Goal: Information Seeking & Learning: Learn about a topic

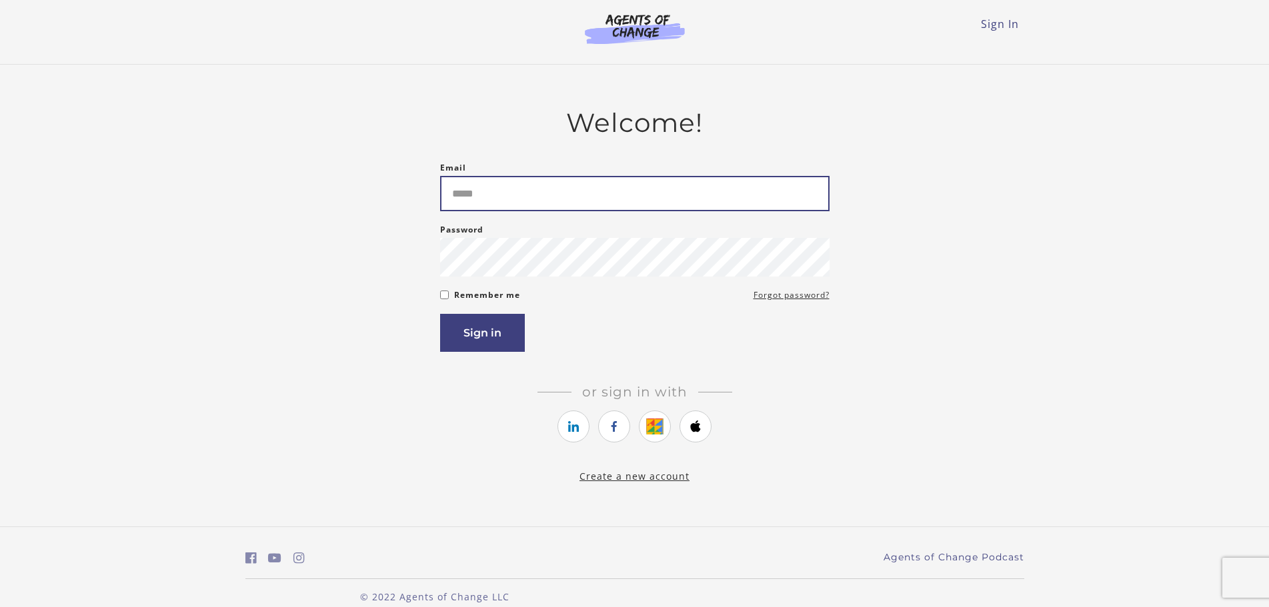
click at [479, 203] on input "Email" at bounding box center [634, 193] width 389 height 35
type input "**********"
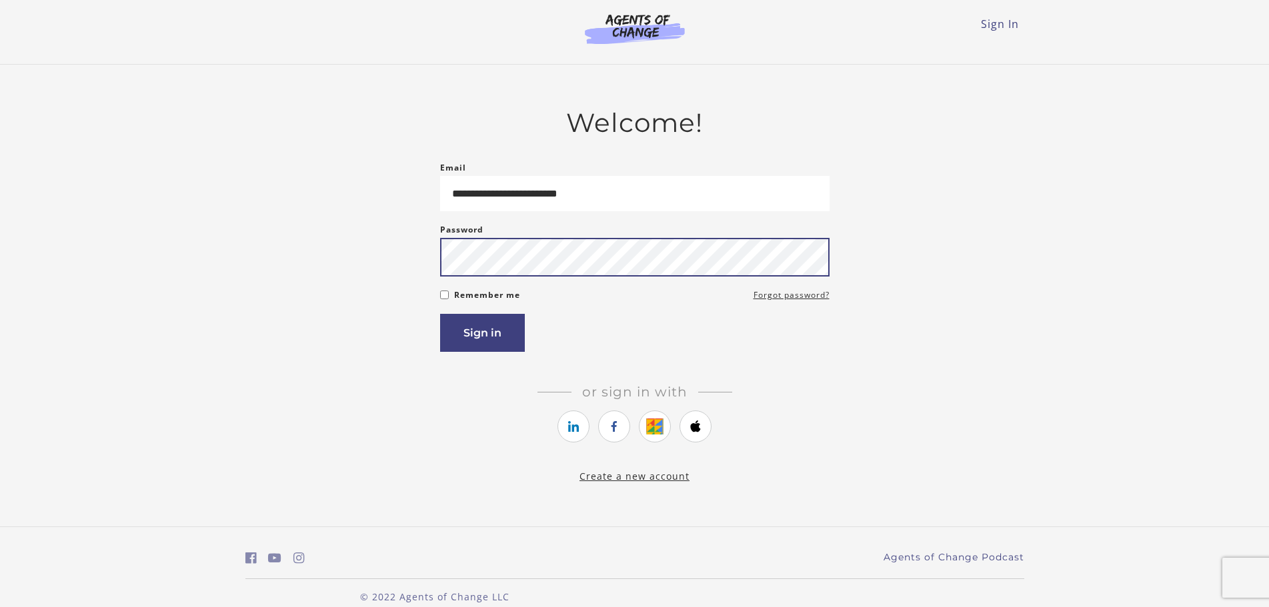
click at [440, 314] on button "Sign in" at bounding box center [482, 333] width 85 height 38
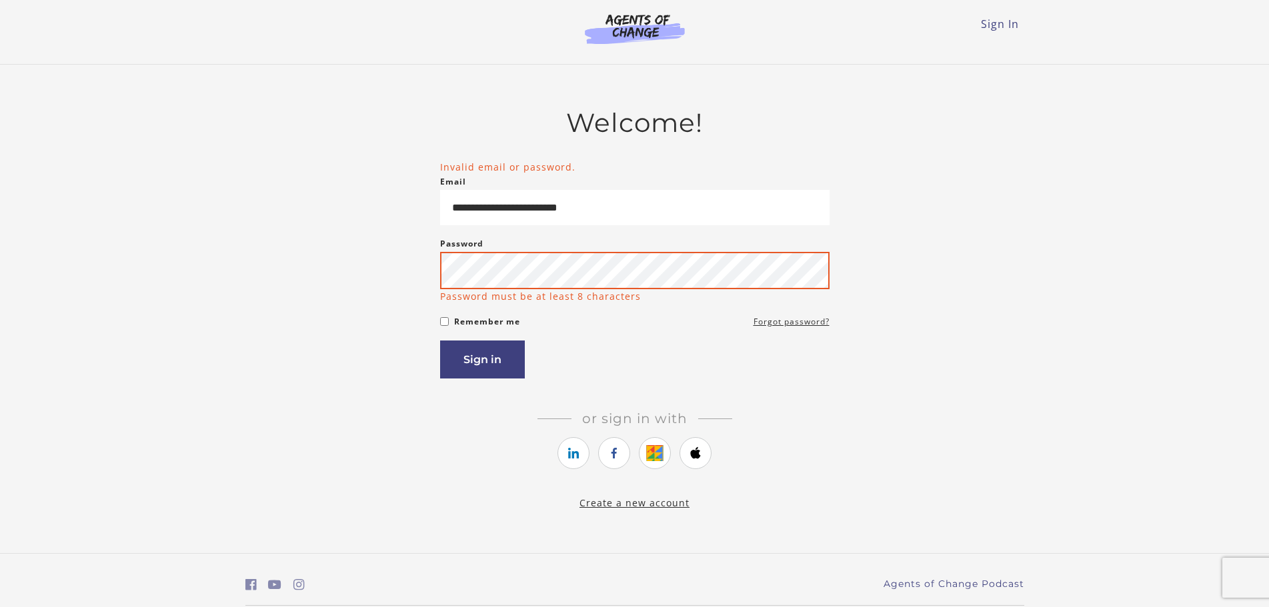
click at [440, 341] on button "Sign in" at bounding box center [482, 360] width 85 height 38
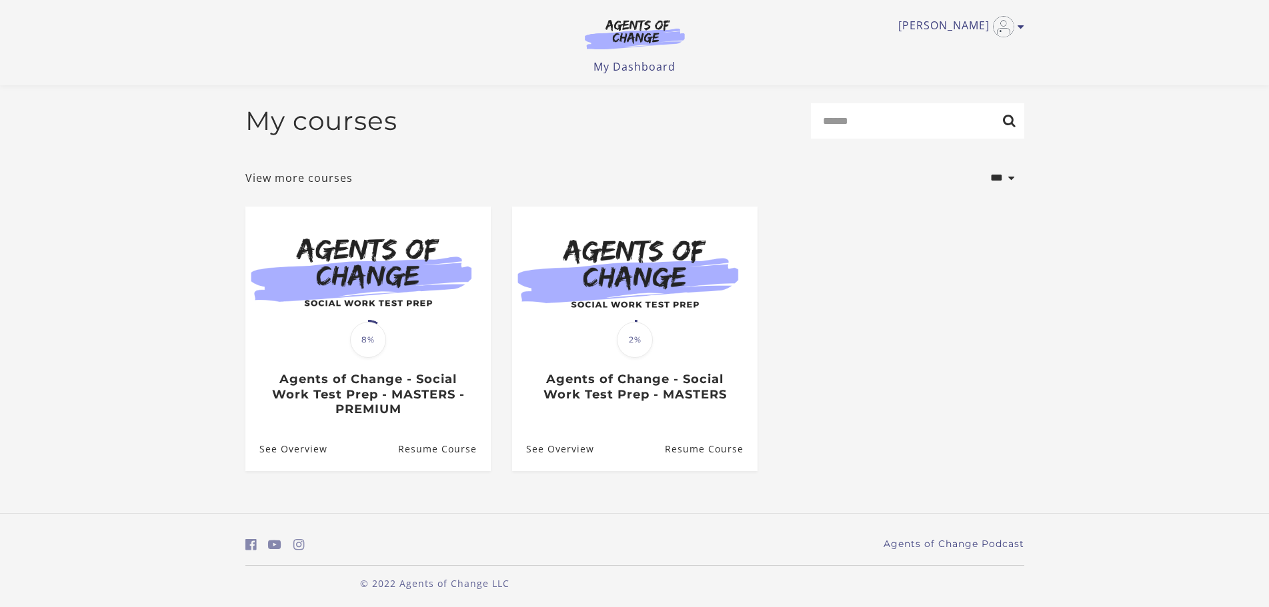
scroll to position [7, 0]
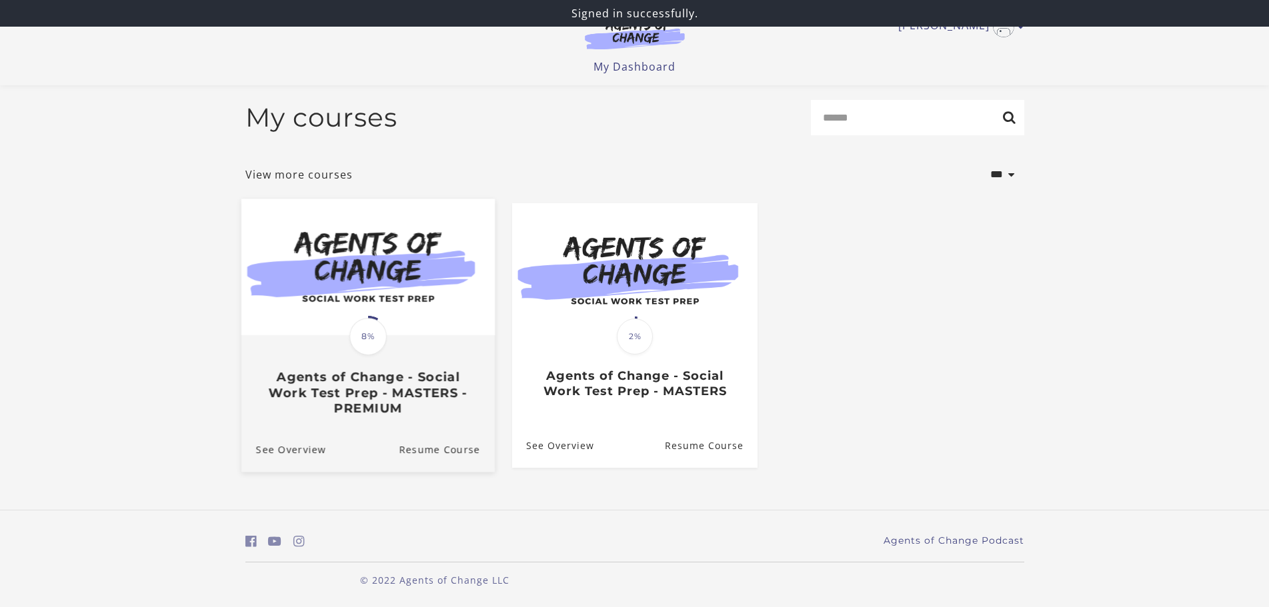
click at [393, 289] on img at bounding box center [367, 267] width 253 height 137
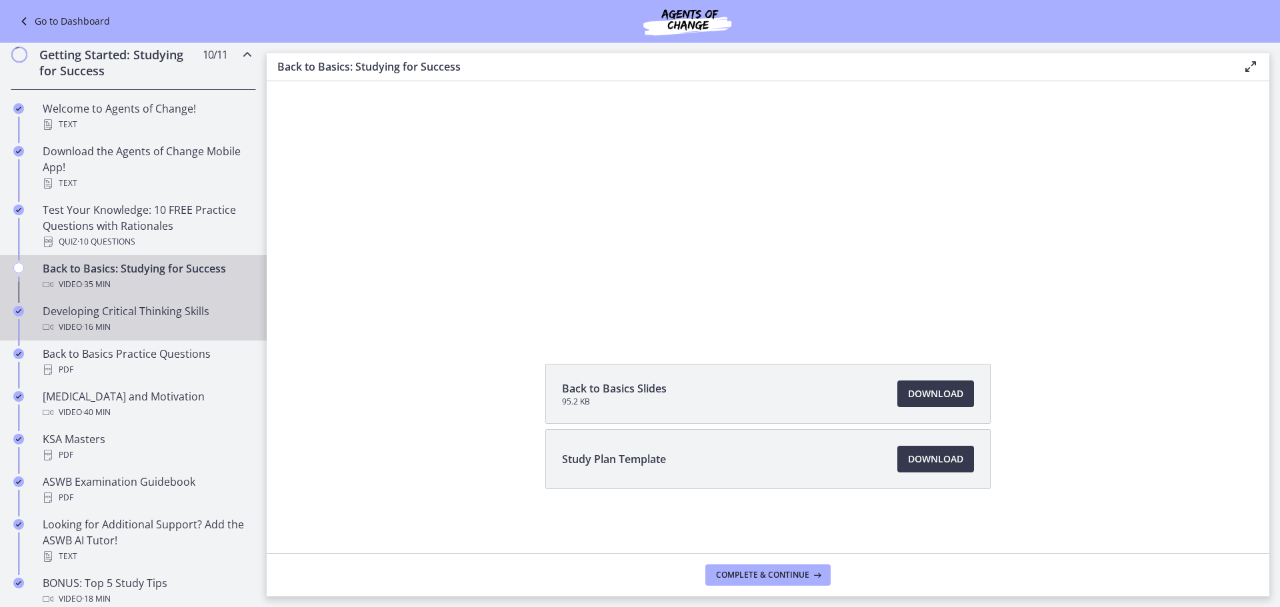
scroll to position [333, 0]
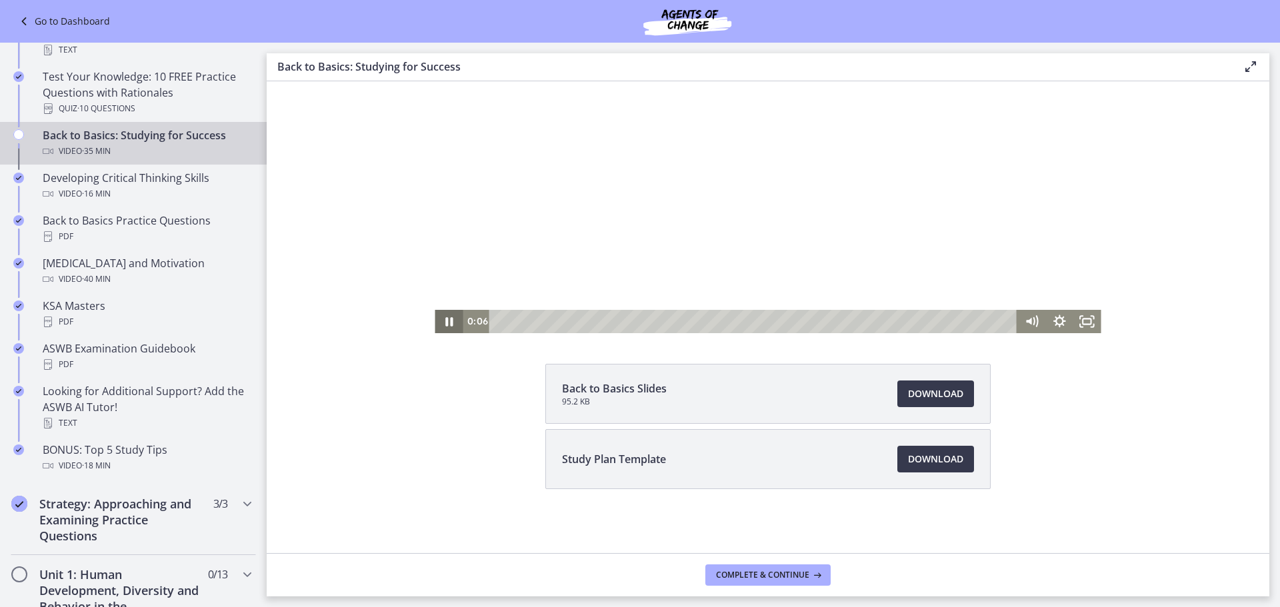
click at [445, 327] on icon "Pause" at bounding box center [449, 321] width 28 height 23
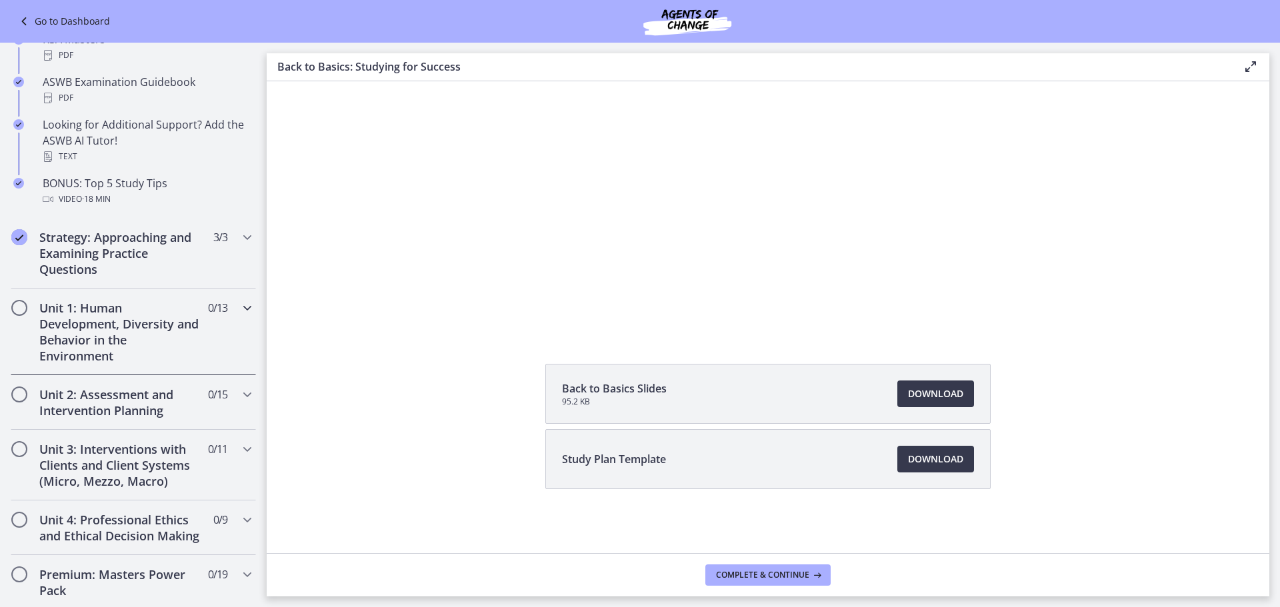
scroll to position [667, 0]
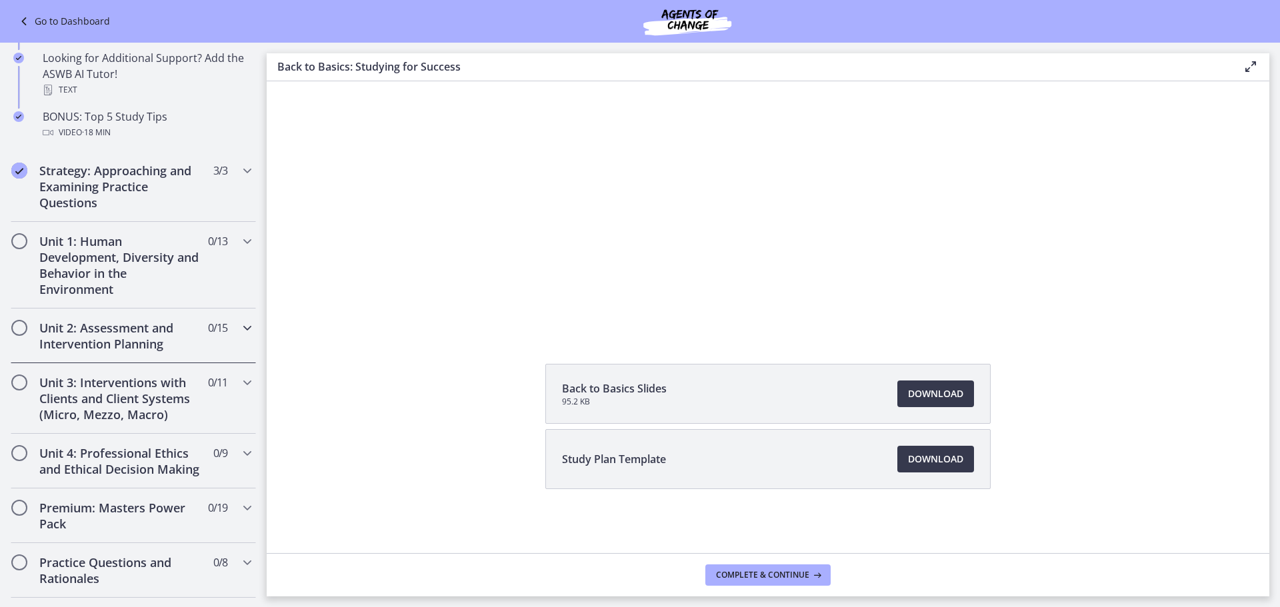
click at [141, 341] on h2 "Unit 2: Assessment and Intervention Planning" at bounding box center [120, 336] width 163 height 32
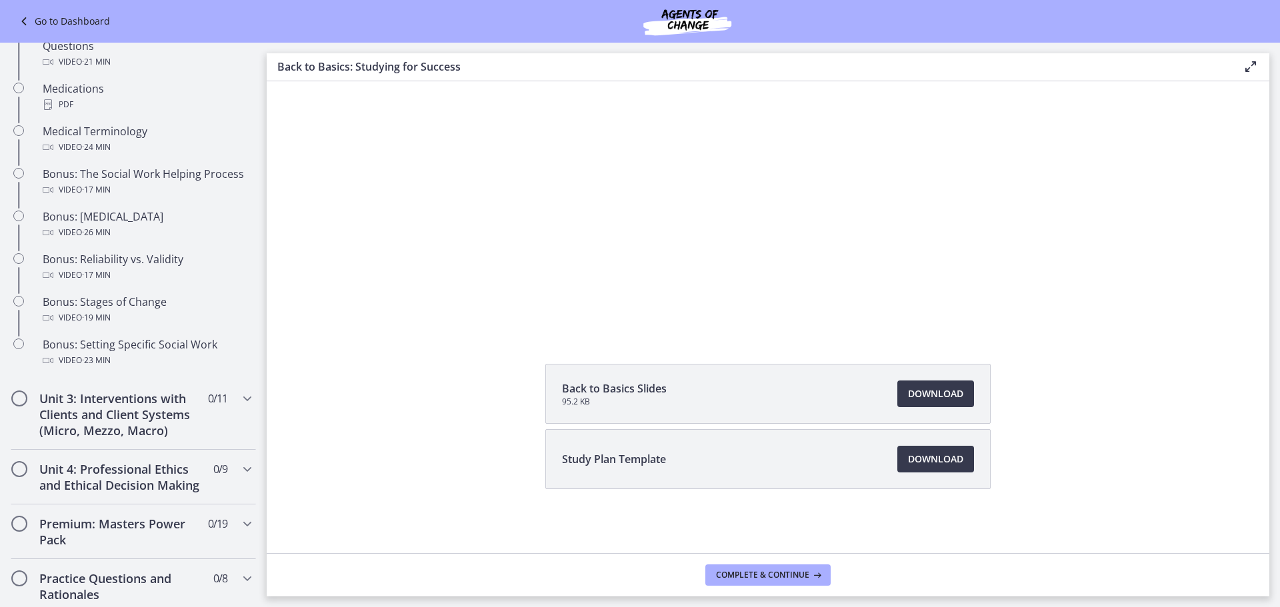
scroll to position [1067, 0]
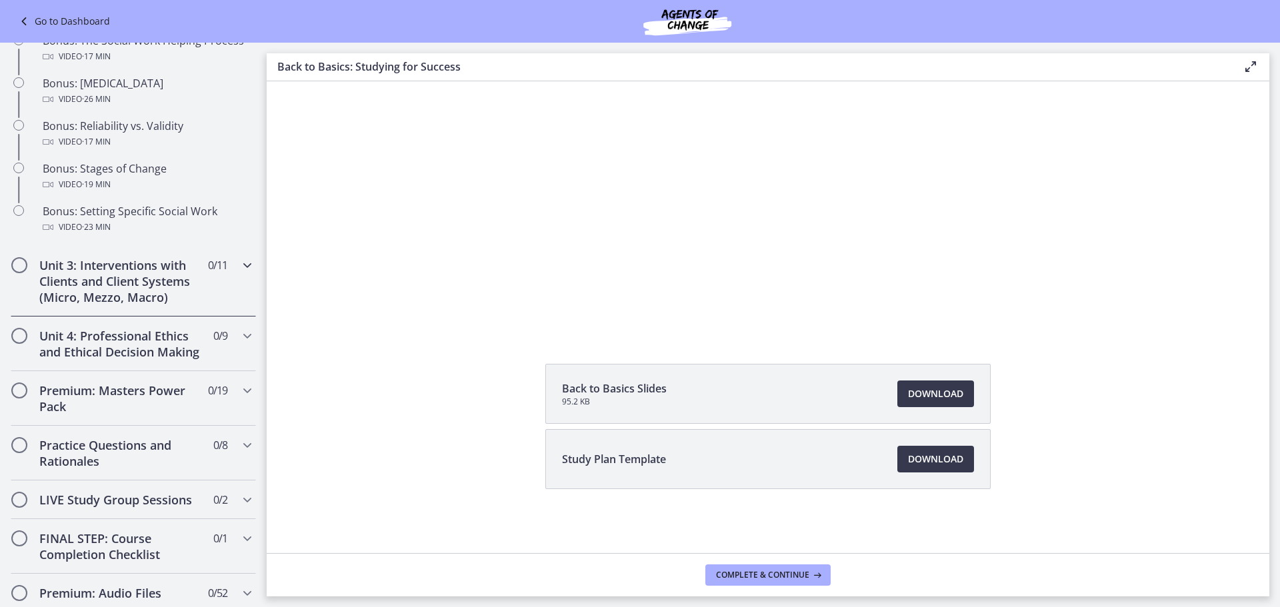
click at [204, 308] on div "Unit 3: Interventions with Clients and Client Systems (Micro, Mezzo, Macro) 0 /…" at bounding box center [133, 281] width 245 height 71
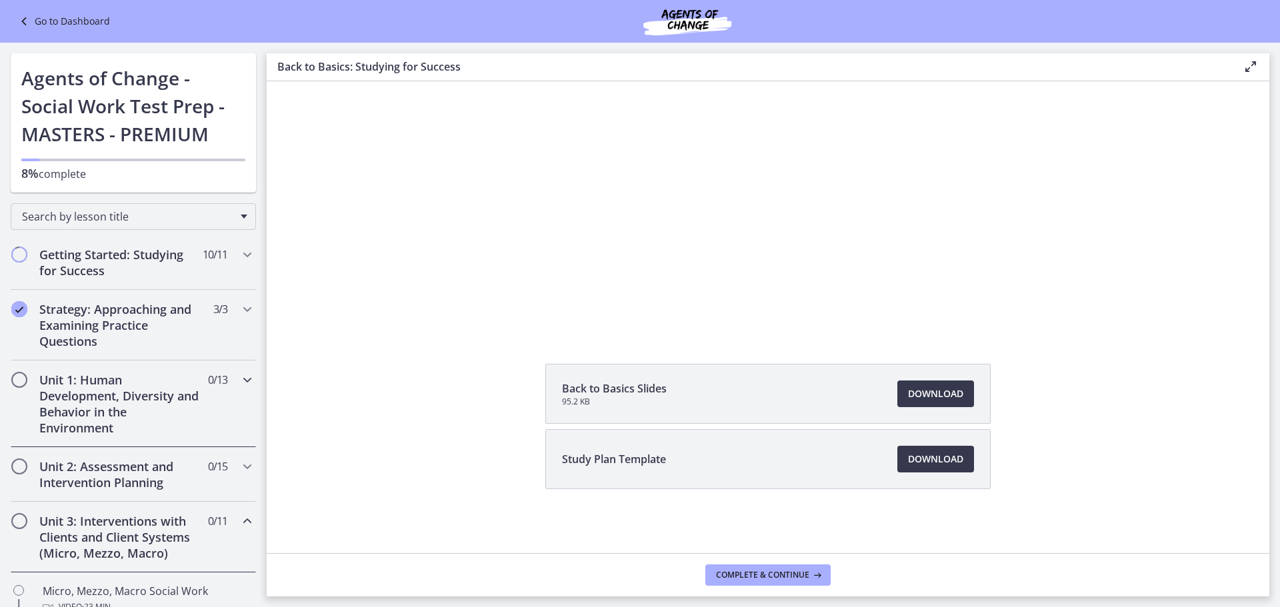
scroll to position [67, 0]
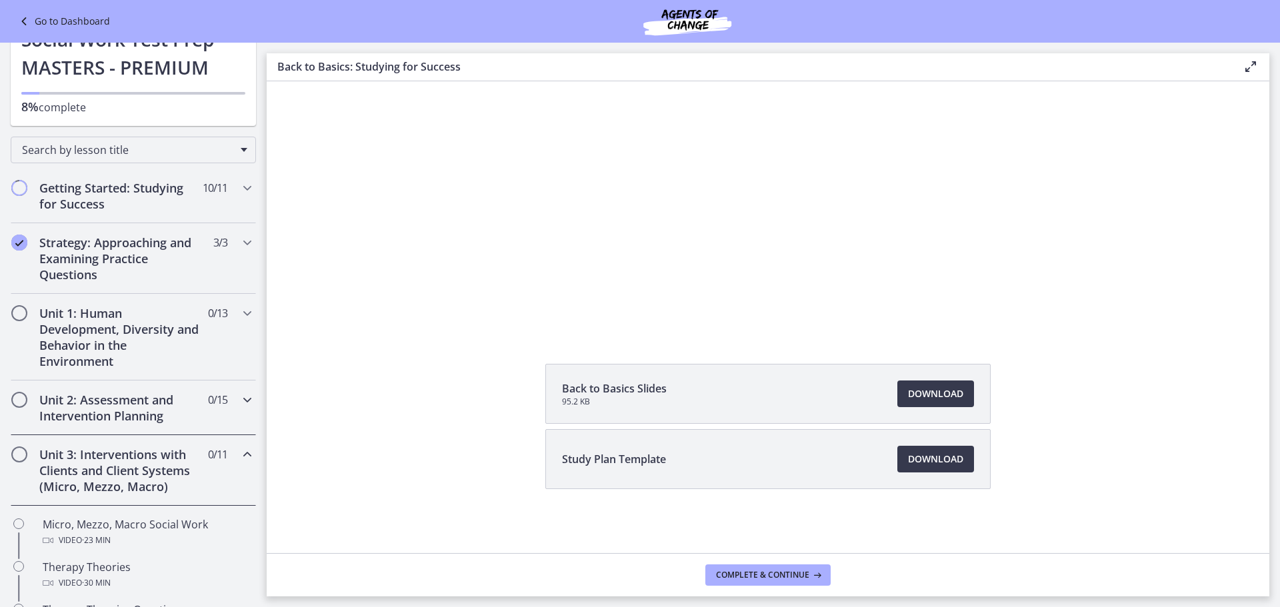
click at [239, 394] on icon "Chapters" at bounding box center [247, 400] width 16 height 16
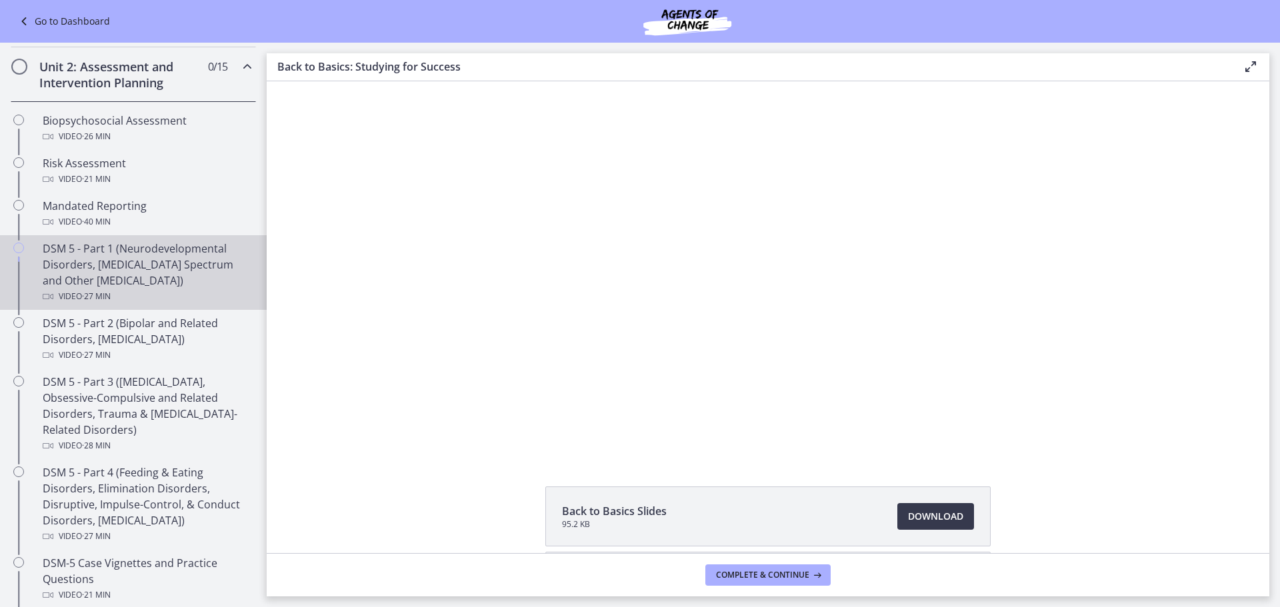
scroll to position [467, 0]
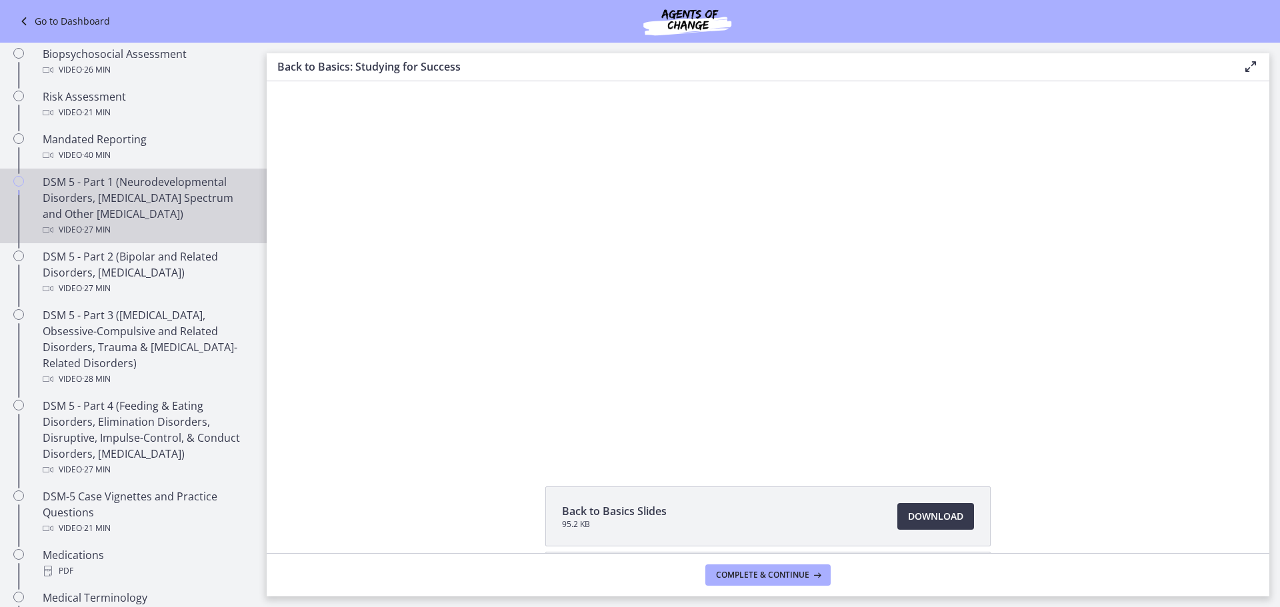
click at [141, 233] on div "Video · 27 min" at bounding box center [147, 230] width 208 height 16
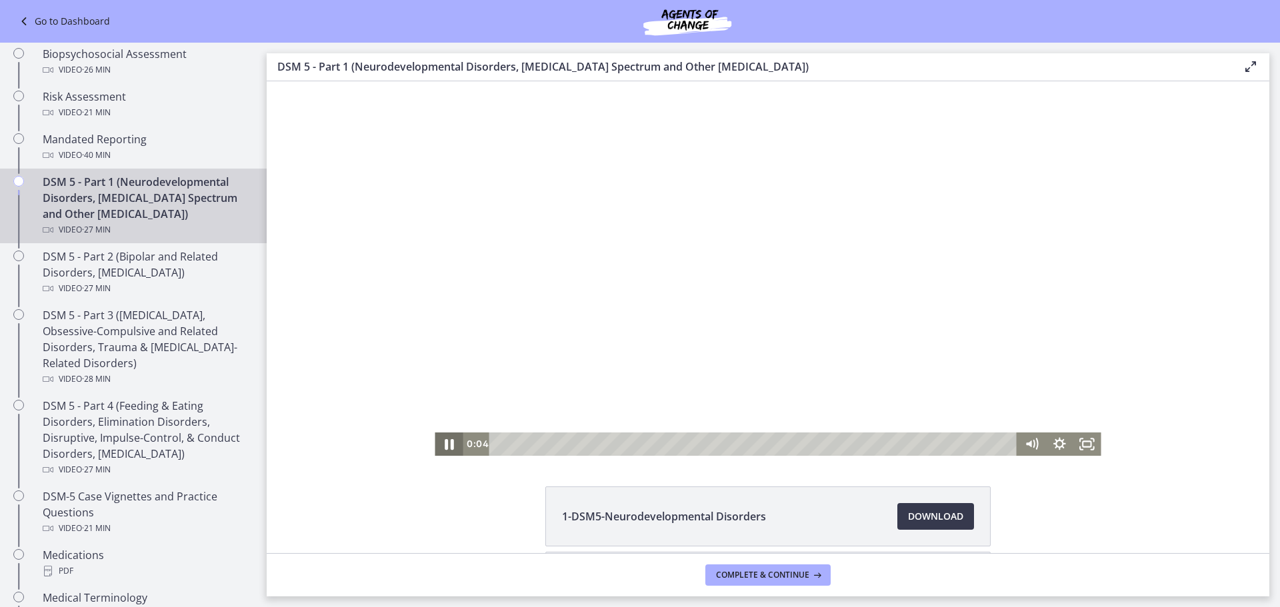
click at [441, 443] on icon "Pause" at bounding box center [448, 444] width 33 height 28
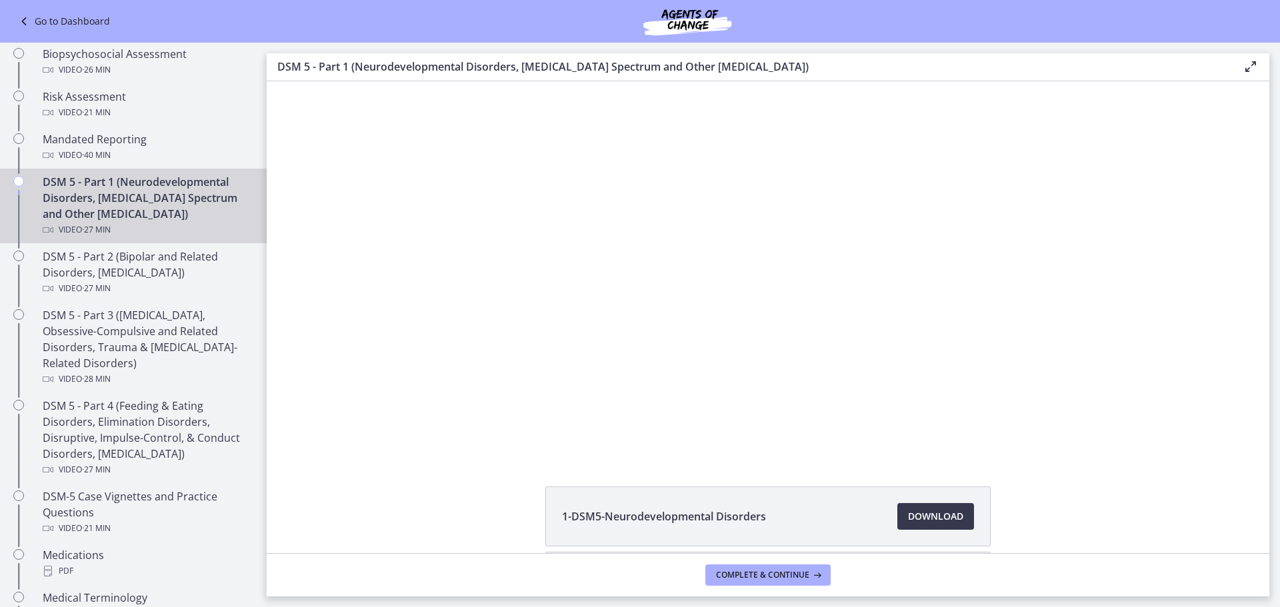
click at [825, 533] on li "1-DSM5-Neurodevelopmental Disorders Download Opens in a new window" at bounding box center [767, 517] width 445 height 60
click at [908, 521] on span "Download Opens in a new window" at bounding box center [935, 517] width 55 height 16
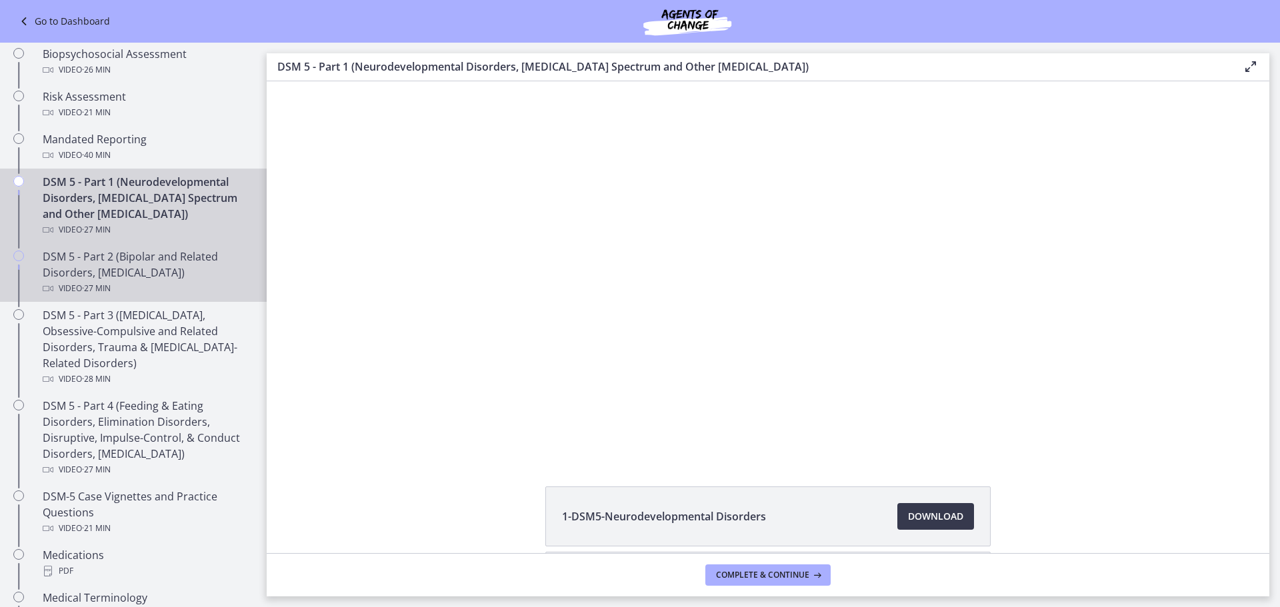
click at [171, 280] on div "DSM 5 - Part 2 (Bipolar and Related Disorders, Depressive Disorders) Video · 27…" at bounding box center [147, 273] width 208 height 48
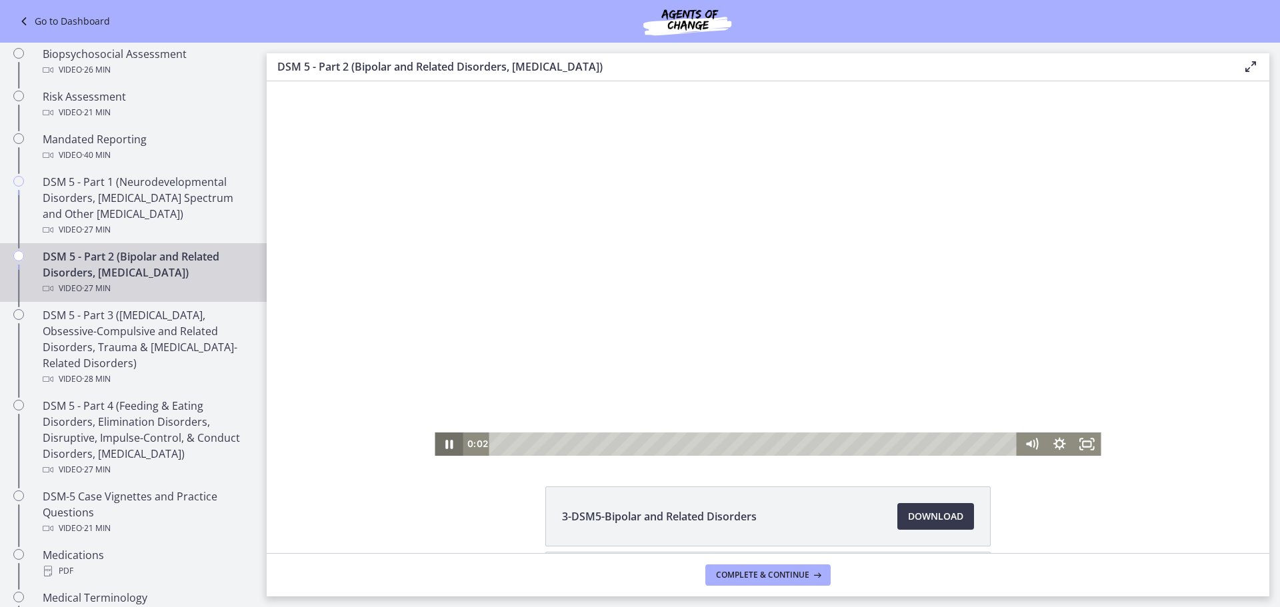
click at [438, 445] on icon "Pause" at bounding box center [449, 444] width 28 height 23
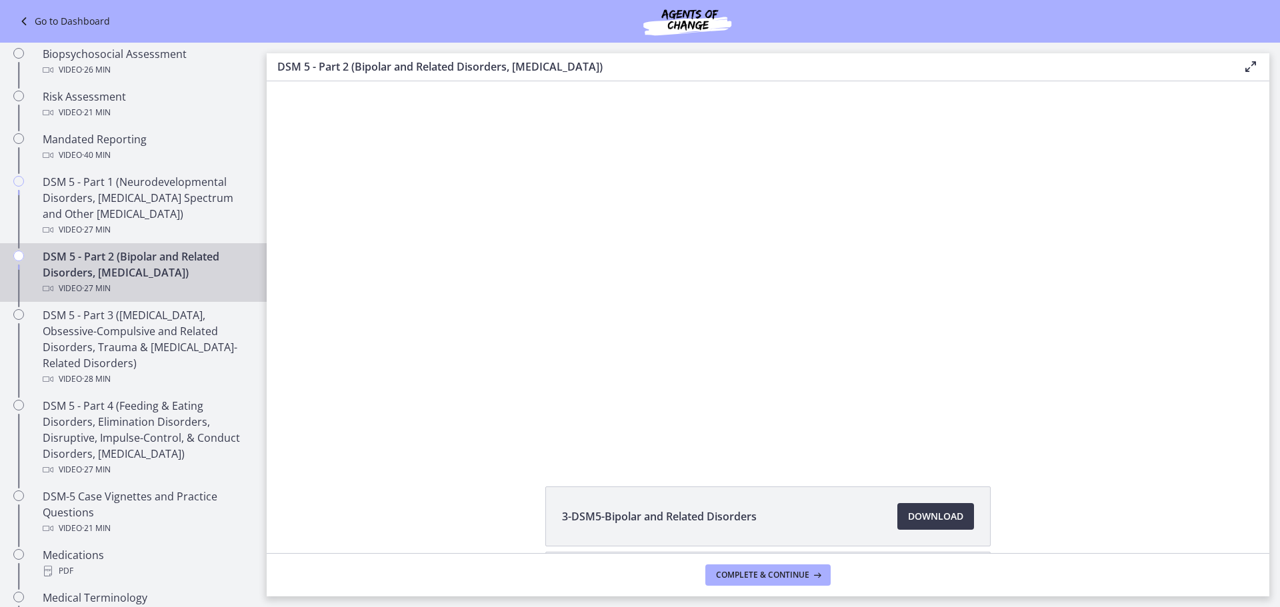
click at [855, 507] on li "3-DSM5-Bipolar and Related Disorders Download Opens in a new window" at bounding box center [767, 517] width 445 height 60
click at [909, 510] on span "Download Opens in a new window" at bounding box center [935, 517] width 55 height 16
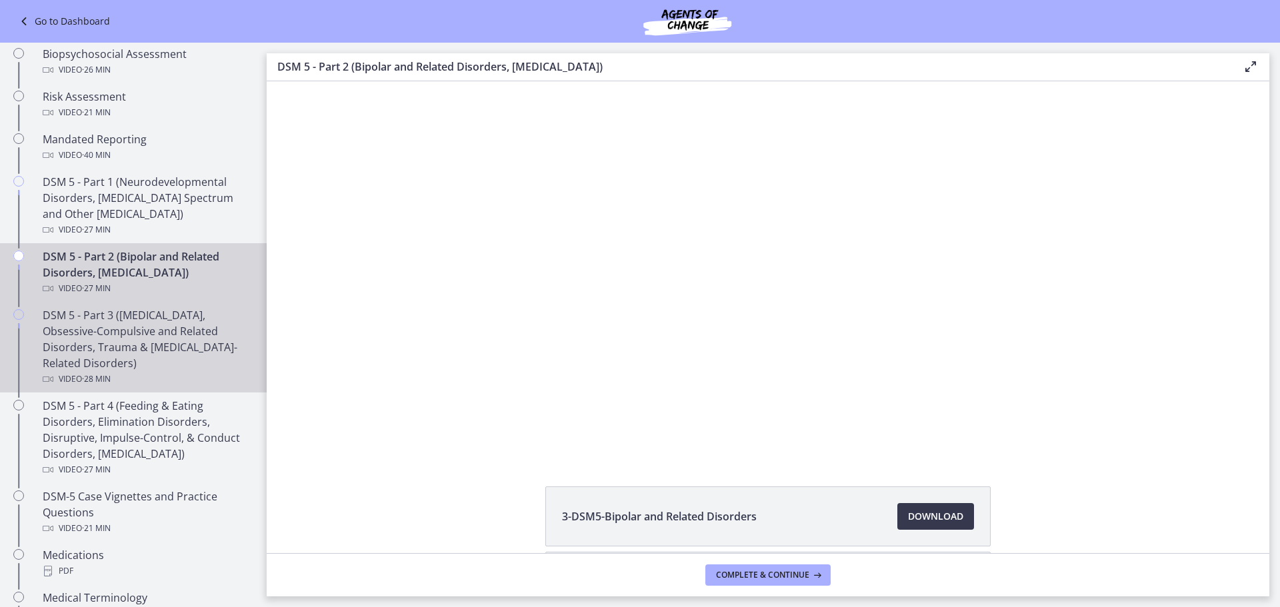
click at [149, 380] on div "Video · 28 min" at bounding box center [147, 379] width 208 height 16
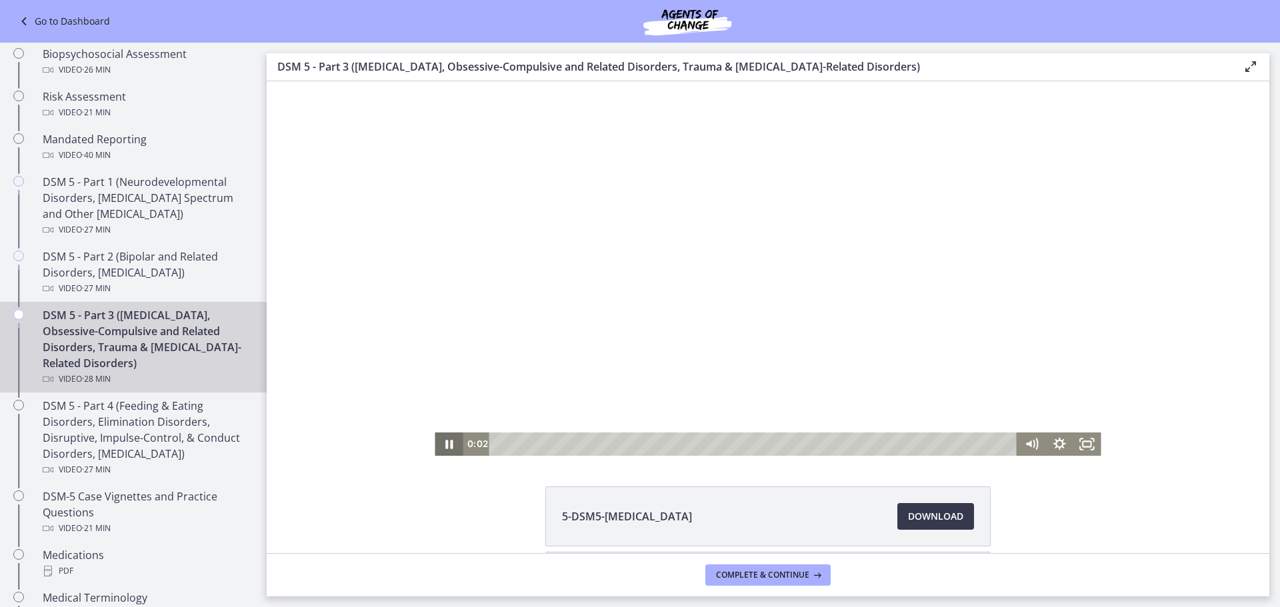
click at [453, 450] on icon "Pause" at bounding box center [449, 444] width 28 height 23
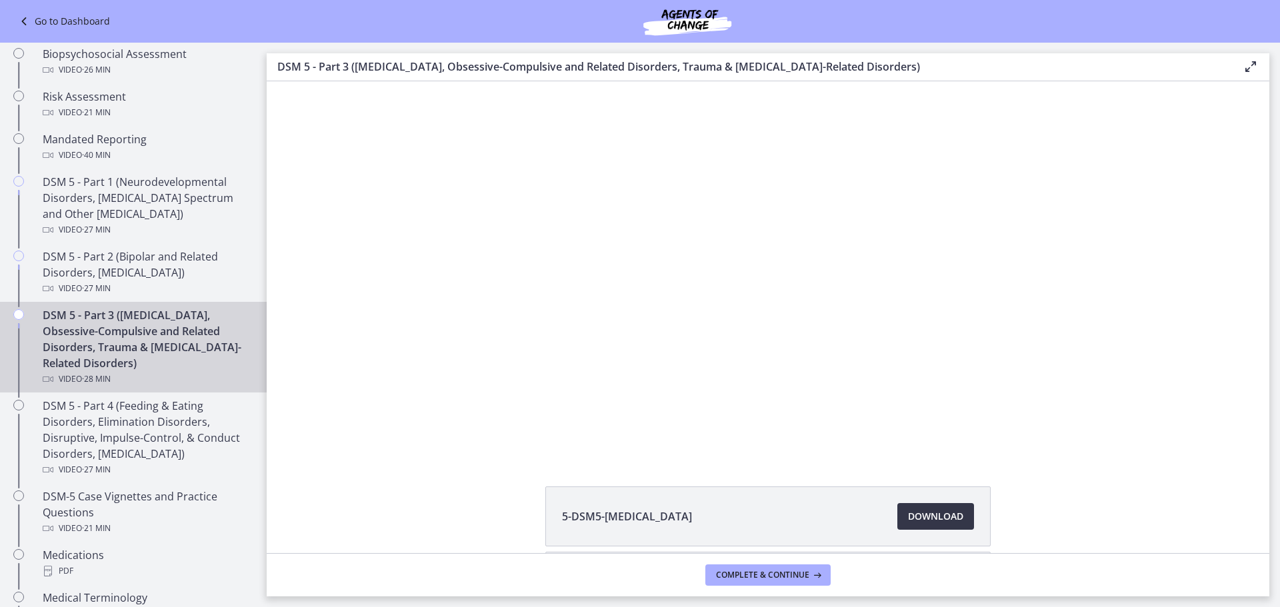
click at [927, 523] on span "Download Opens in a new window" at bounding box center [935, 517] width 55 height 16
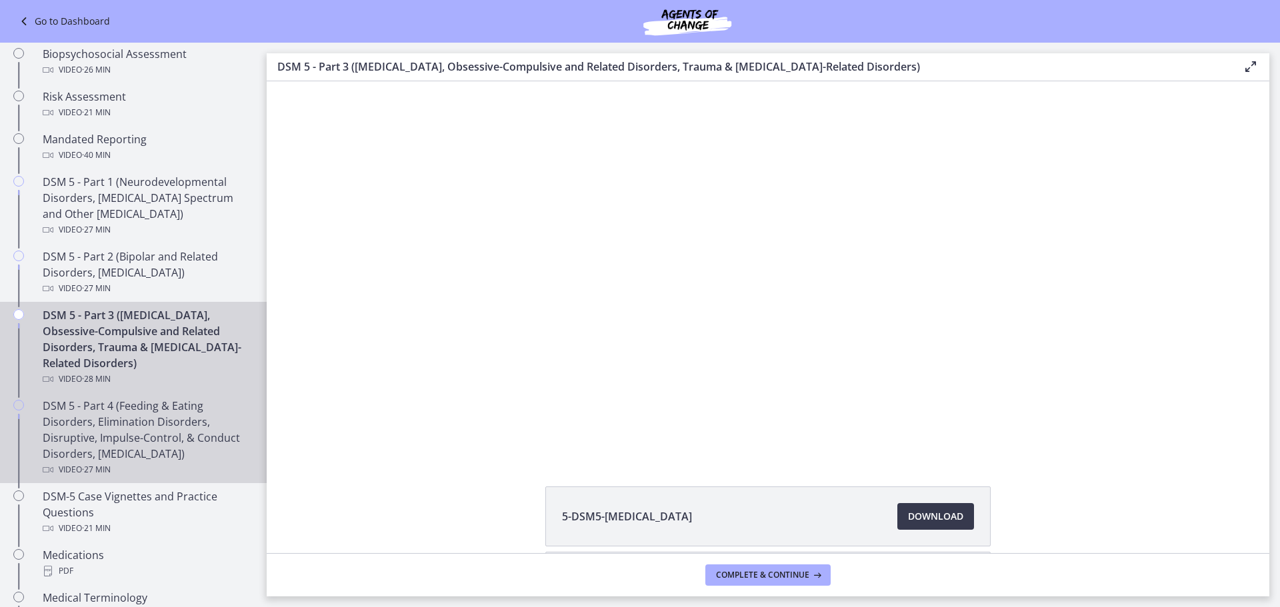
click at [171, 450] on div "DSM 5 - Part 4 (Feeding & Eating Disorders, Elimination Disorders, Disruptive, …" at bounding box center [147, 438] width 208 height 80
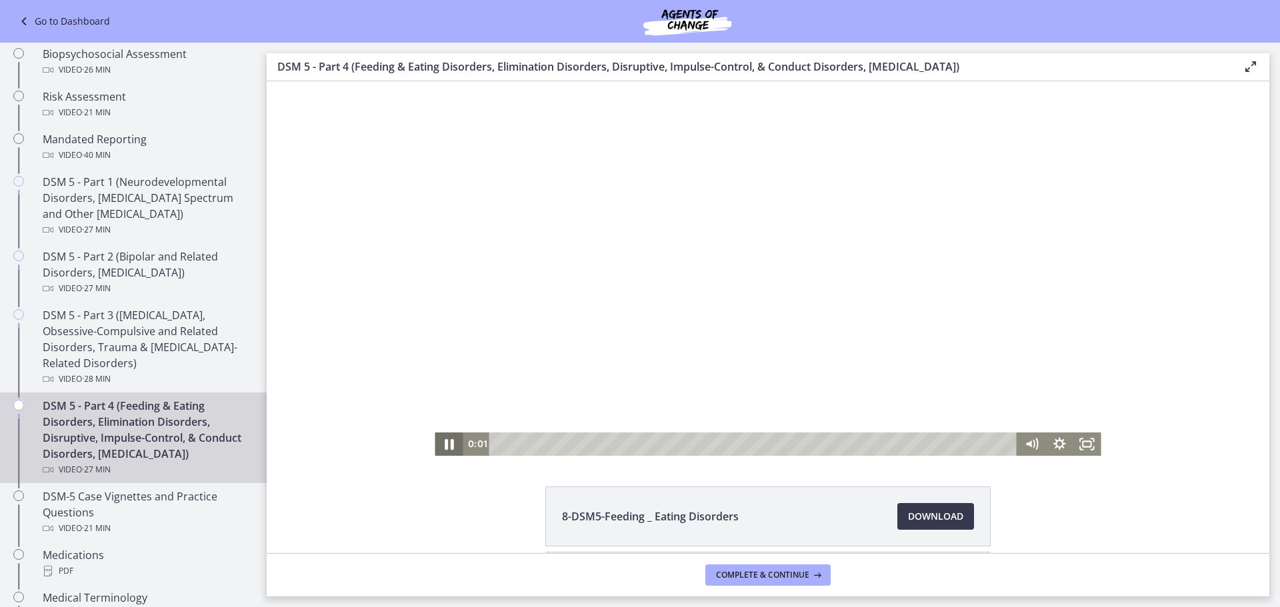
click at [440, 445] on icon "Pause" at bounding box center [448, 444] width 33 height 28
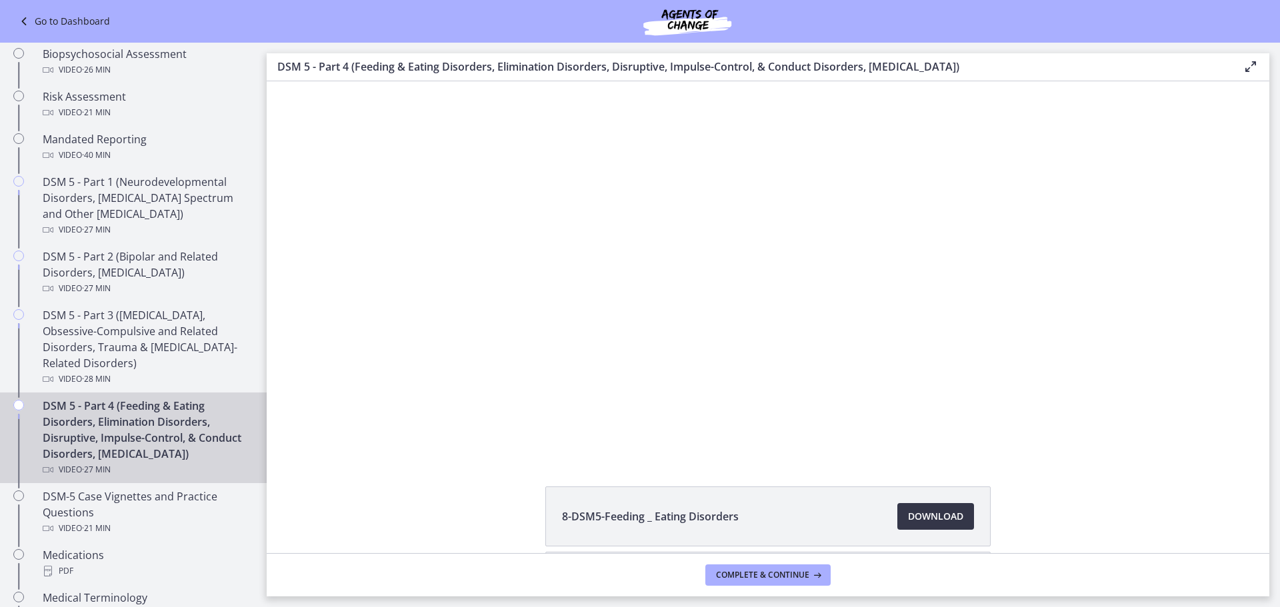
click at [919, 515] on span "Download Opens in a new window" at bounding box center [935, 517] width 55 height 16
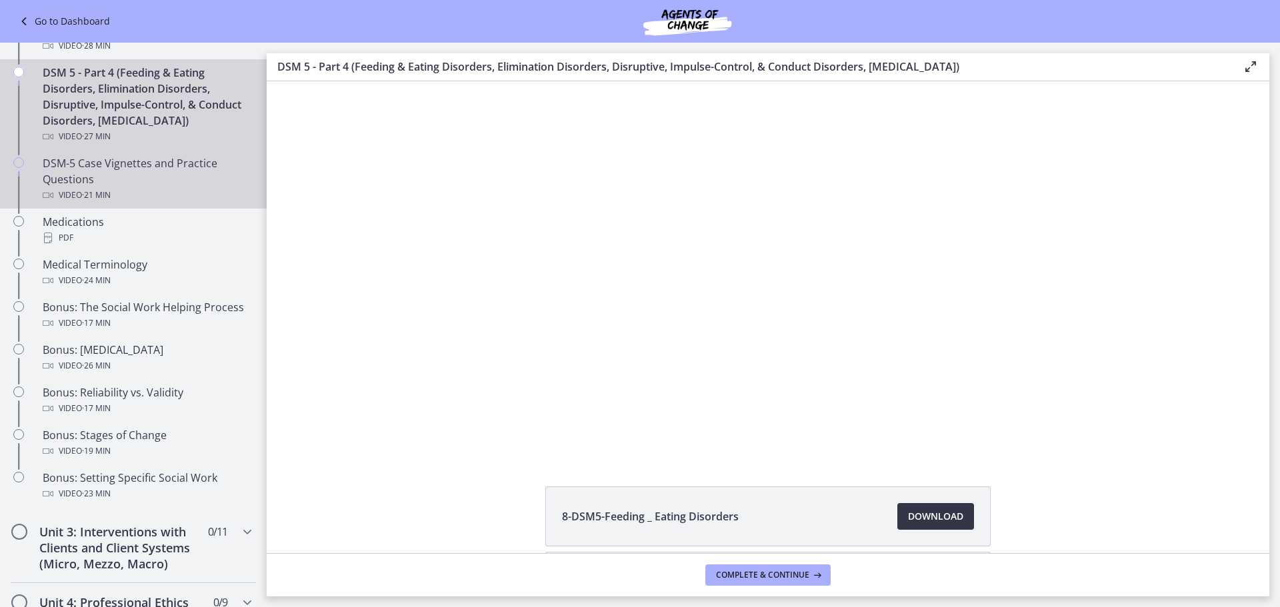
scroll to position [867, 0]
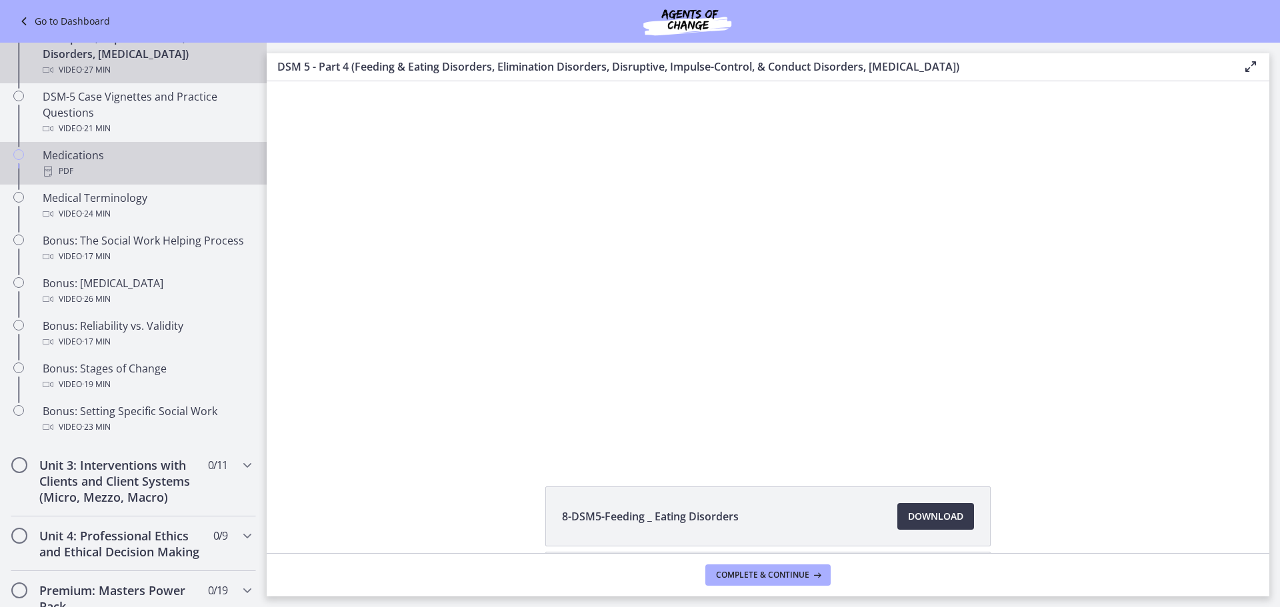
click at [72, 179] on div "PDF" at bounding box center [147, 171] width 208 height 16
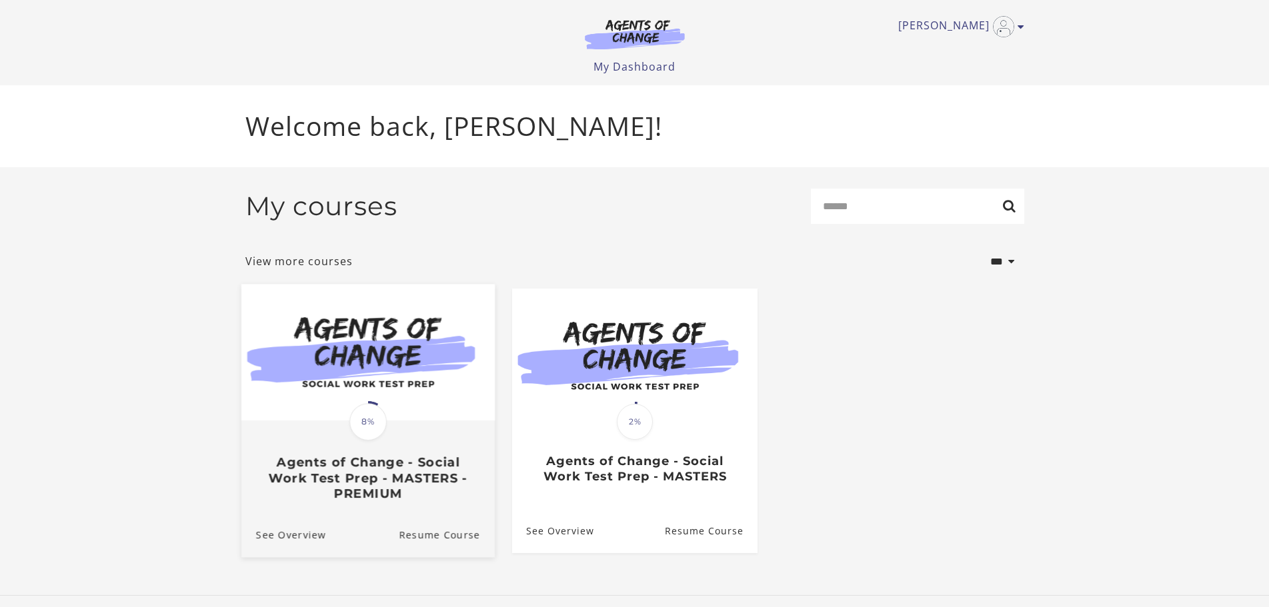
click at [327, 415] on img at bounding box center [367, 352] width 253 height 137
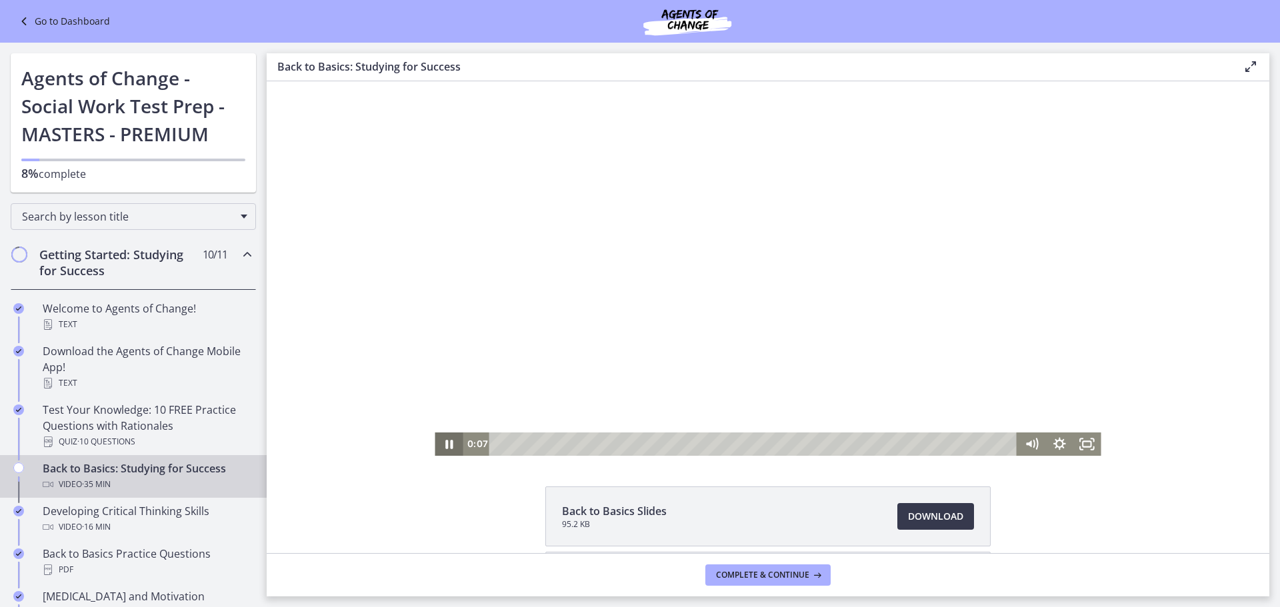
click at [443, 439] on icon "Pause" at bounding box center [449, 444] width 28 height 23
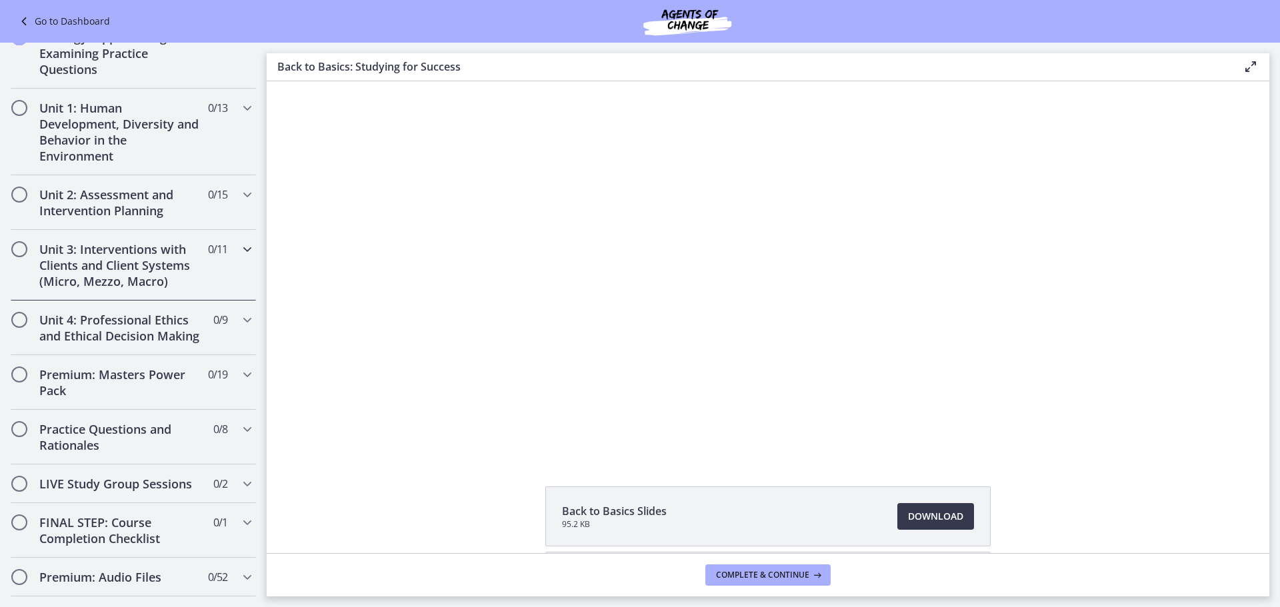
click at [142, 289] on h2 "Unit 3: Interventions with Clients and Client Systems (Micro, Mezzo, Macro)" at bounding box center [120, 265] width 163 height 48
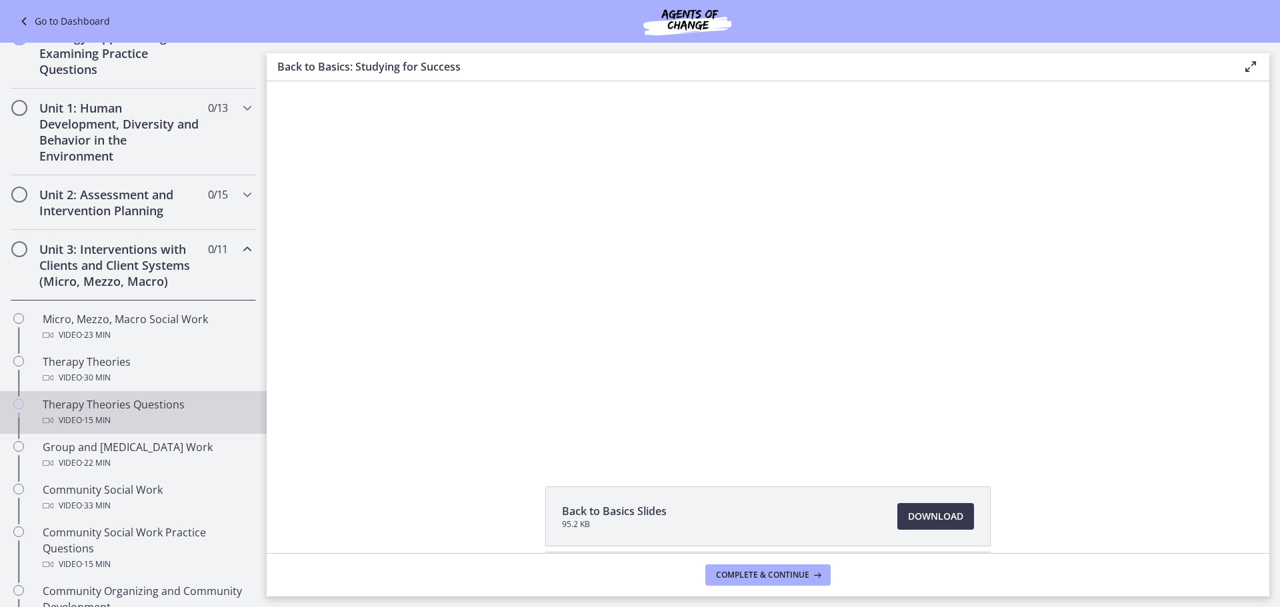
scroll to position [205, 0]
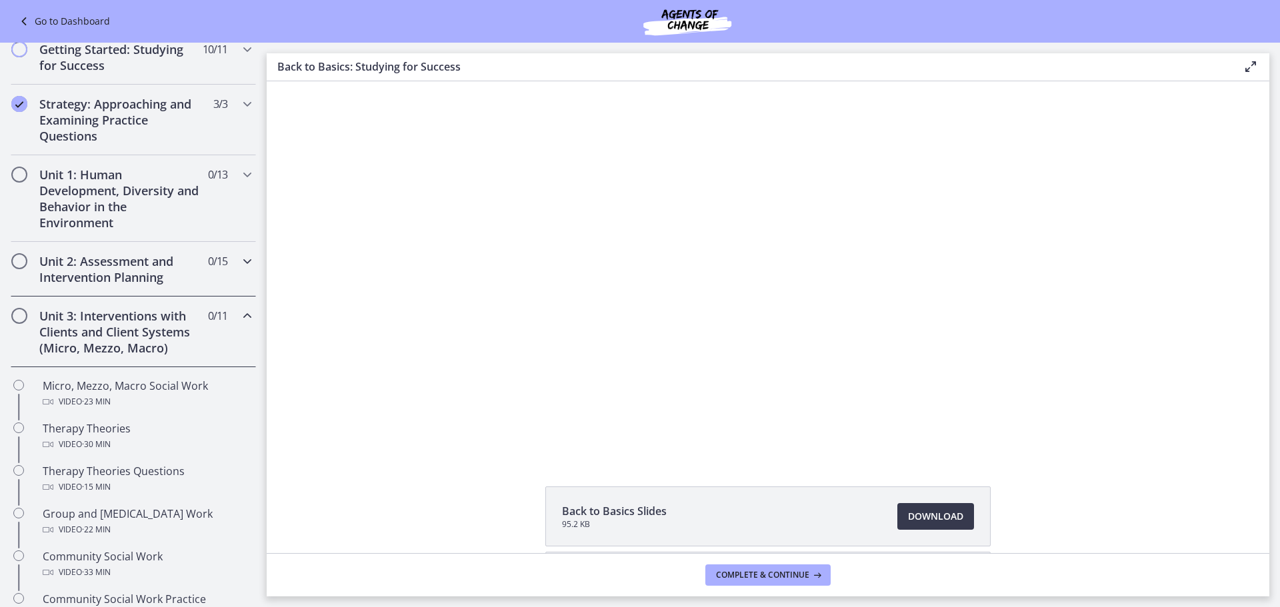
click at [152, 277] on h2 "Unit 2: Assessment and Intervention Planning" at bounding box center [120, 269] width 163 height 32
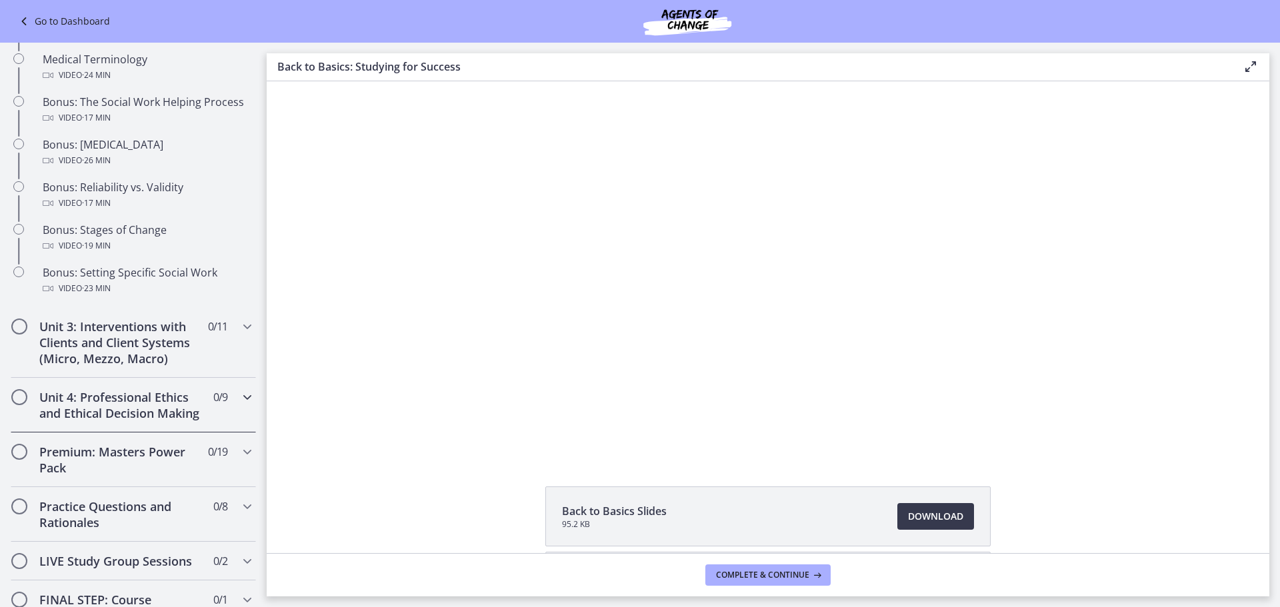
scroll to position [1072, 0]
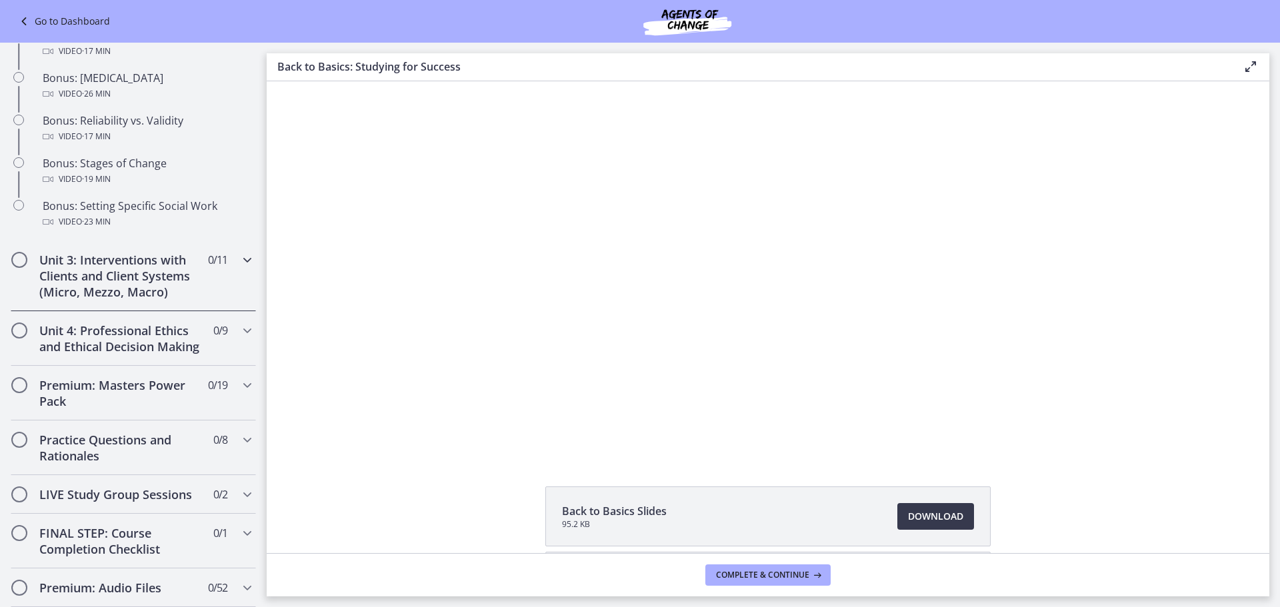
click at [179, 300] on h2 "Unit 3: Interventions with Clients and Client Systems (Micro, Mezzo, Macro)" at bounding box center [120, 276] width 163 height 48
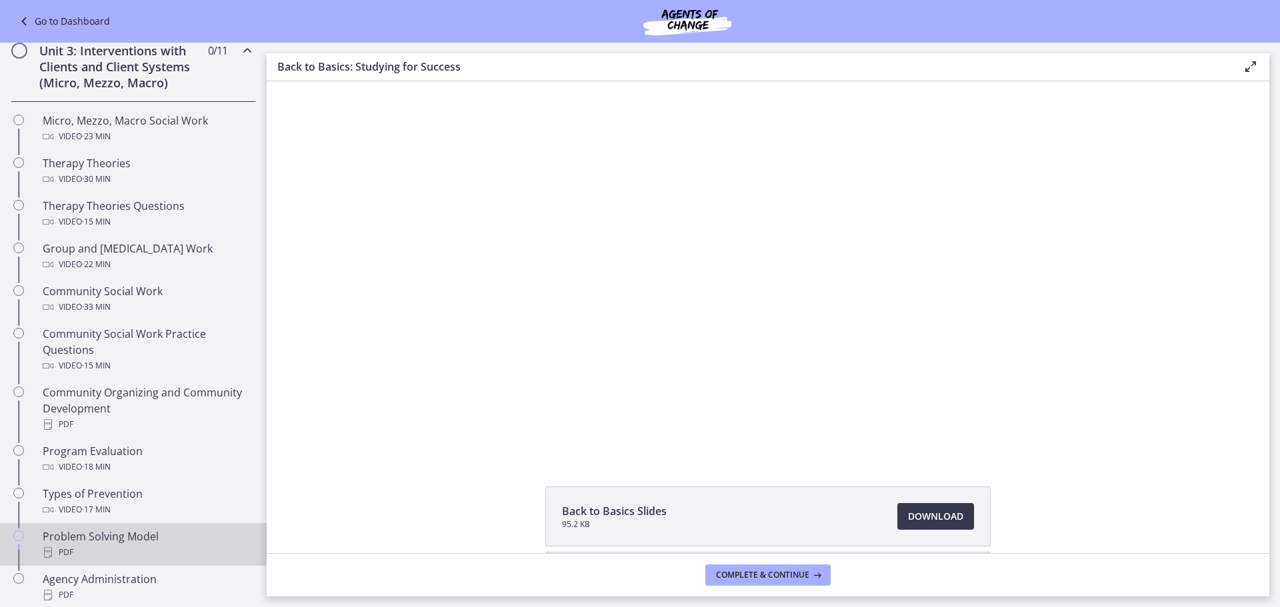
scroll to position [404, 0]
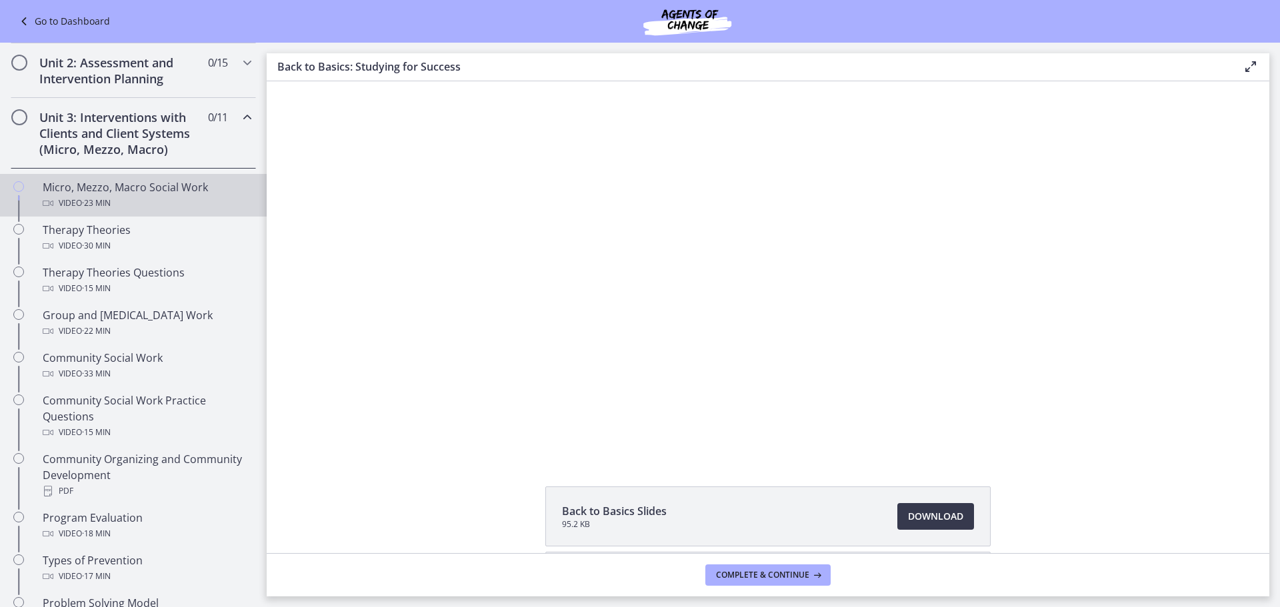
click at [133, 211] on div "Video · 23 min" at bounding box center [147, 203] width 208 height 16
click at [939, 511] on span "Download Opens in a new window" at bounding box center [935, 517] width 55 height 16
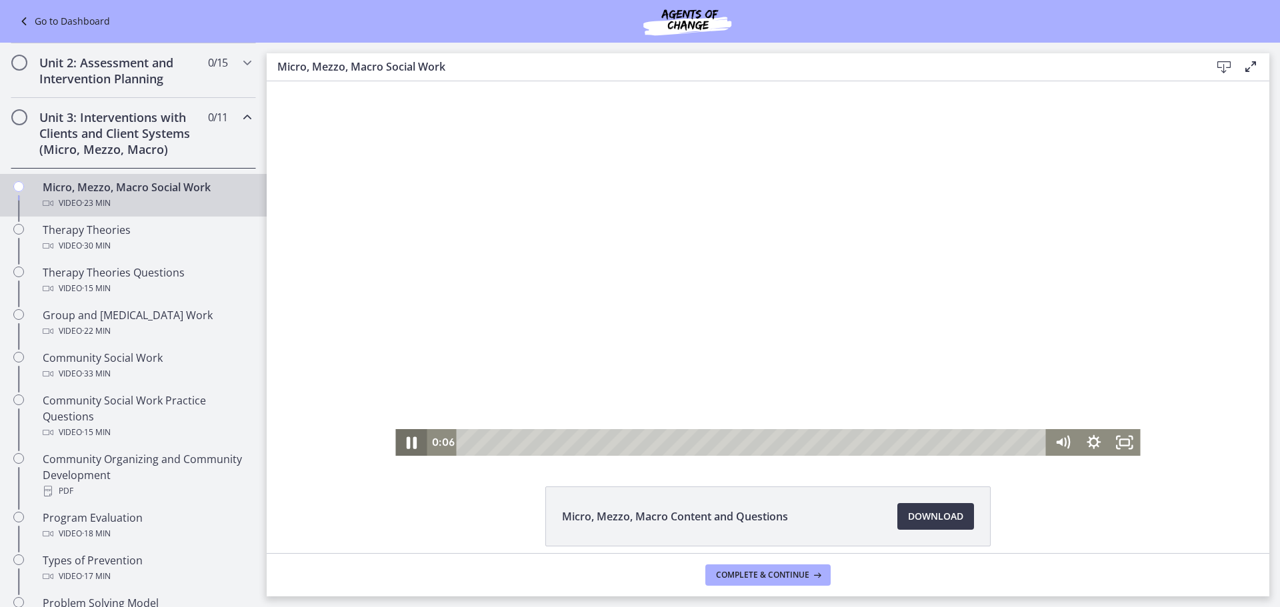
click at [408, 443] on icon "Pause" at bounding box center [412, 443] width 10 height 12
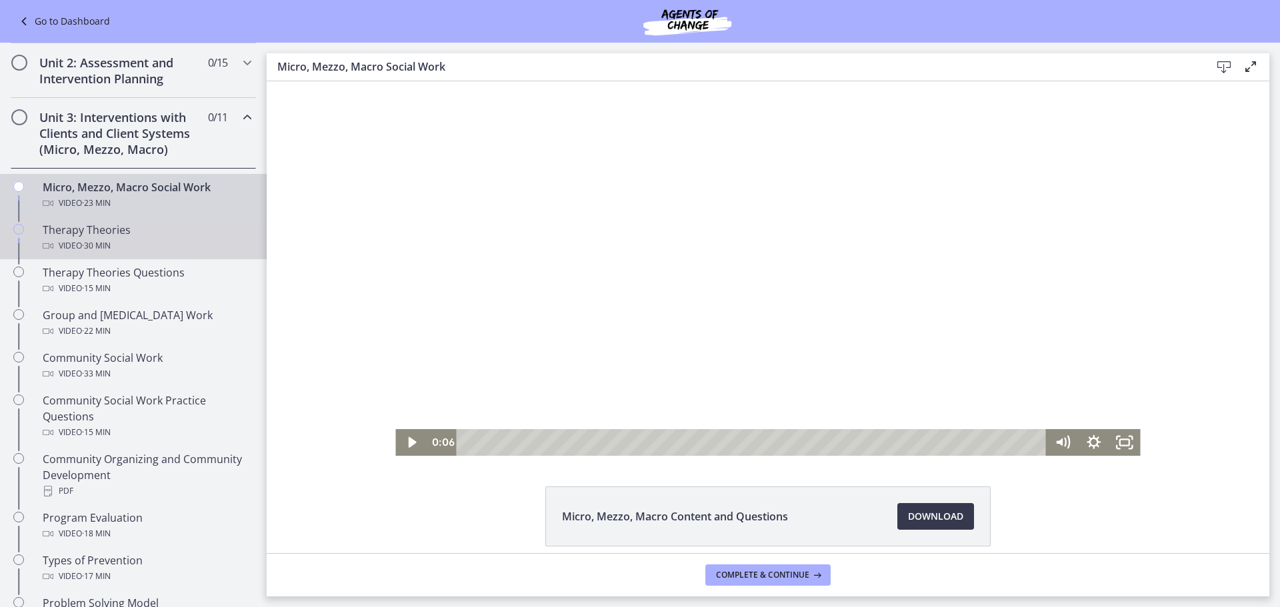
click at [156, 254] on div "Video · 30 min" at bounding box center [147, 246] width 208 height 16
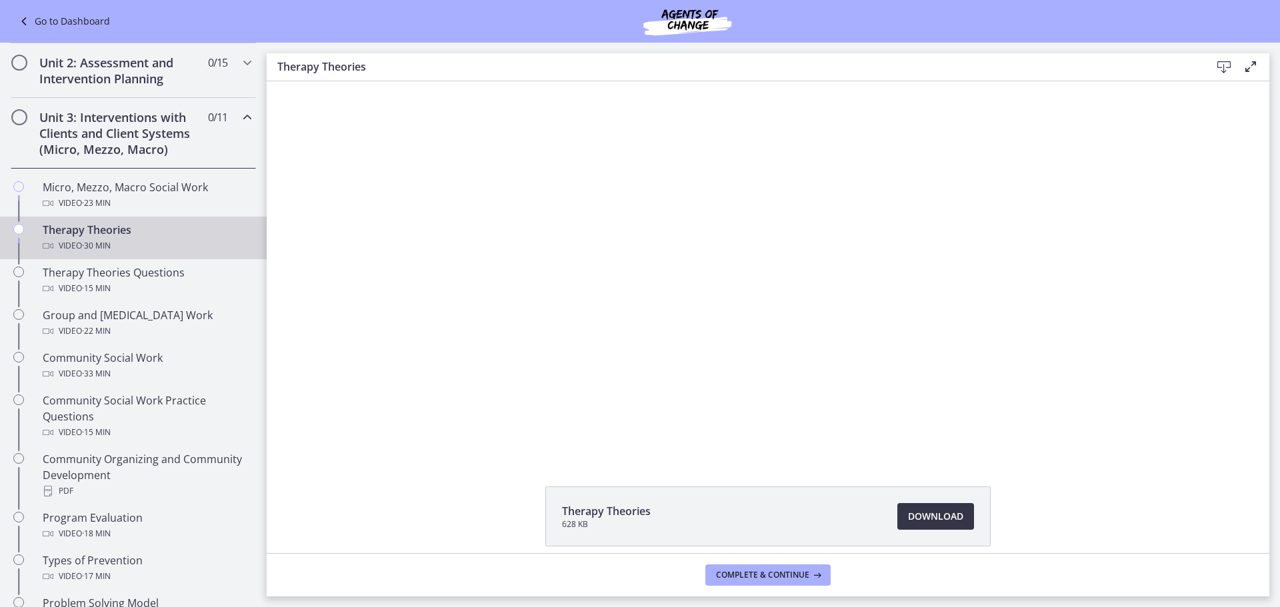
click at [947, 521] on span "Download Opens in a new window" at bounding box center [935, 517] width 55 height 16
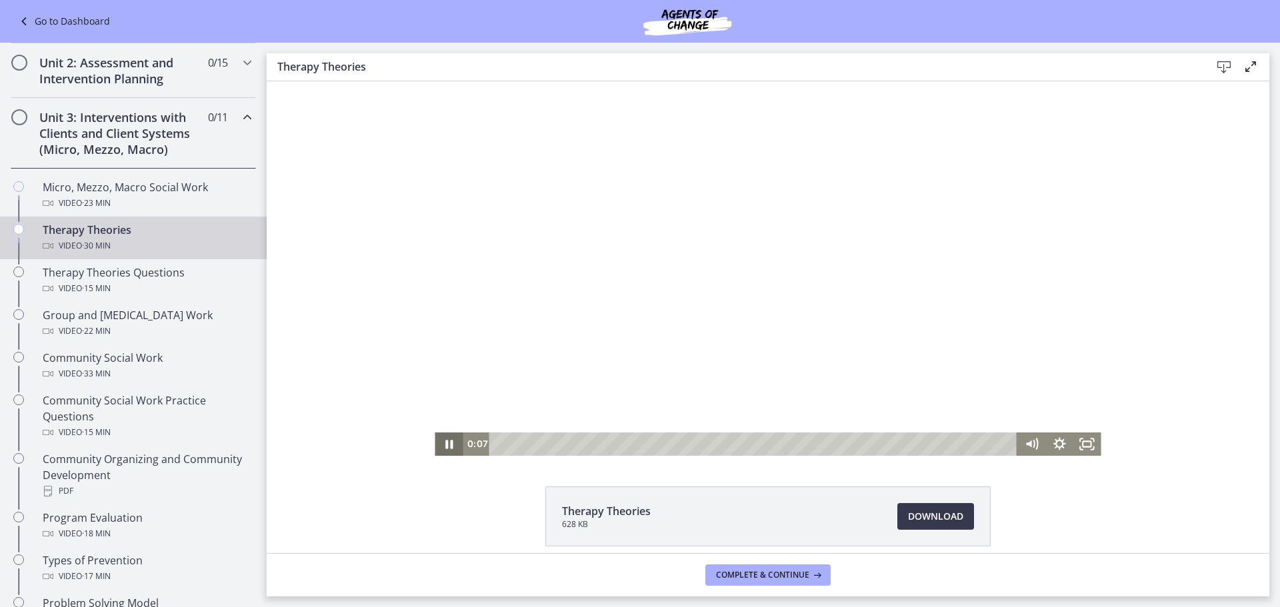
click at [445, 447] on icon "Pause" at bounding box center [448, 444] width 7 height 9
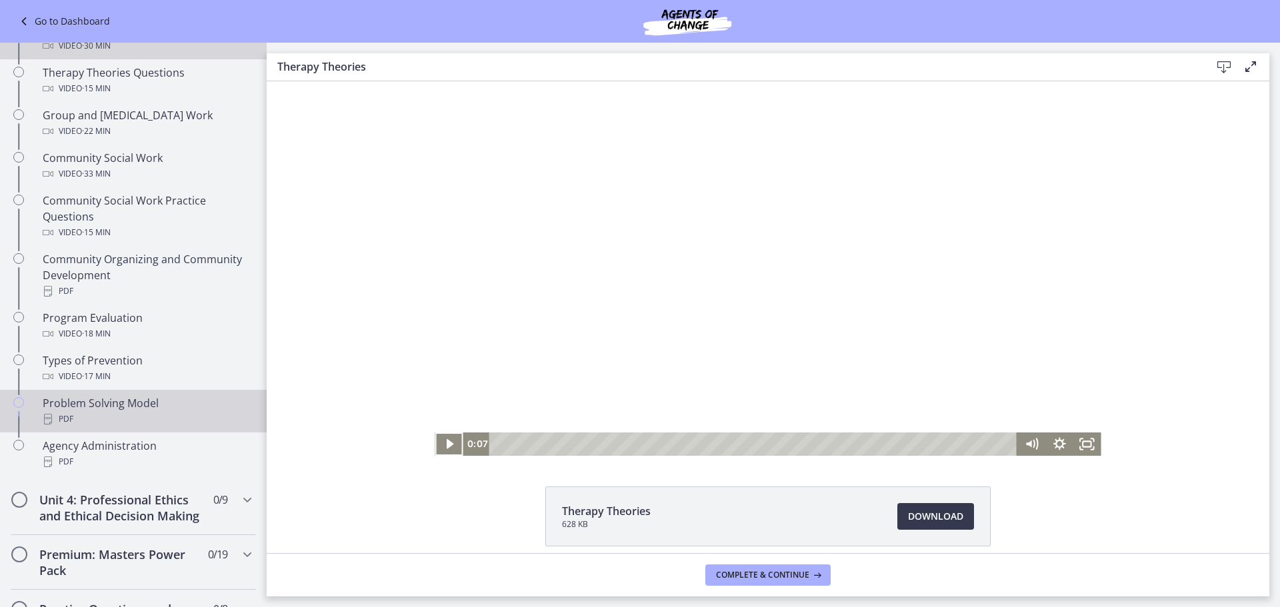
scroll to position [671, 0]
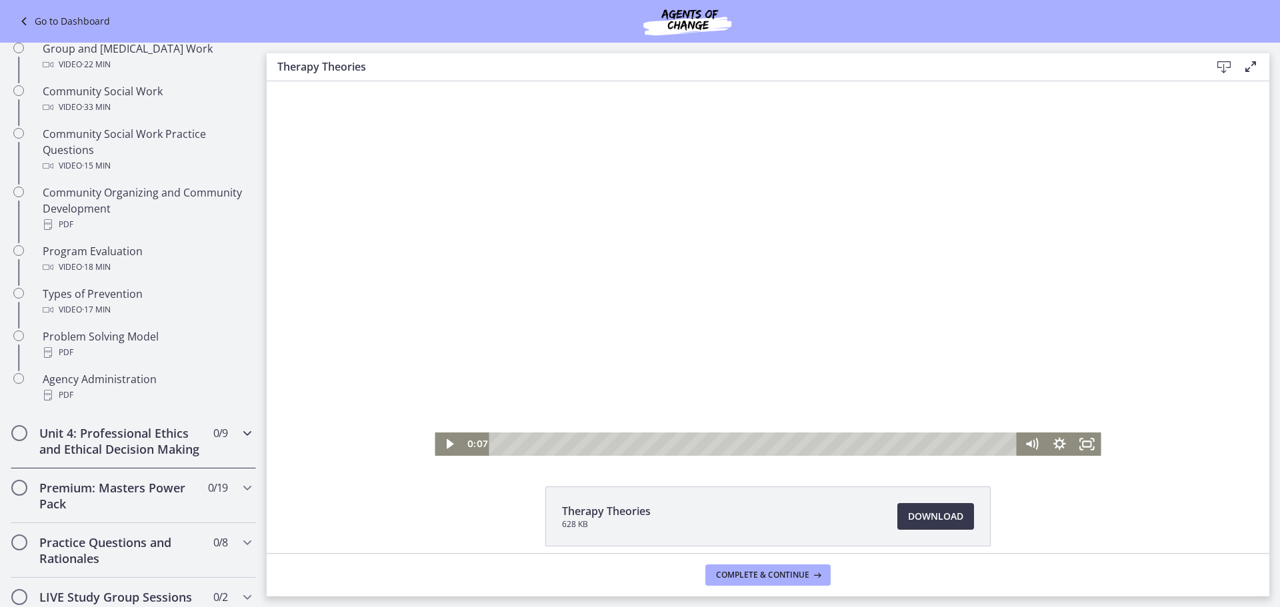
click at [199, 462] on div "Unit 4: Professional Ethics and Ethical Decision Making 0 / 9 Completed" at bounding box center [133, 441] width 245 height 55
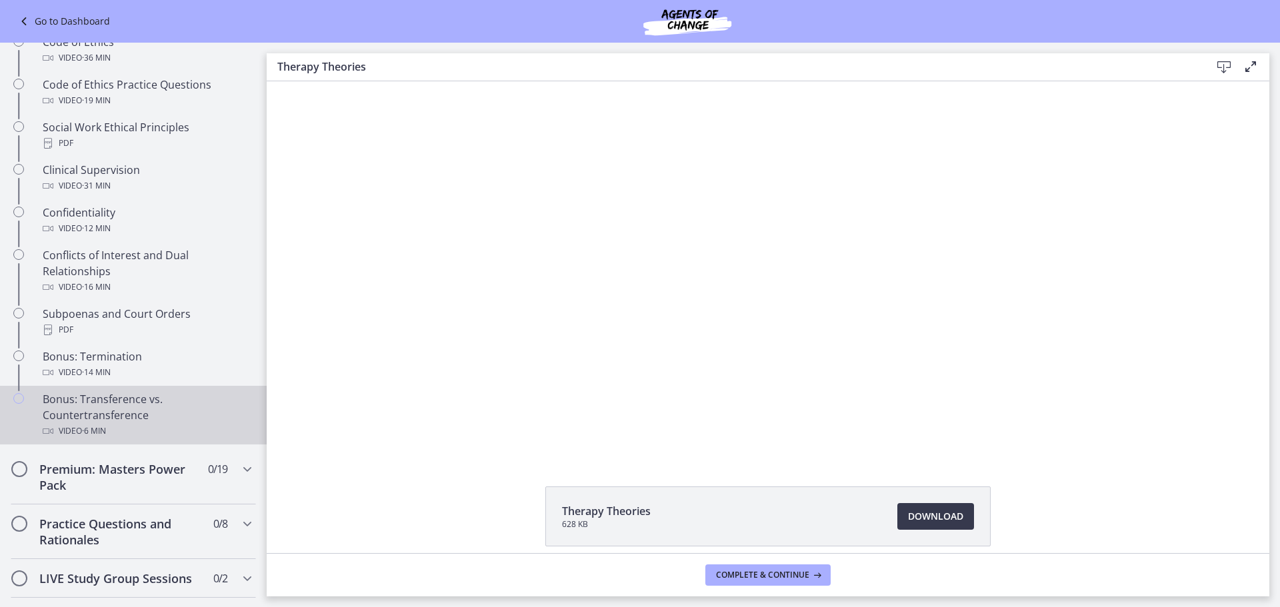
scroll to position [537, 0]
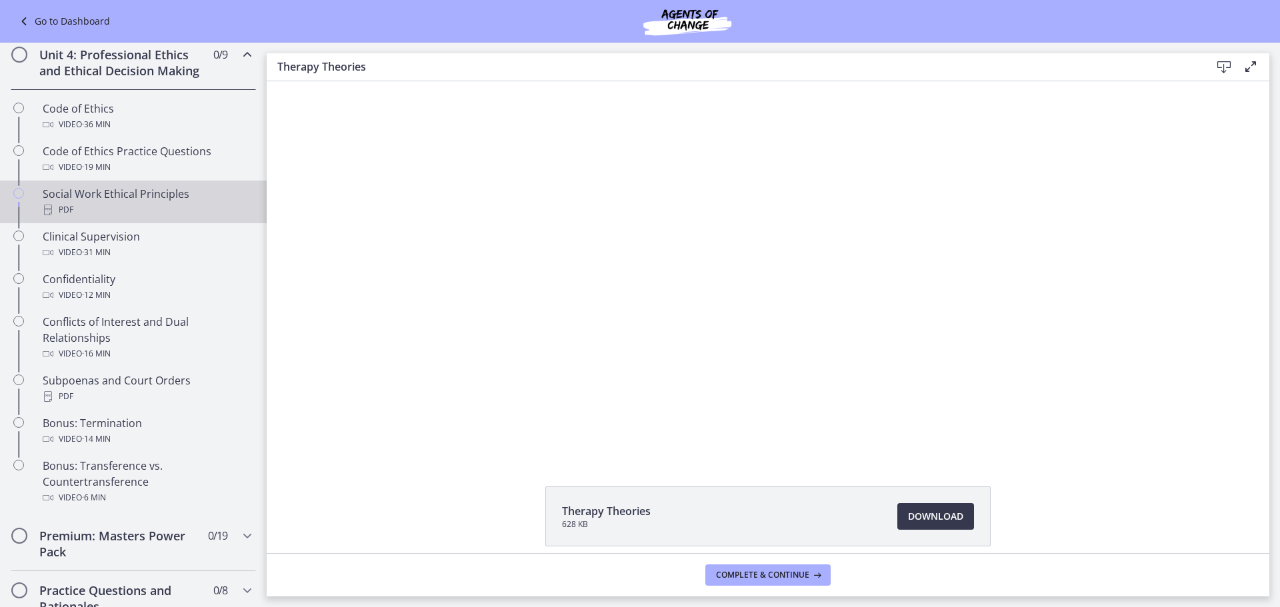
click at [101, 218] on div "Social Work Ethical Principles PDF" at bounding box center [147, 202] width 208 height 32
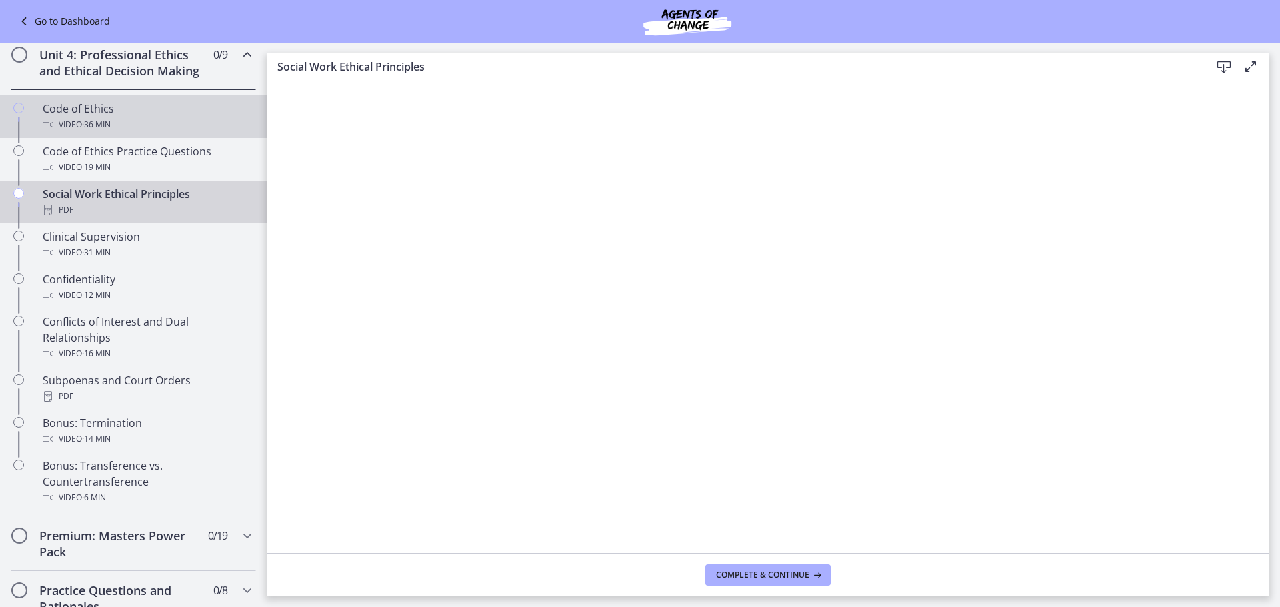
click at [110, 133] on div "Code of Ethics Video · 36 min" at bounding box center [147, 117] width 208 height 32
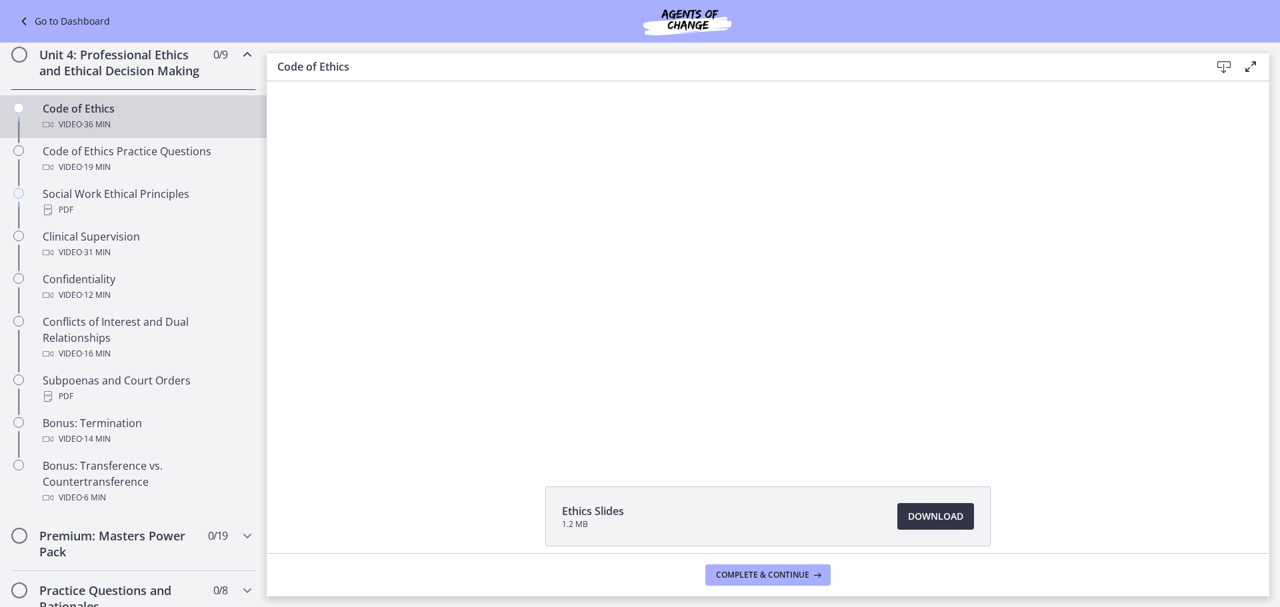
click at [929, 511] on span "Download Opens in a new window" at bounding box center [935, 517] width 55 height 16
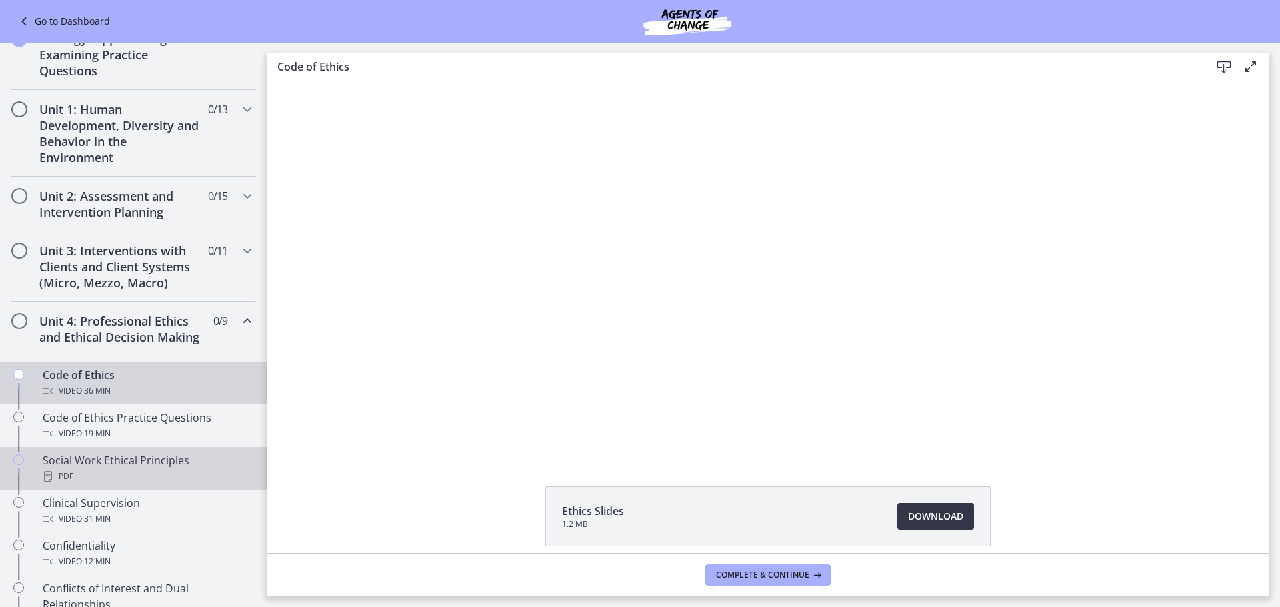
scroll to position [137, 0]
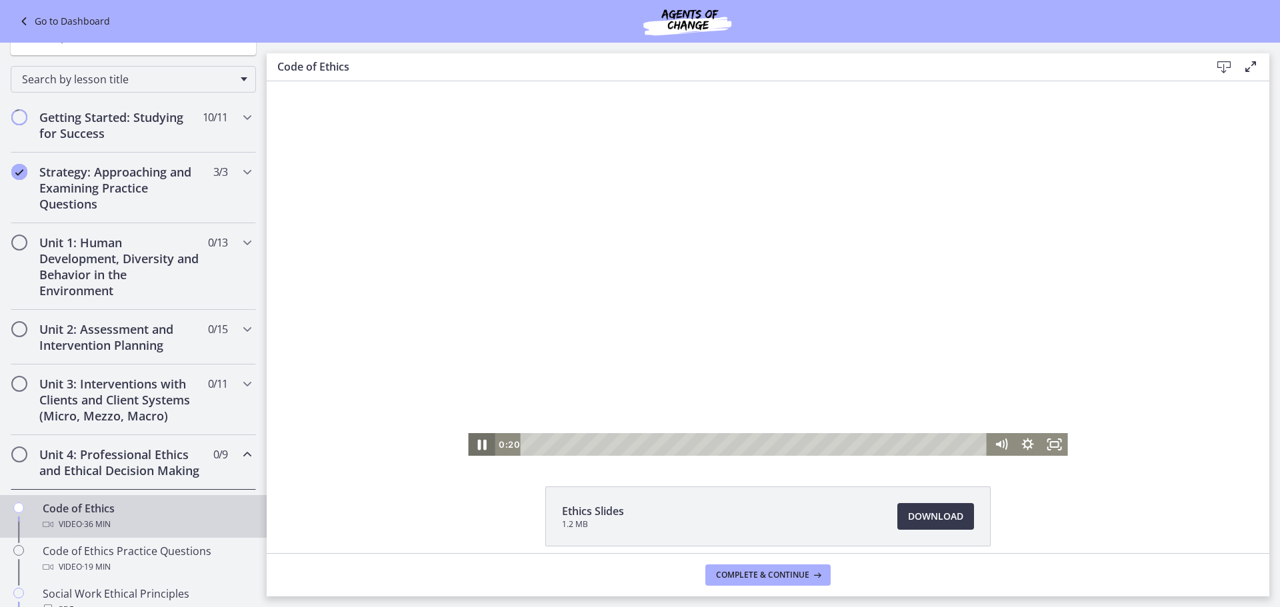
click at [472, 448] on icon "Pause" at bounding box center [481, 444] width 32 height 27
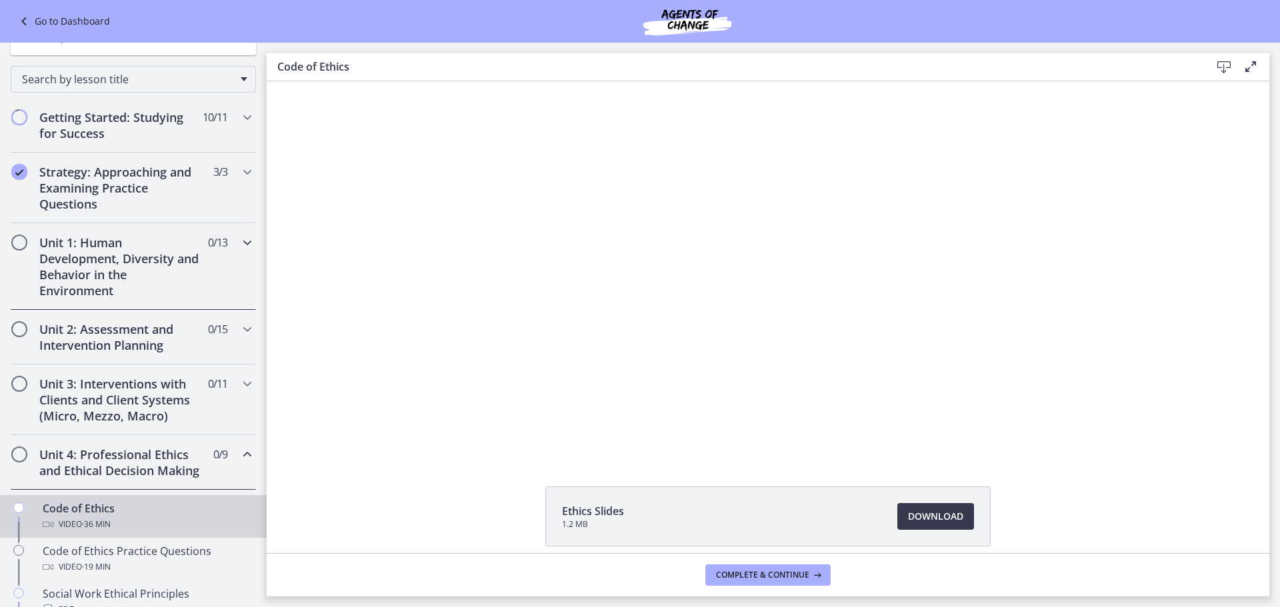
click at [63, 254] on h2 "Unit 1: Human Development, Diversity and Behavior in the Environment" at bounding box center [120, 267] width 163 height 64
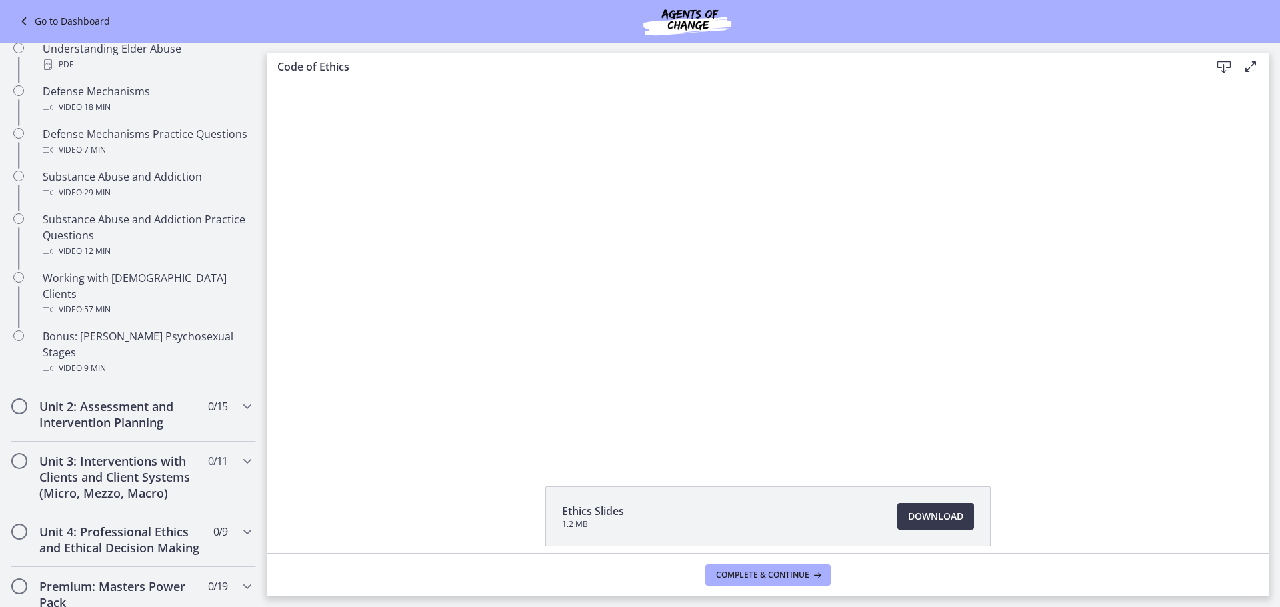
scroll to position [871, 0]
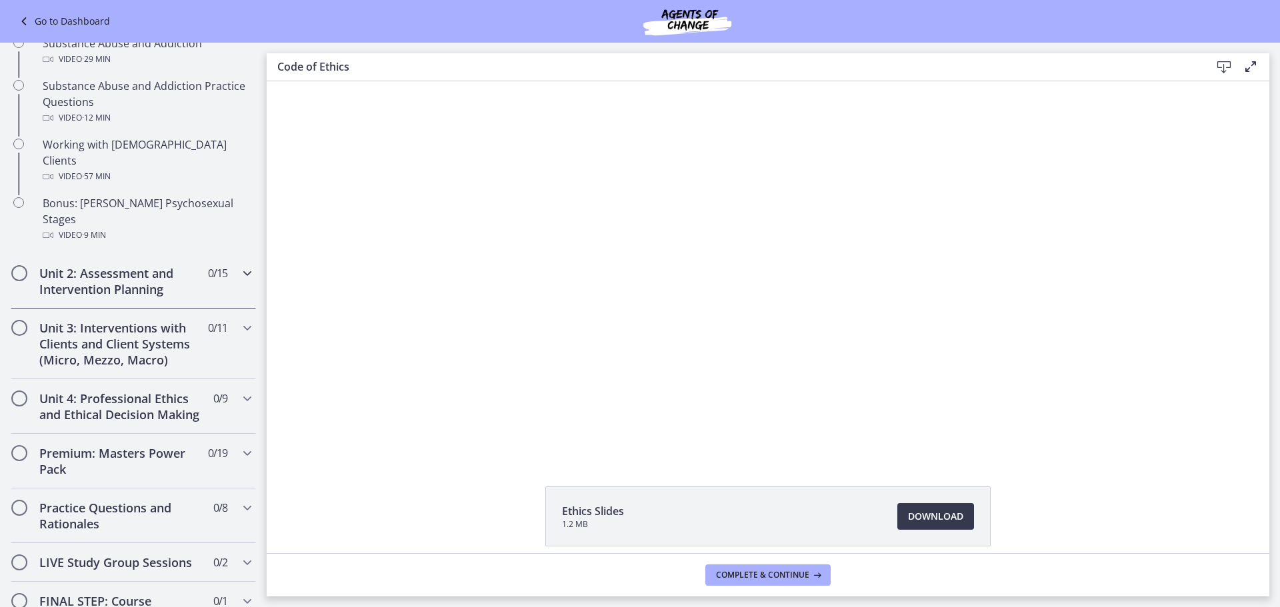
click at [143, 265] on h2 "Unit 2: Assessment and Intervention Planning" at bounding box center [120, 281] width 163 height 32
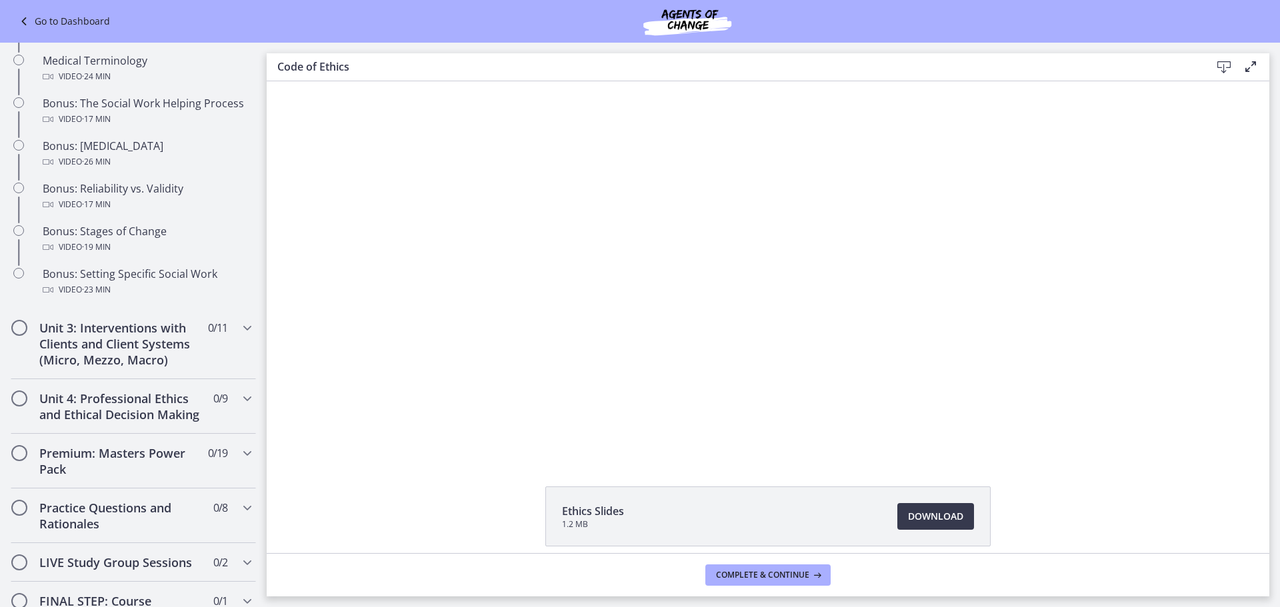
scroll to position [1071, 0]
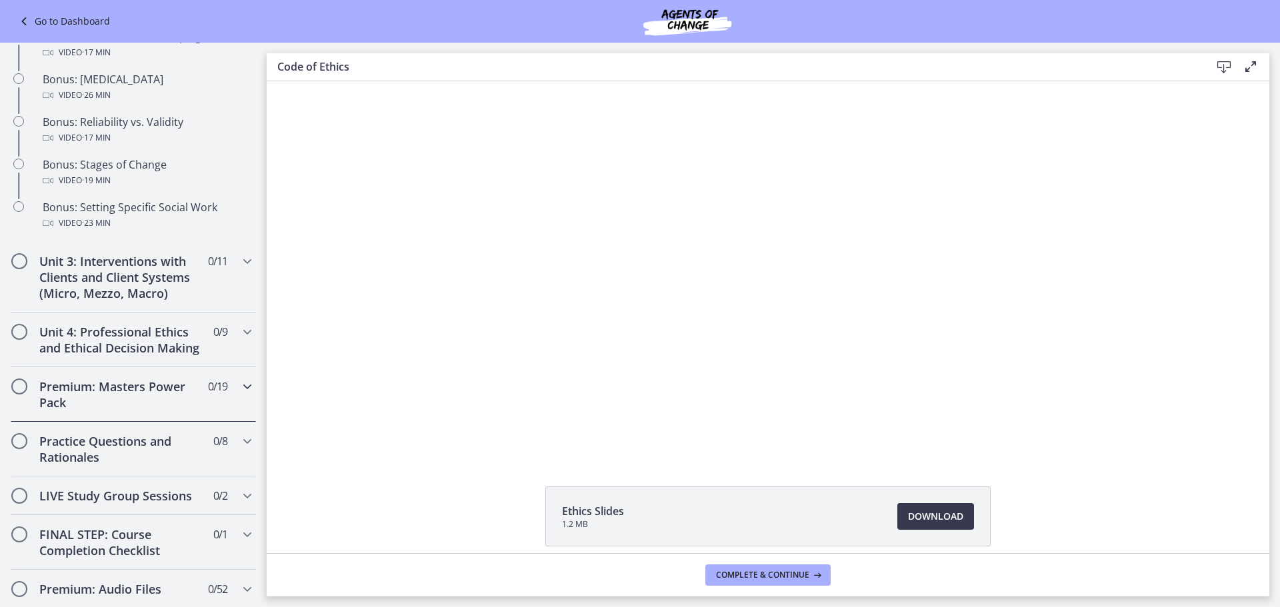
click at [221, 422] on div "Premium: Masters Power Pack 0 / 19 Completed" at bounding box center [133, 394] width 245 height 55
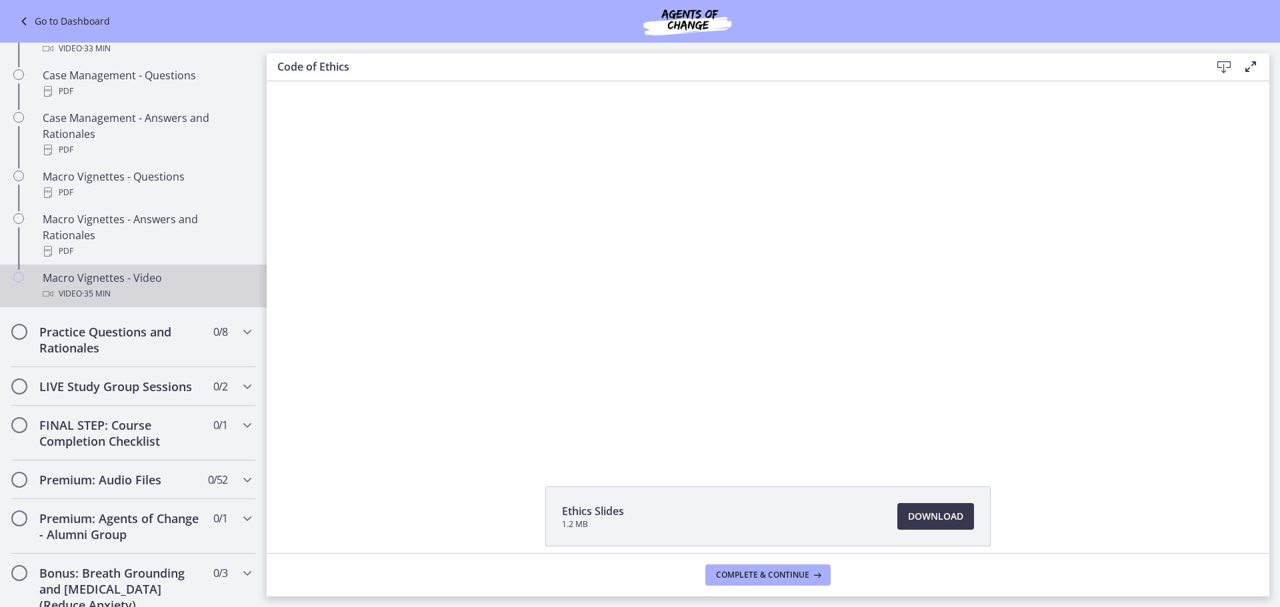
scroll to position [1337, 0]
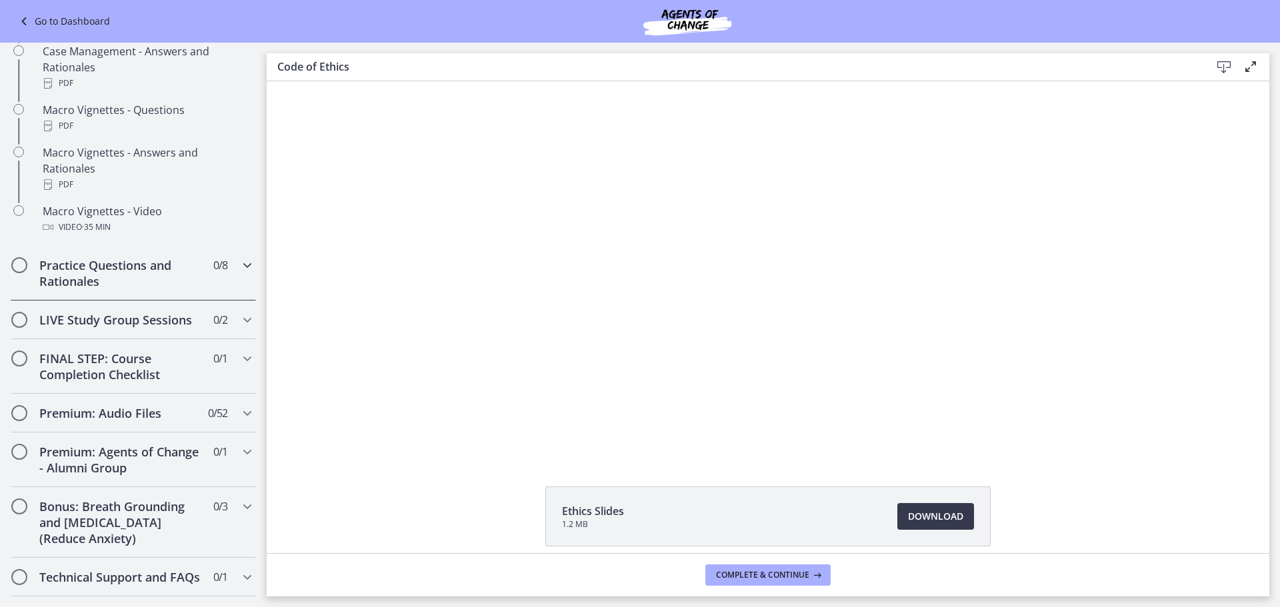
click at [145, 289] on h2 "Practice Questions and Rationales" at bounding box center [120, 273] width 163 height 32
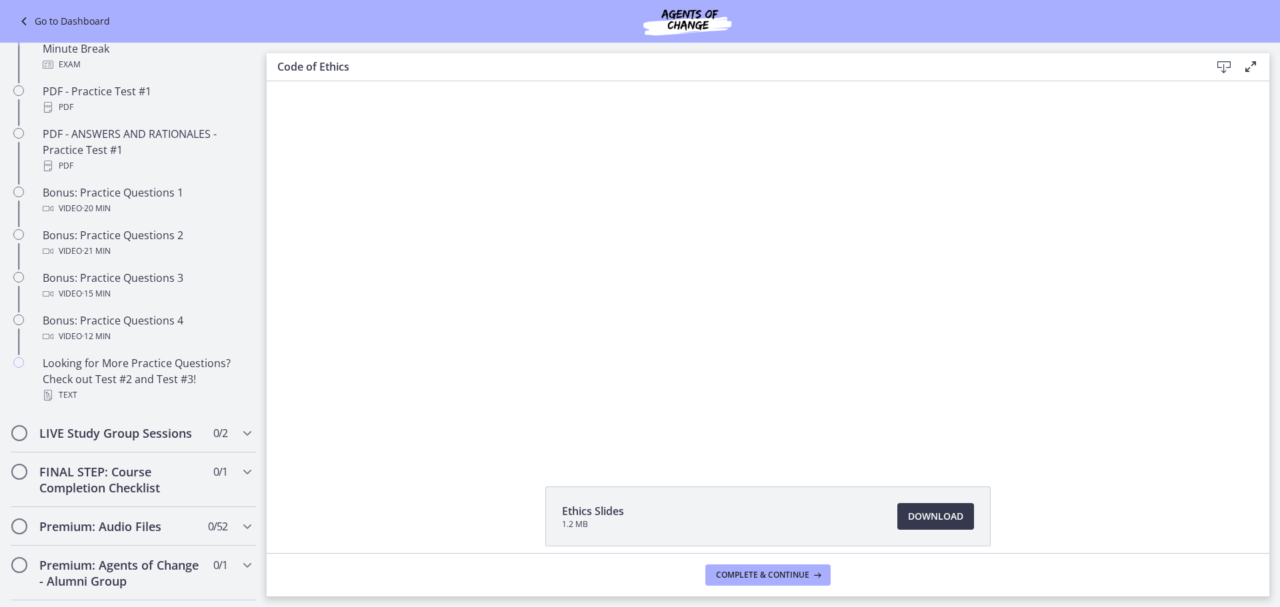
scroll to position [716, 0]
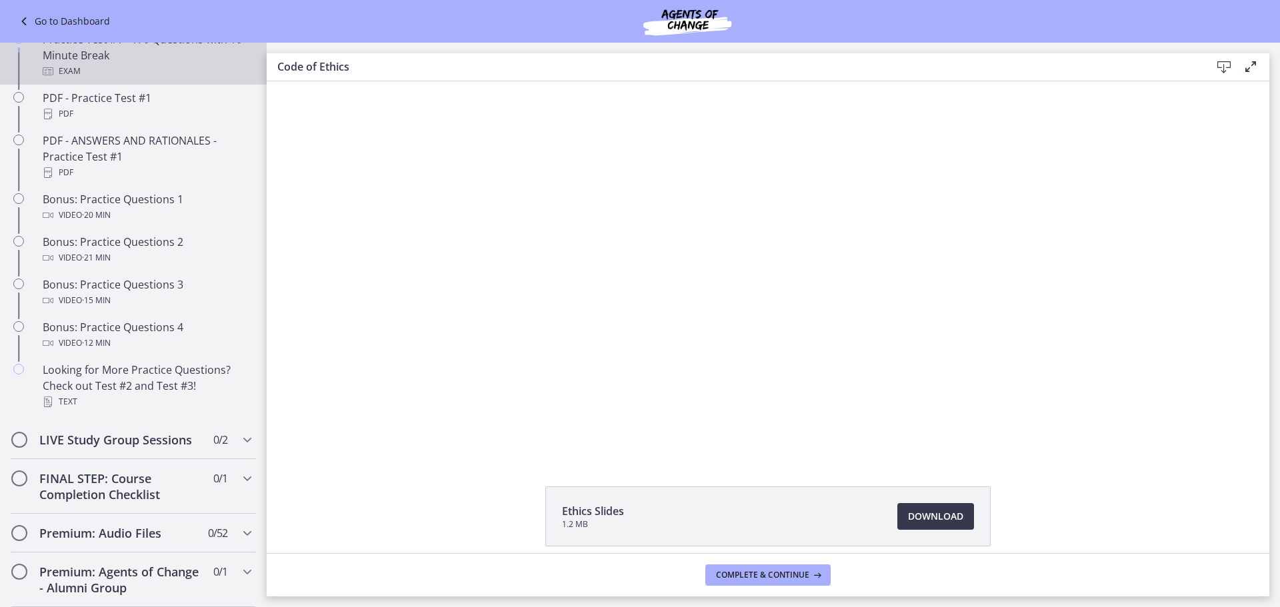
click at [95, 79] on div "Practice Test #1 - 170 Questions with 10 Minute Break Exam" at bounding box center [147, 55] width 208 height 48
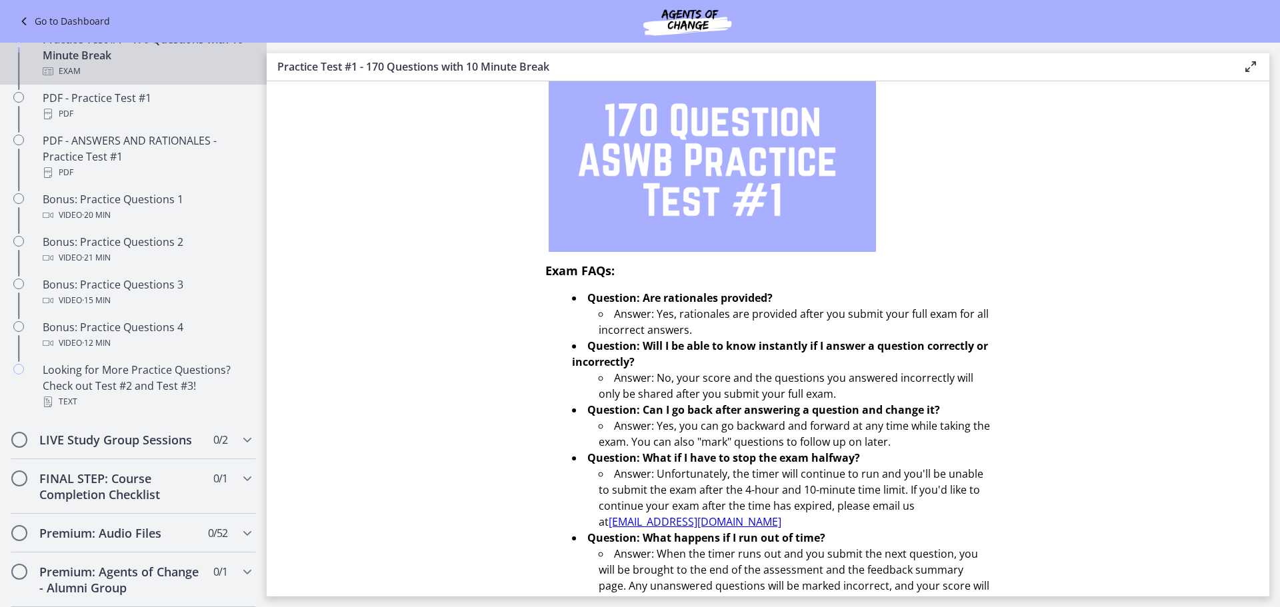
scroll to position [383, 0]
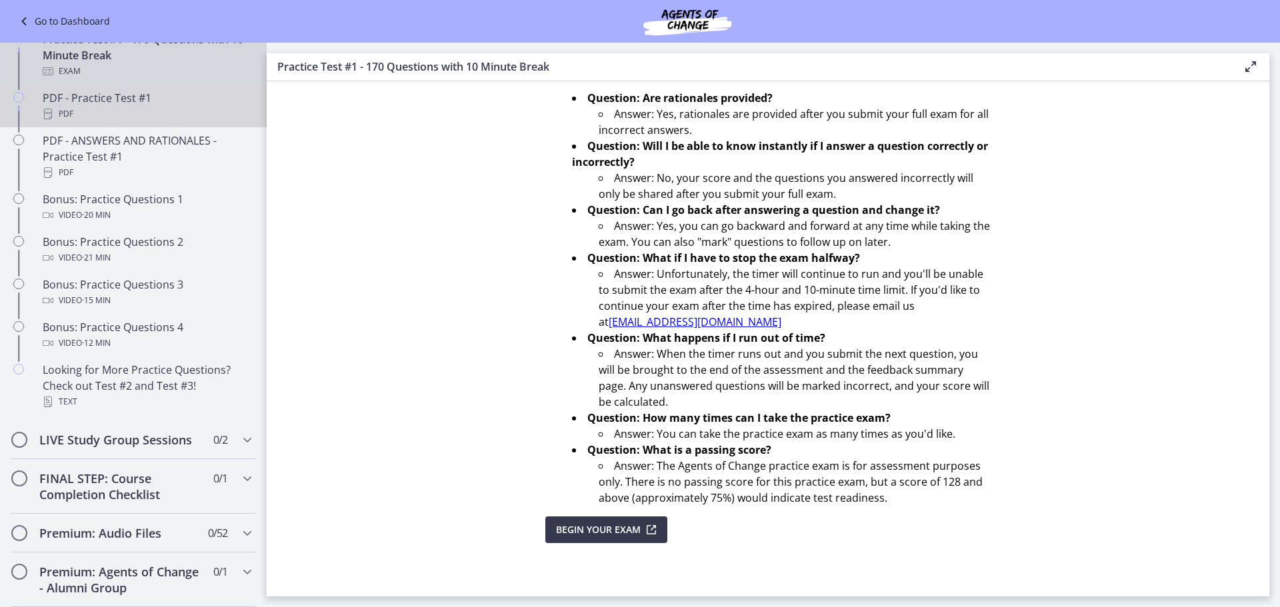
click at [155, 122] on div "PDF - Practice Test #1 PDF" at bounding box center [147, 106] width 208 height 32
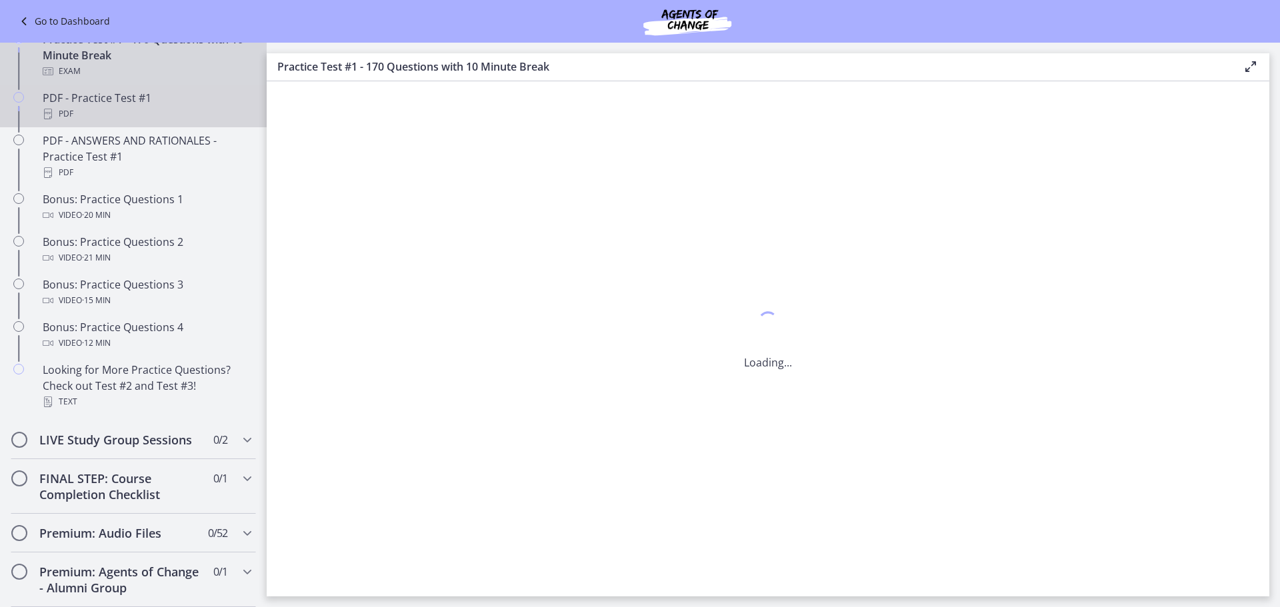
scroll to position [0, 0]
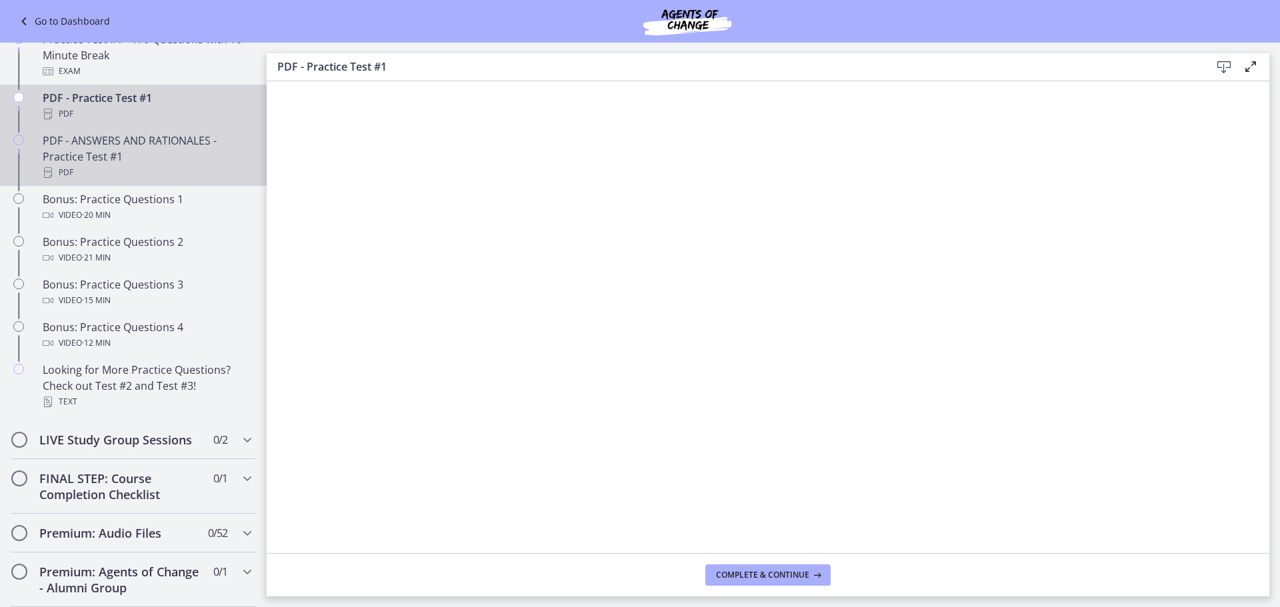
click at [124, 181] on div "PDF - ANSWERS AND RATIONALES - Practice Test #1 PDF" at bounding box center [147, 157] width 208 height 48
click at [161, 122] on div "PDF - Practice Test #1 PDF" at bounding box center [147, 106] width 208 height 32
click at [163, 181] on div "PDF" at bounding box center [147, 173] width 208 height 16
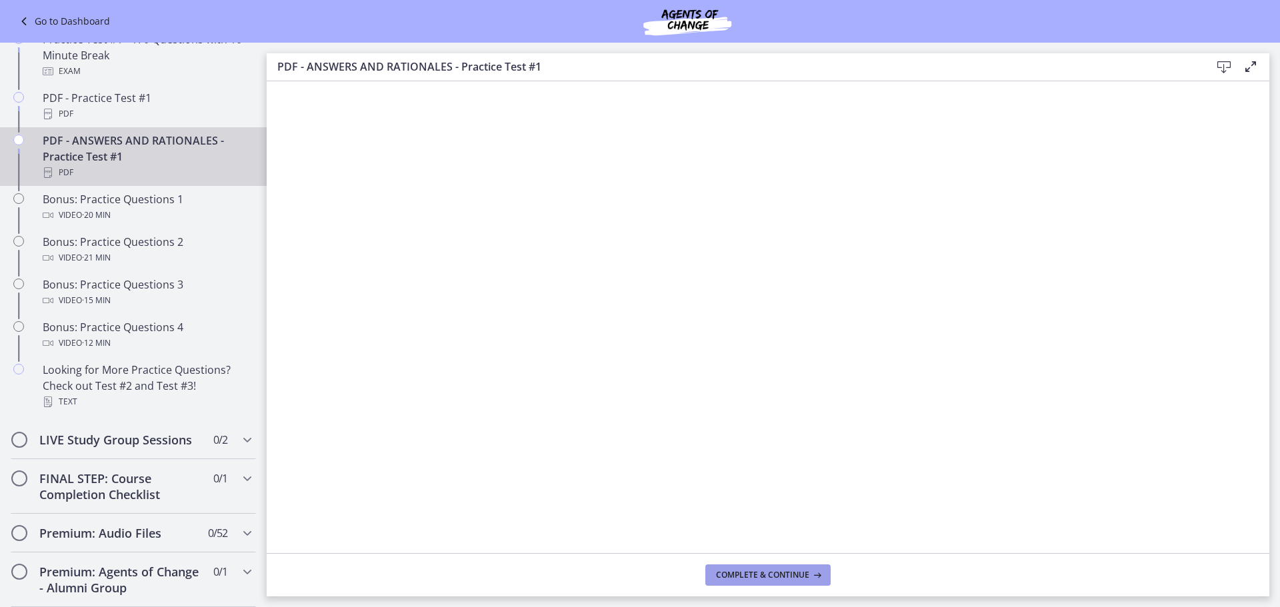
click at [771, 577] on span "Complete & continue" at bounding box center [762, 575] width 93 height 11
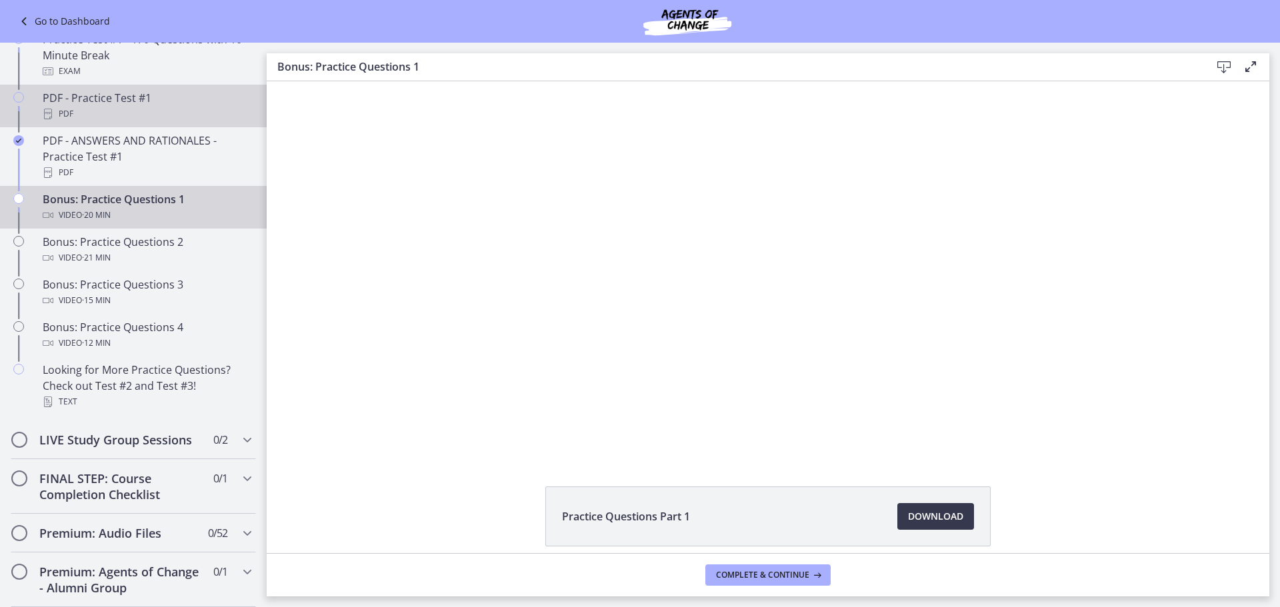
click at [149, 122] on div "PDF" at bounding box center [147, 114] width 208 height 16
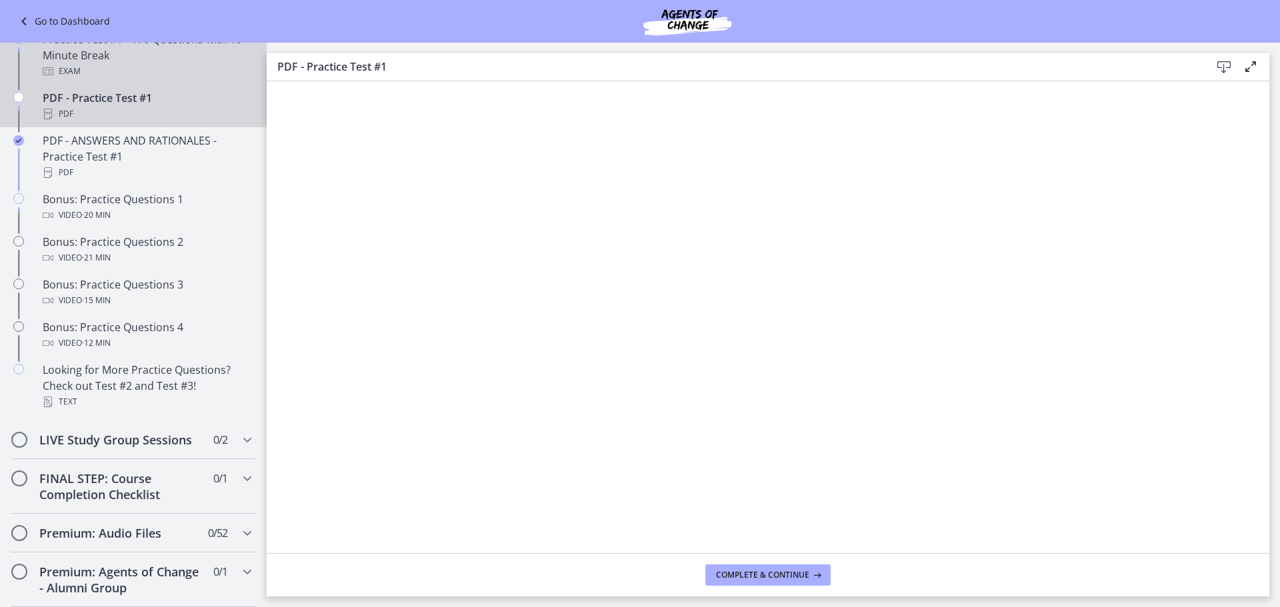
click at [124, 79] on div "Exam" at bounding box center [147, 71] width 208 height 16
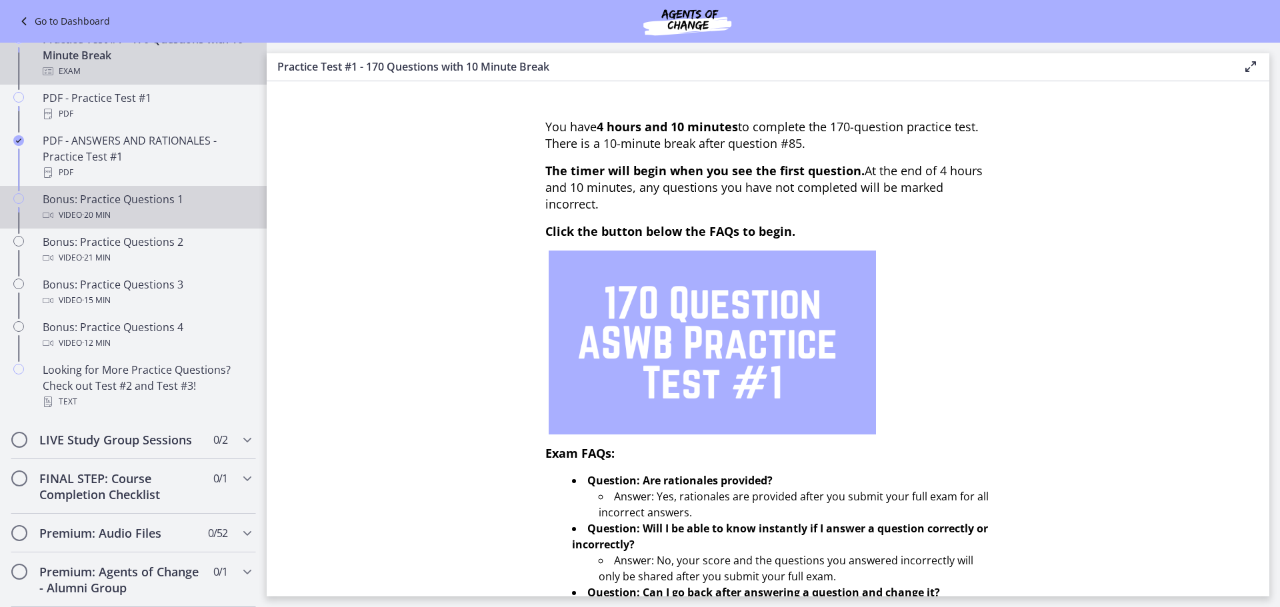
click at [163, 223] on div "Video · 20 min" at bounding box center [147, 215] width 208 height 16
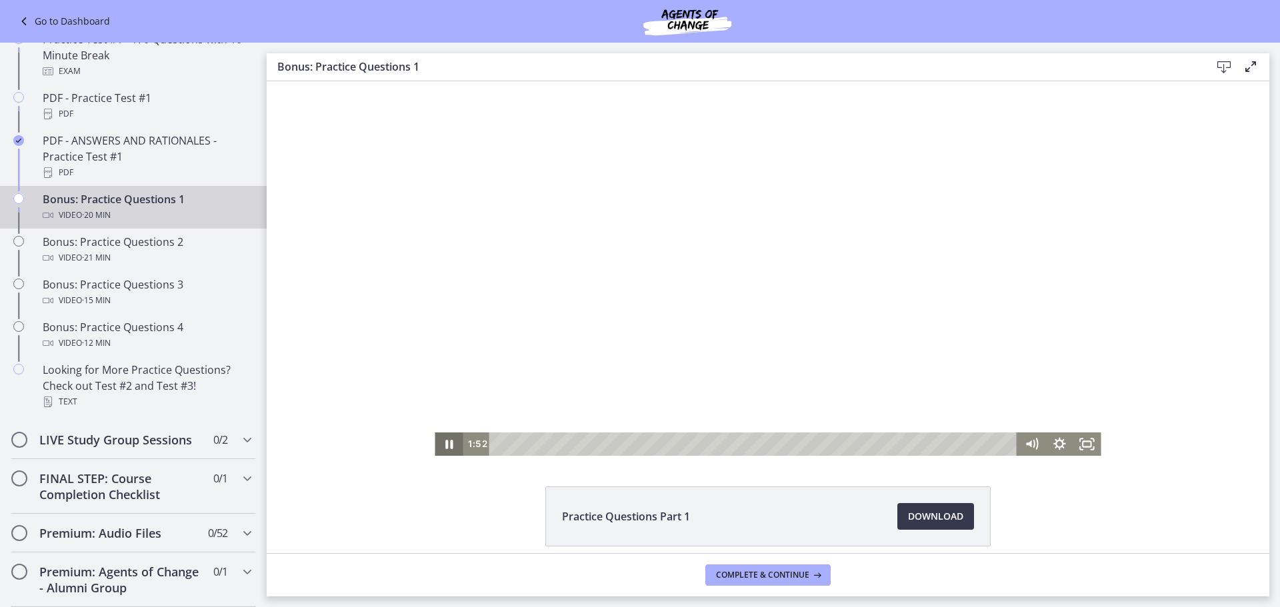
click at [445, 442] on icon "Pause" at bounding box center [448, 444] width 7 height 9
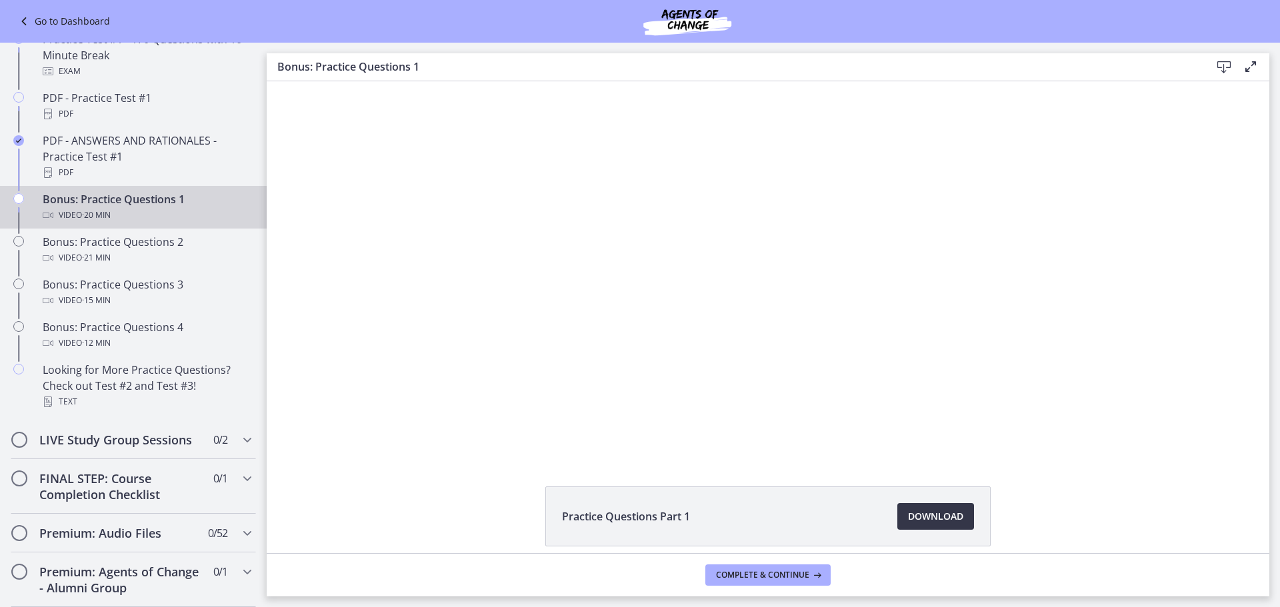
click at [922, 522] on span "Download Opens in a new window" at bounding box center [935, 517] width 55 height 16
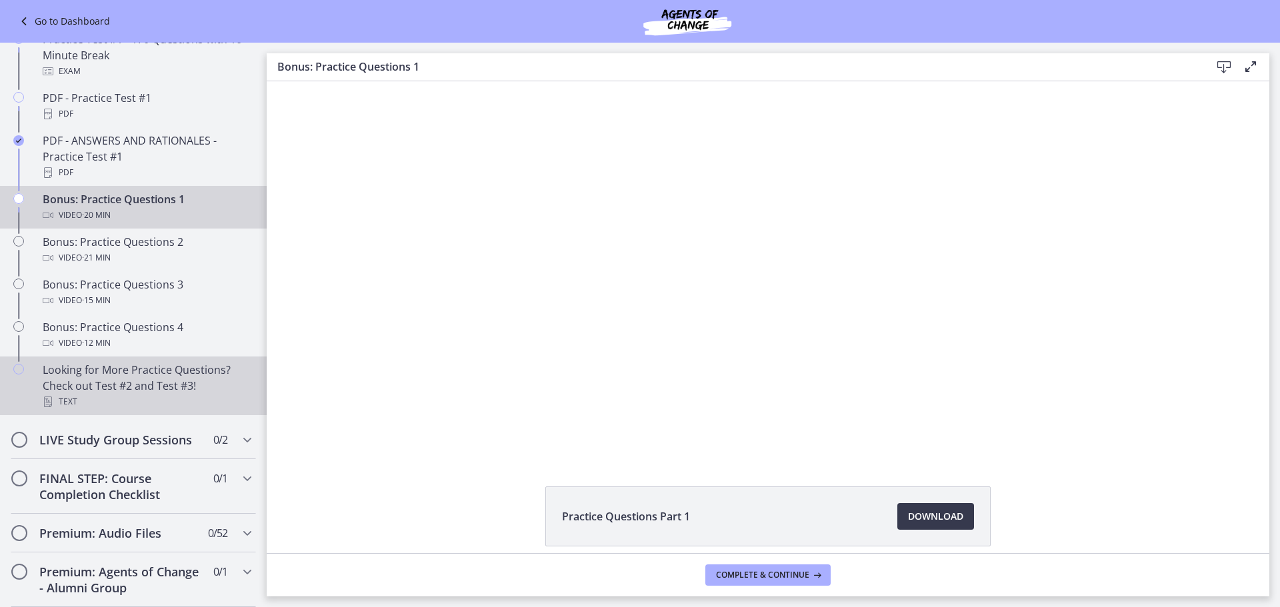
click at [196, 410] on div "Looking for More Practice Questions? Check out Test #2 and Test #3! Text" at bounding box center [147, 386] width 208 height 48
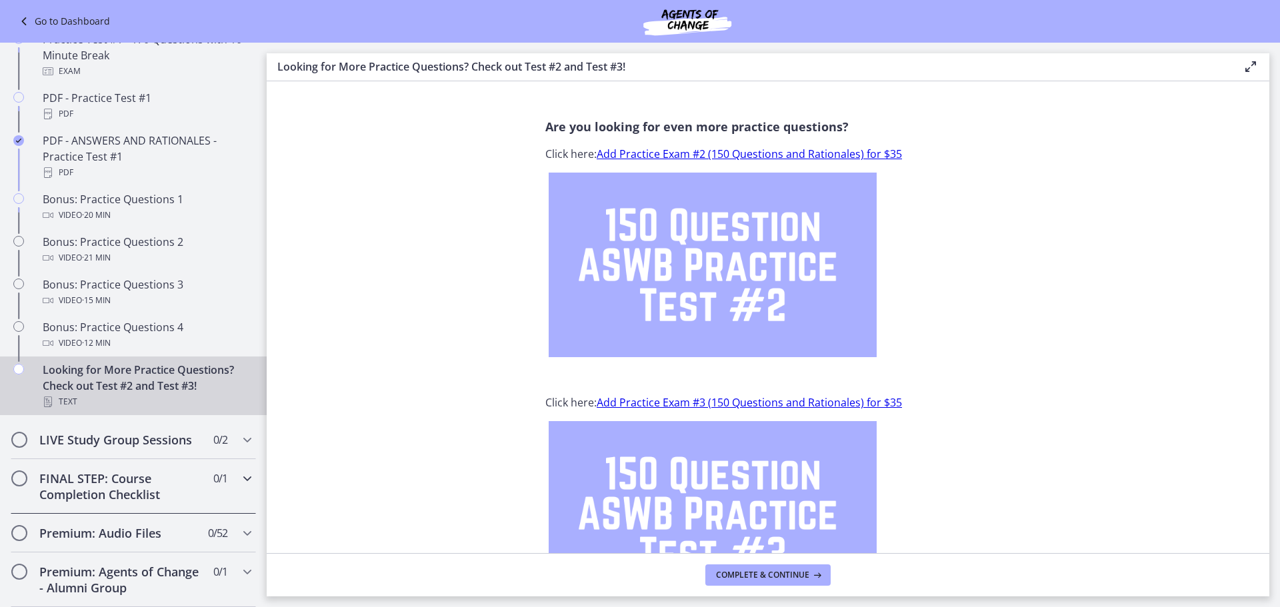
scroll to position [849, 0]
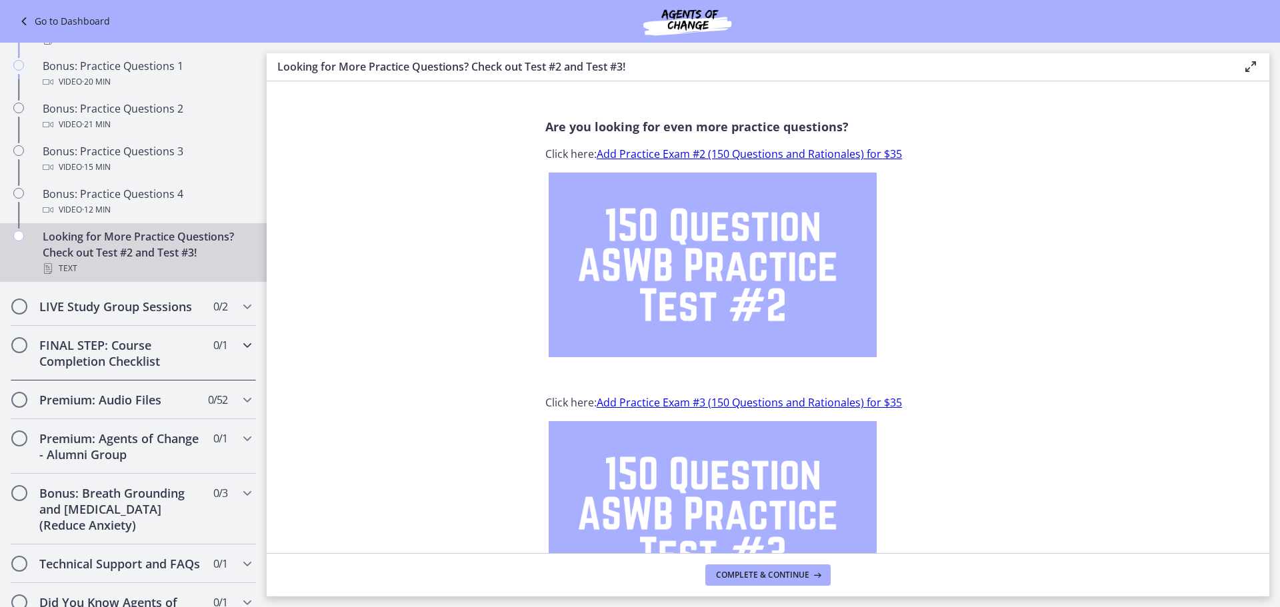
click at [115, 369] on h2 "FINAL STEP: Course Completion Checklist" at bounding box center [120, 353] width 163 height 32
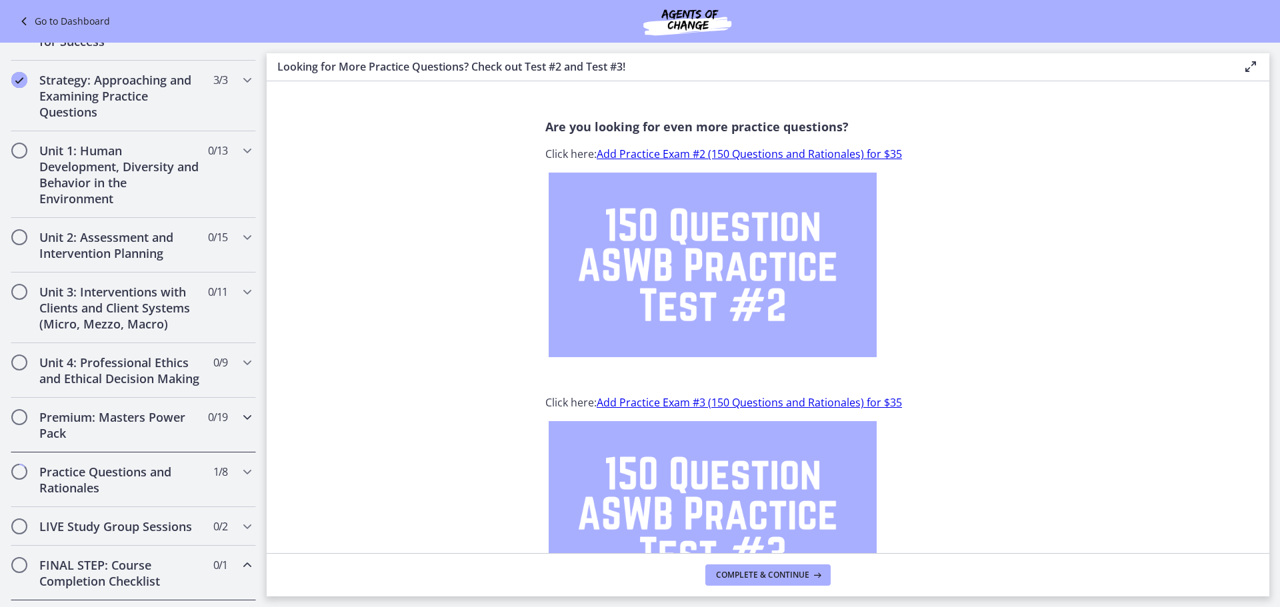
scroll to position [0, 0]
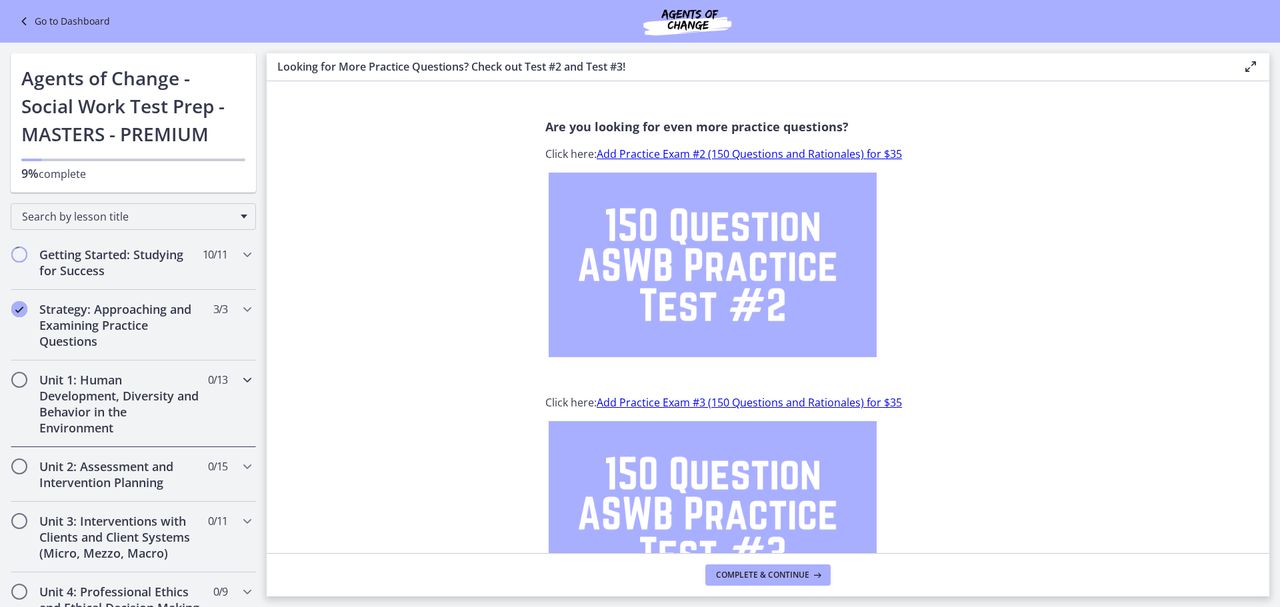
click at [127, 422] on h2 "Unit 1: Human Development, Diversity and Behavior in the Environment" at bounding box center [120, 404] width 163 height 64
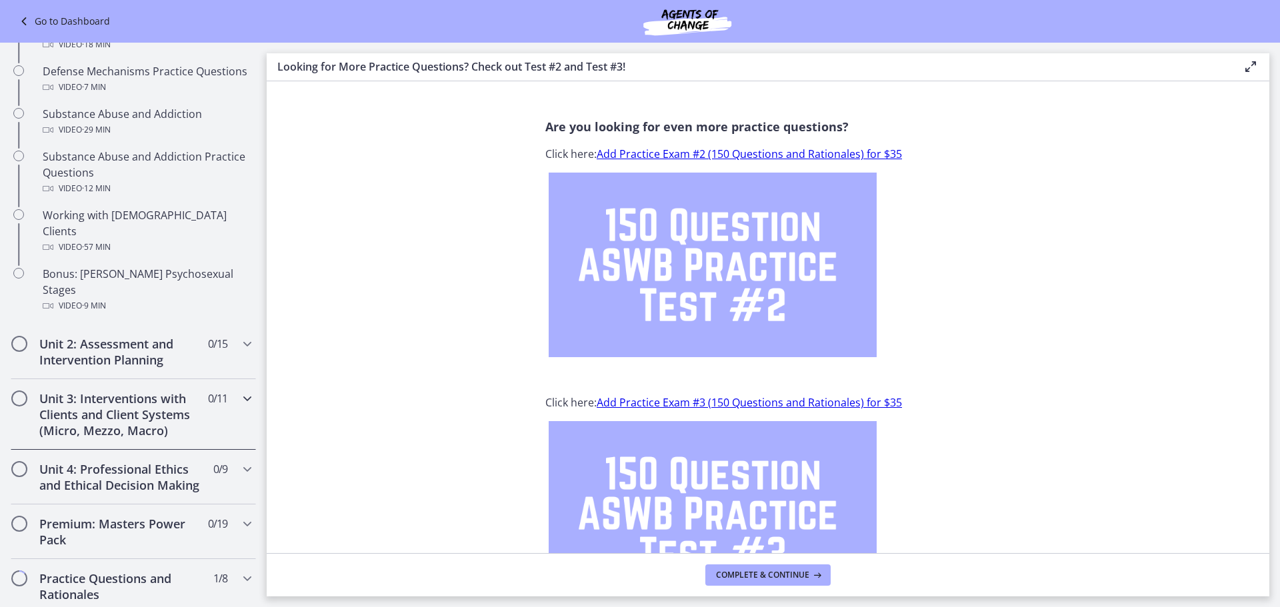
scroll to position [1000, 0]
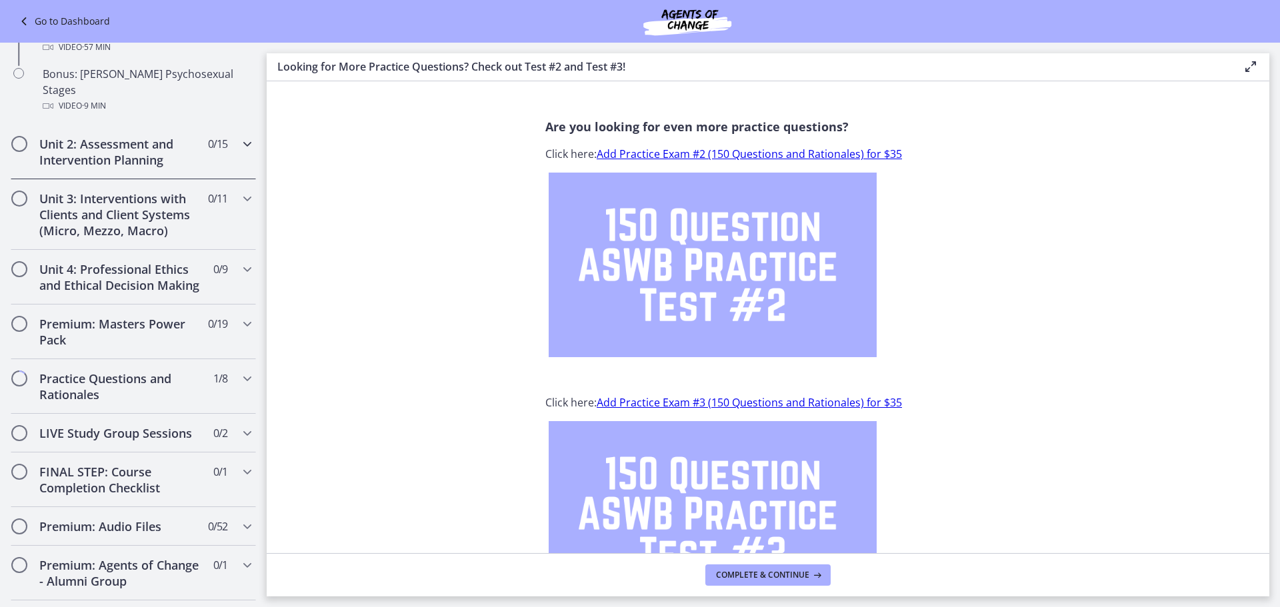
click at [118, 136] on h2 "Unit 2: Assessment and Intervention Planning" at bounding box center [120, 152] width 163 height 32
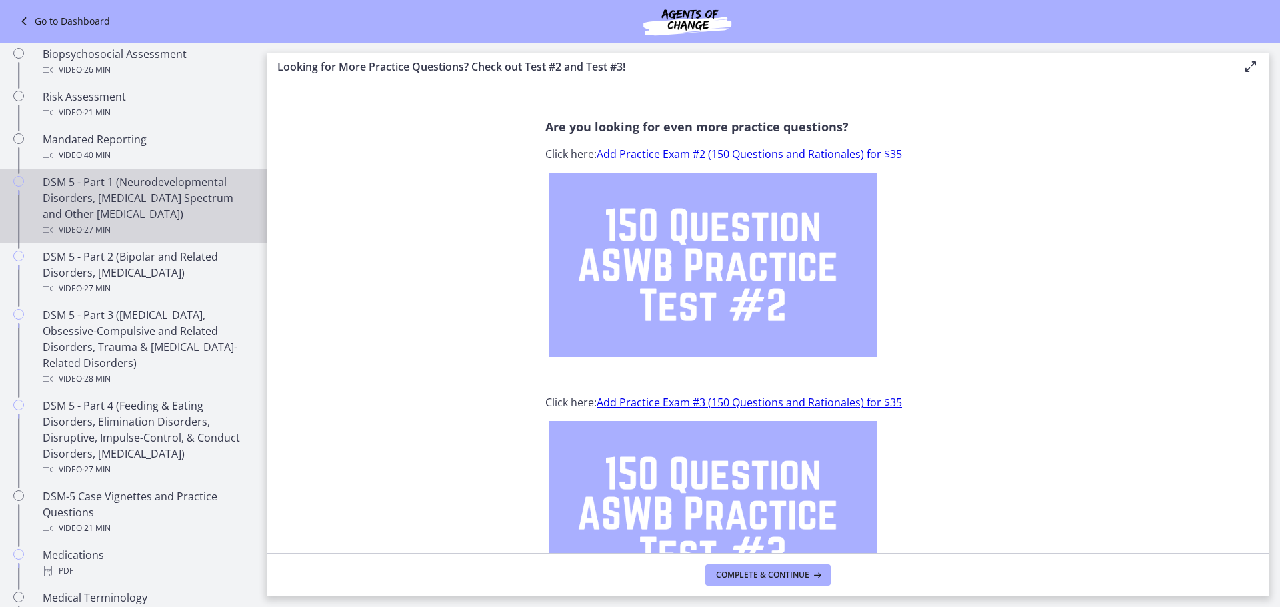
scroll to position [133, 0]
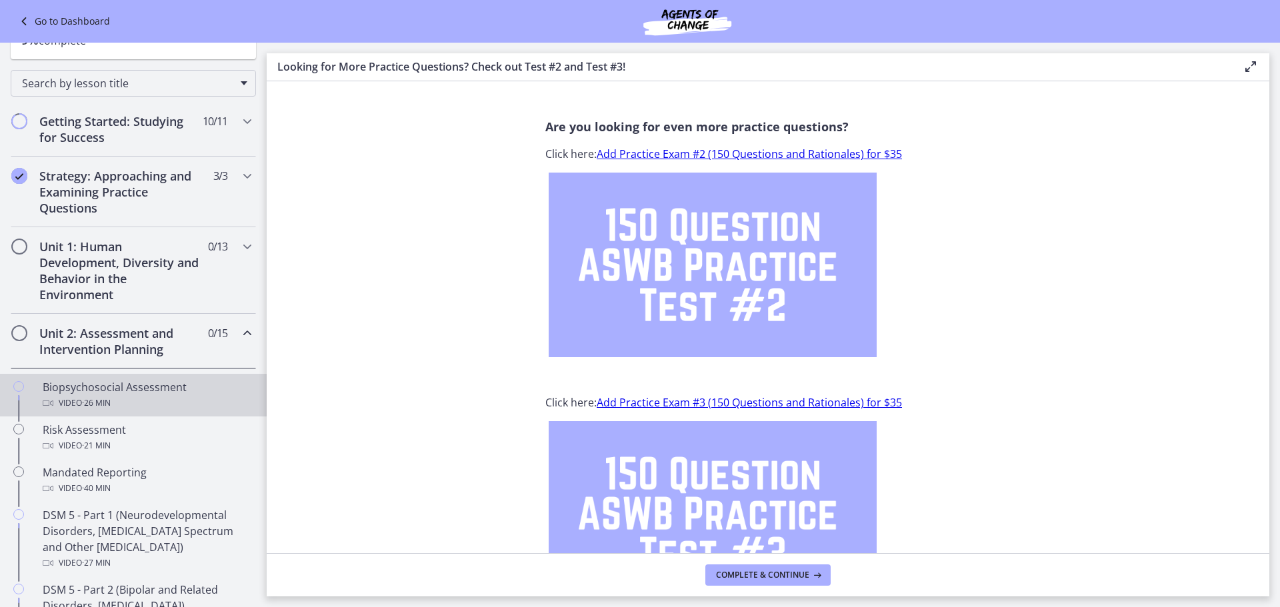
click at [111, 405] on span "· 26 min" at bounding box center [96, 403] width 29 height 16
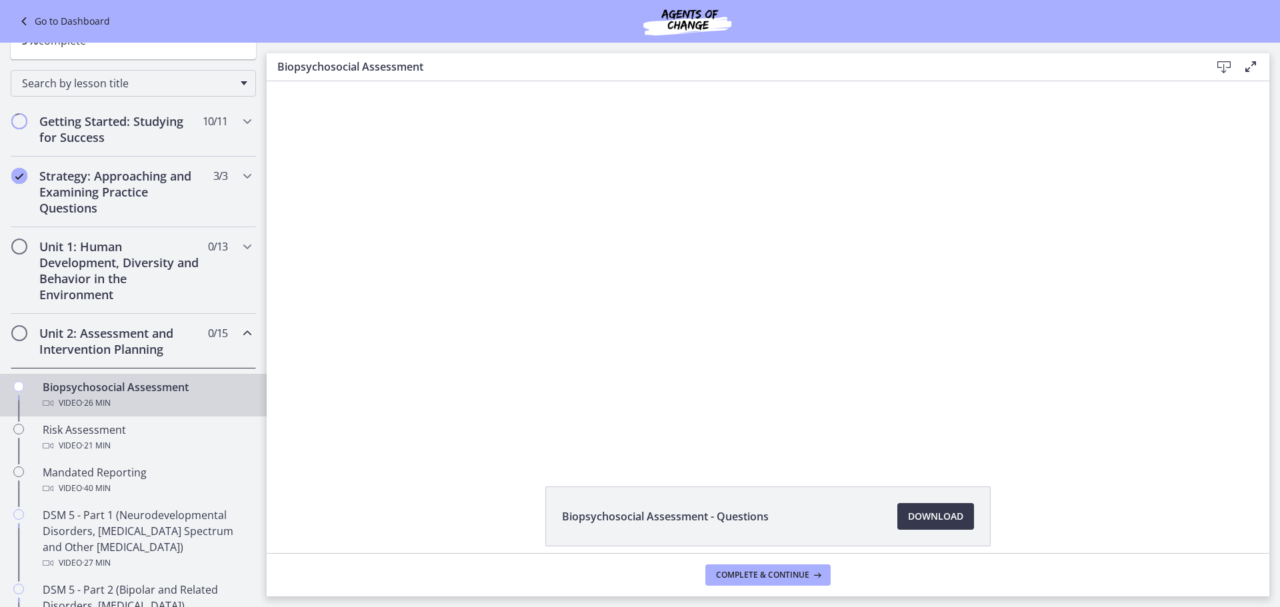
click at [718, 517] on span "Biopsychosocial Assessment - Questions" at bounding box center [665, 517] width 207 height 16
click at [909, 521] on span "Download Opens in a new window" at bounding box center [935, 517] width 55 height 16
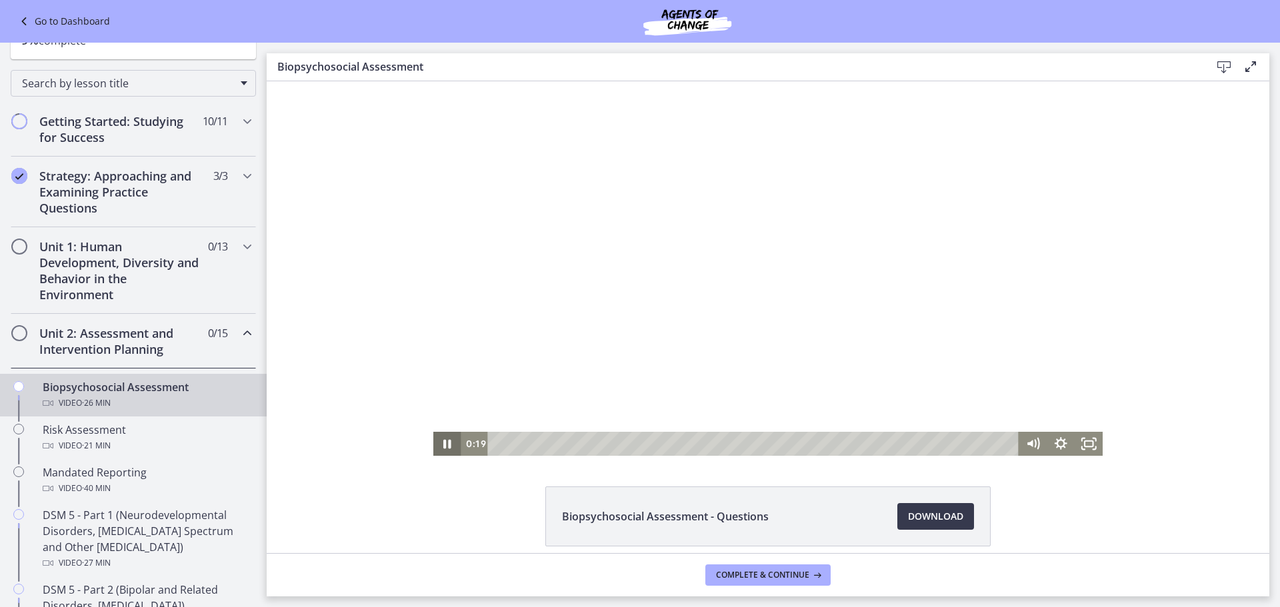
click at [445, 446] on icon "Pause" at bounding box center [447, 444] width 28 height 24
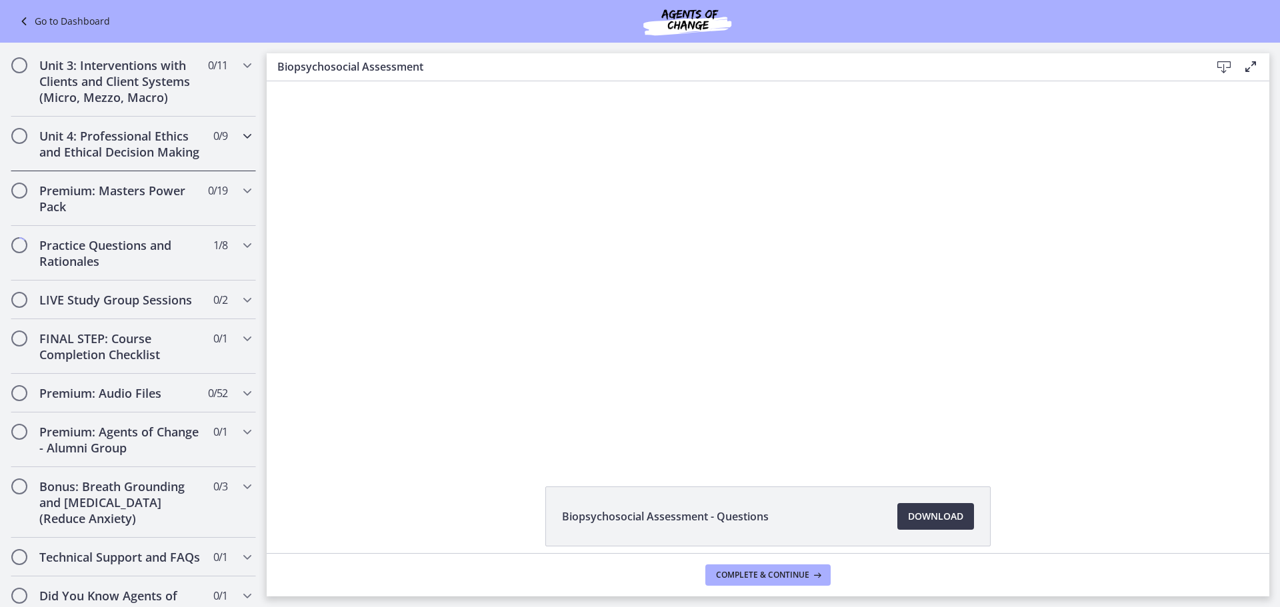
scroll to position [1200, 0]
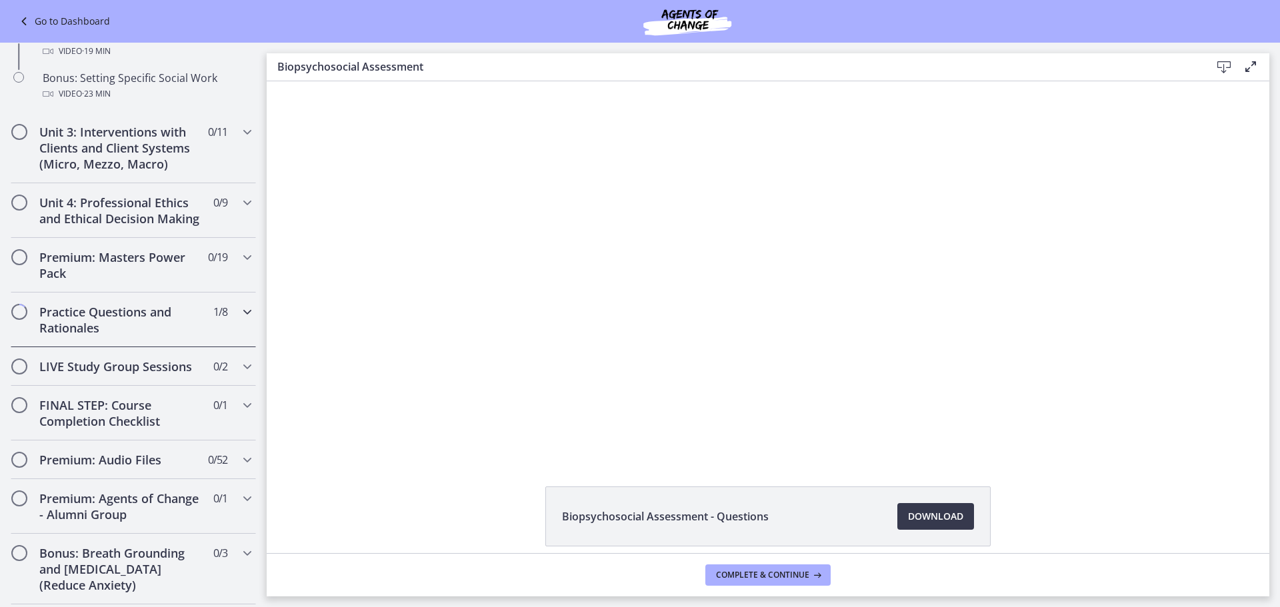
click at [135, 336] on h2 "Practice Questions and Rationales" at bounding box center [120, 320] width 163 height 32
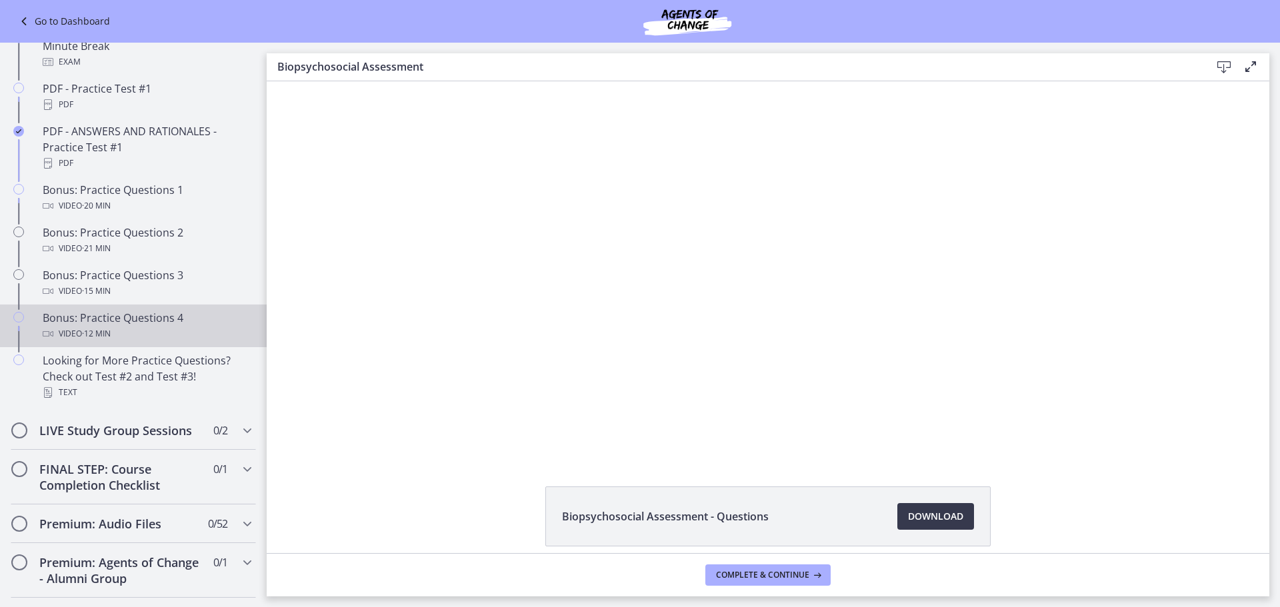
scroll to position [725, 0]
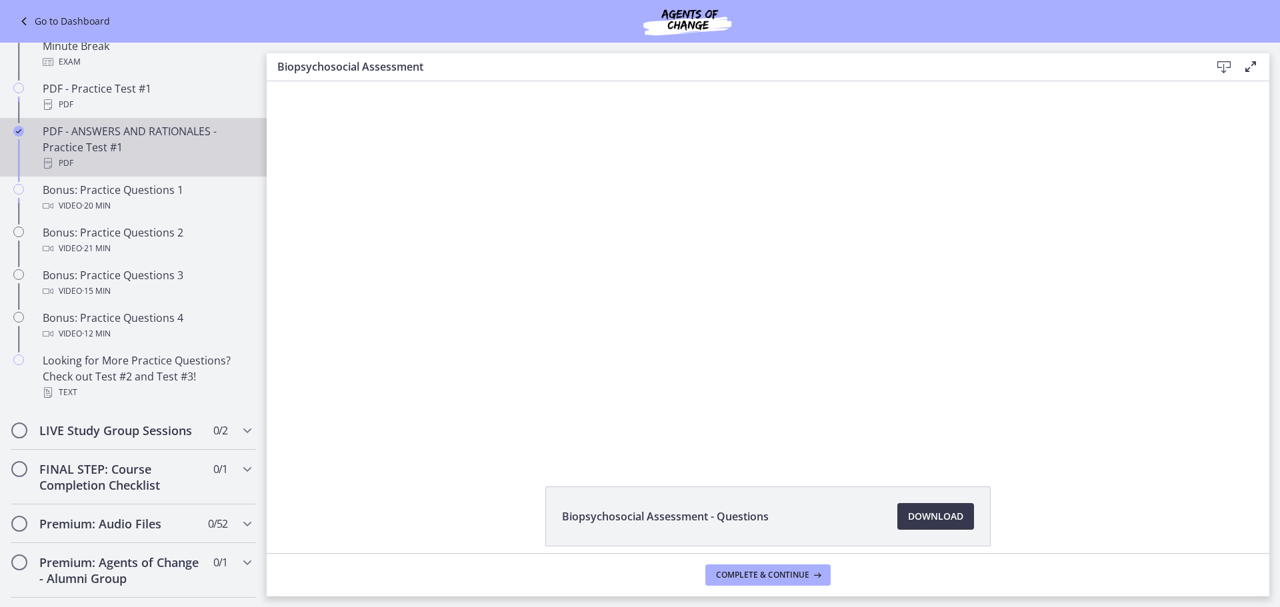
click at [111, 171] on div "PDF - ANSWERS AND RATIONALES - Practice Test #1 PDF" at bounding box center [147, 147] width 208 height 48
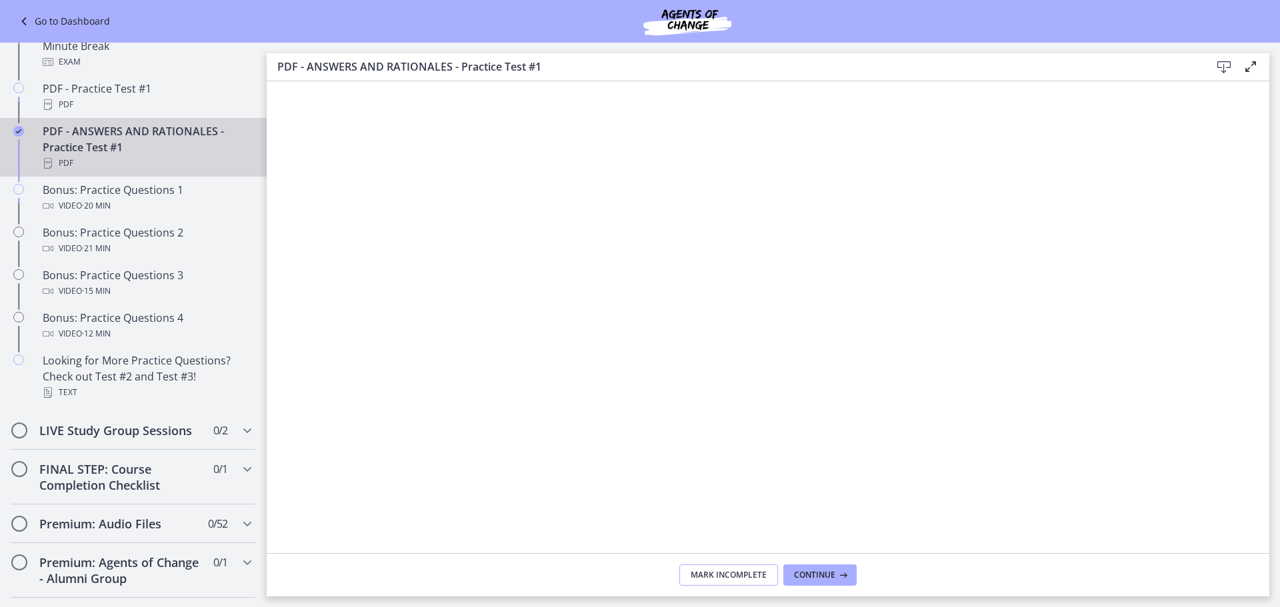
click at [747, 578] on span "Mark Incomplete" at bounding box center [729, 575] width 76 height 11
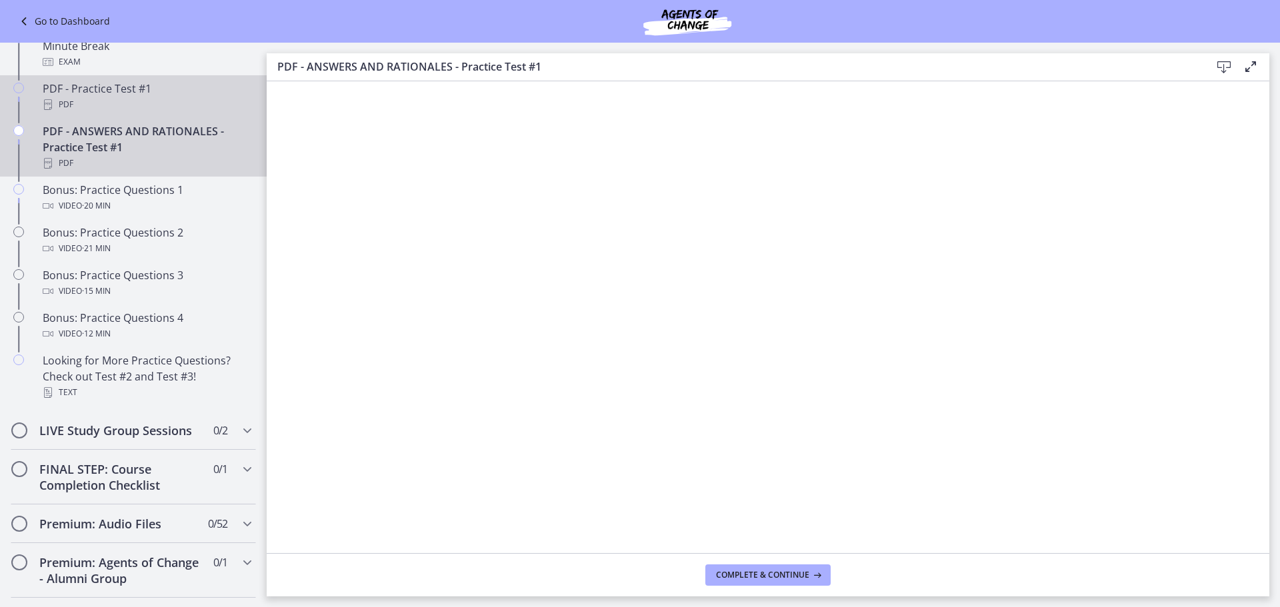
click at [144, 113] on div "PDF - Practice Test #1 PDF" at bounding box center [147, 97] width 208 height 32
click at [65, 171] on div "PDF - ANSWERS AND RATIONALES - Practice Test #1 PDF" at bounding box center [147, 147] width 208 height 48
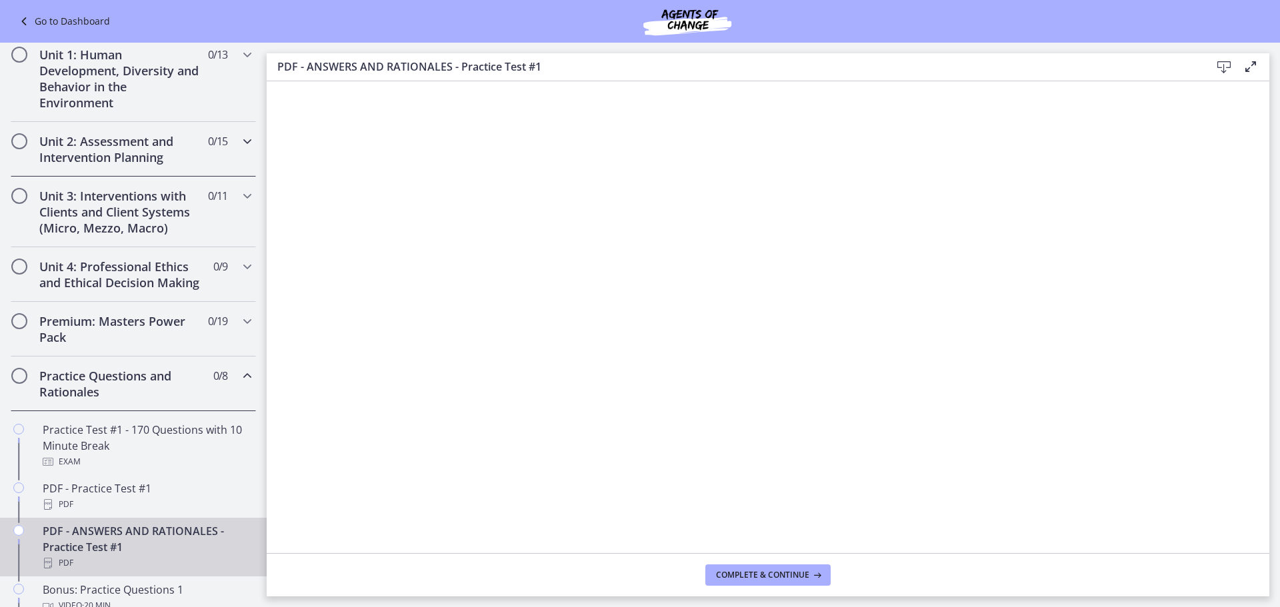
scroll to position [259, 0]
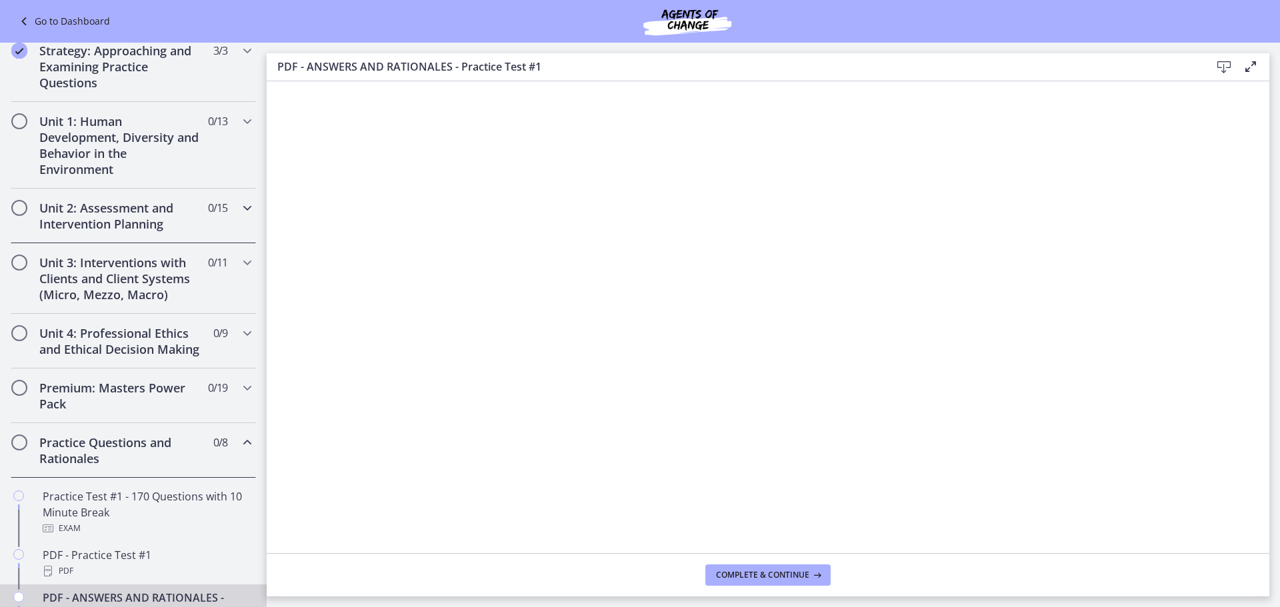
click at [84, 213] on h2 "Unit 2: Assessment and Intervention Planning" at bounding box center [120, 216] width 163 height 32
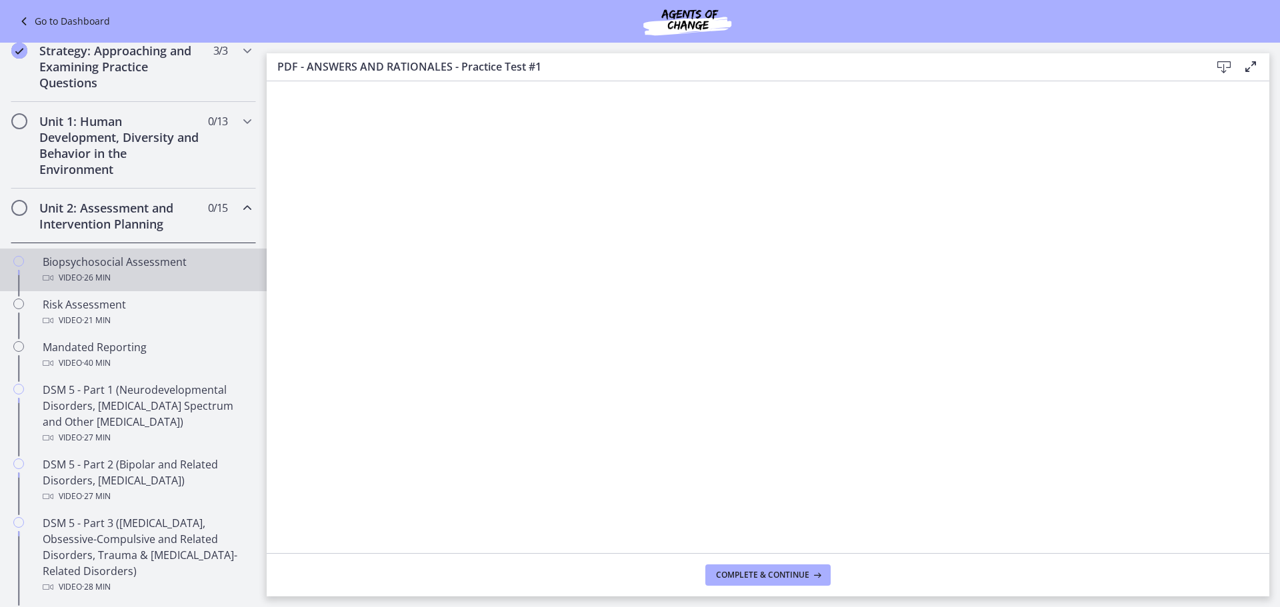
click at [108, 262] on div "Biopsychosocial Assessment Video · 26 min" at bounding box center [147, 270] width 208 height 32
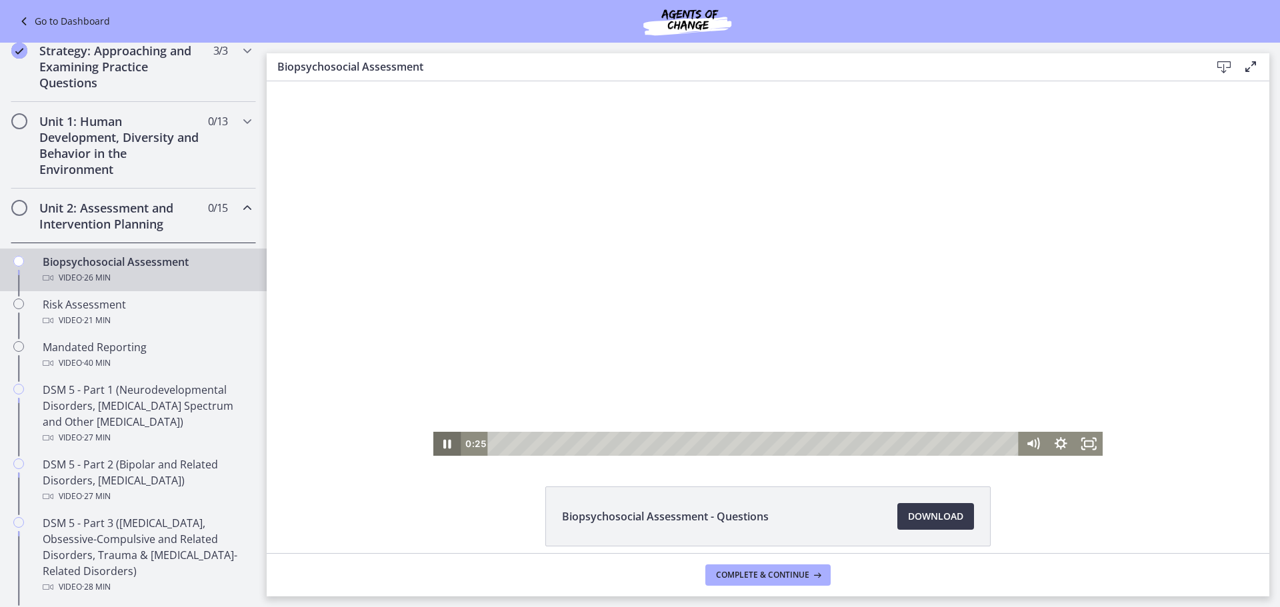
click at [443, 443] on icon "Pause" at bounding box center [447, 444] width 8 height 9
click at [445, 443] on icon "Play Video" at bounding box center [448, 444] width 7 height 10
drag, startPoint x: 1083, startPoint y: 445, endPoint x: 1345, endPoint y: 604, distance: 307.2
click at [1082, 445] on icon "Fullscreen" at bounding box center [1089, 444] width 28 height 24
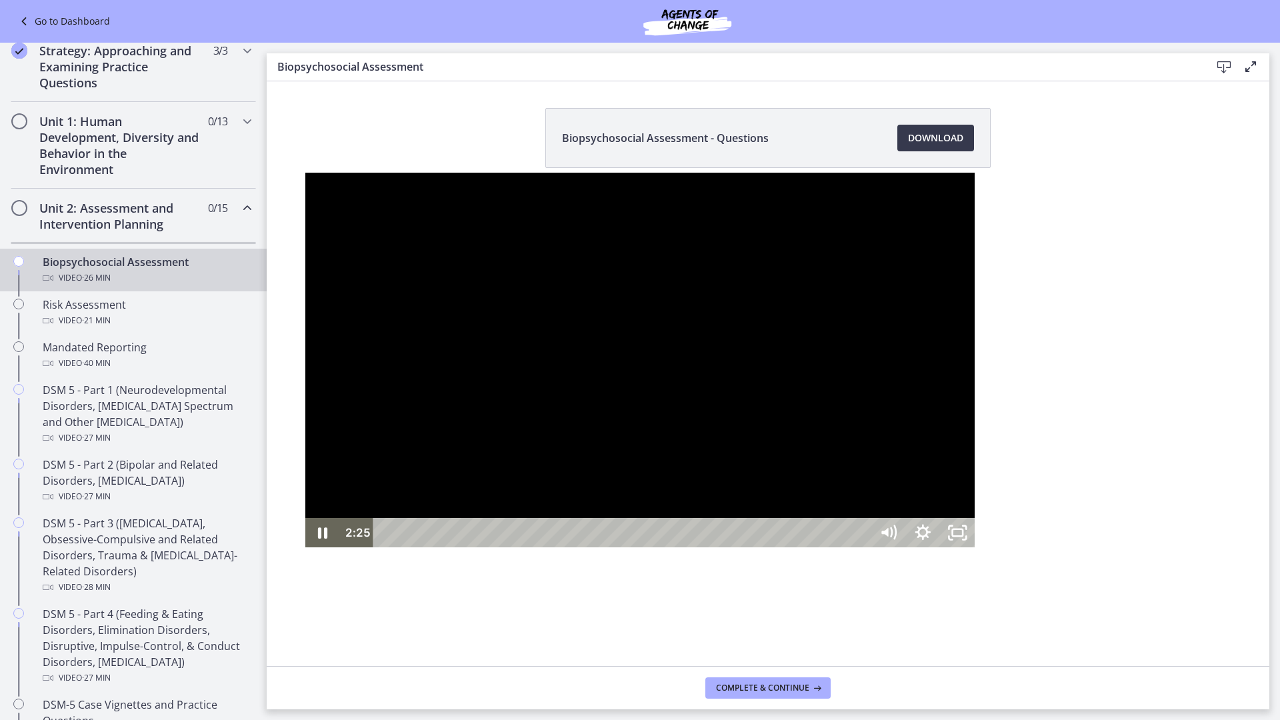
click at [613, 173] on div at bounding box center [640, 360] width 670 height 375
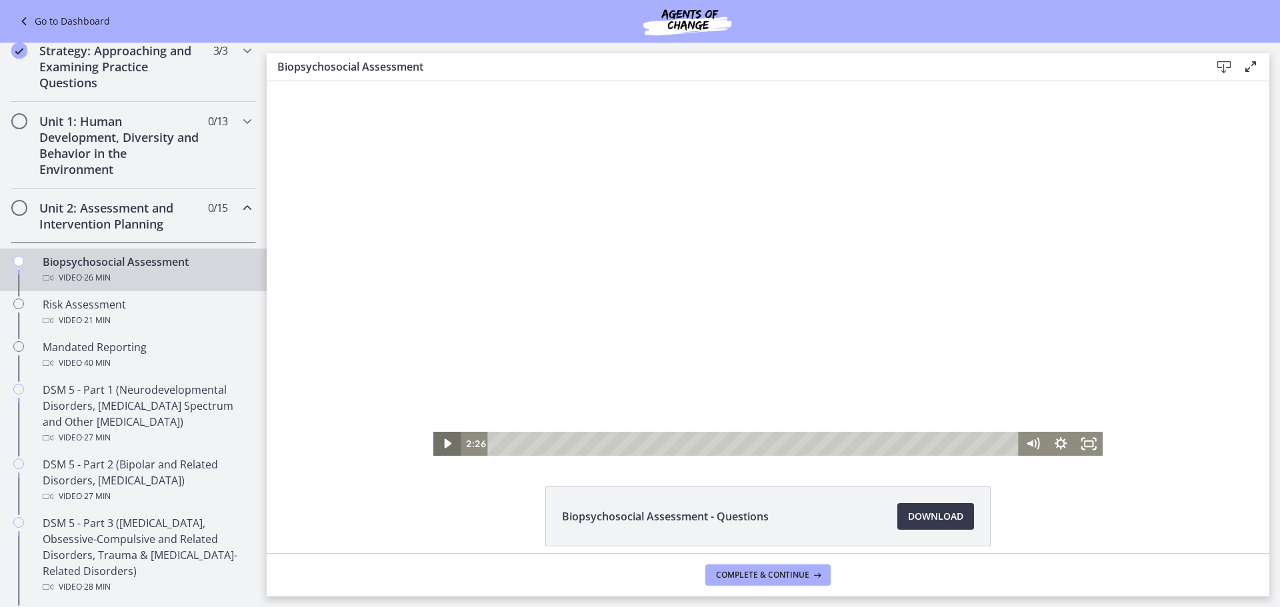
click at [434, 442] on icon "Play Video" at bounding box center [448, 444] width 28 height 24
click at [438, 443] on icon "Pause" at bounding box center [446, 443] width 33 height 29
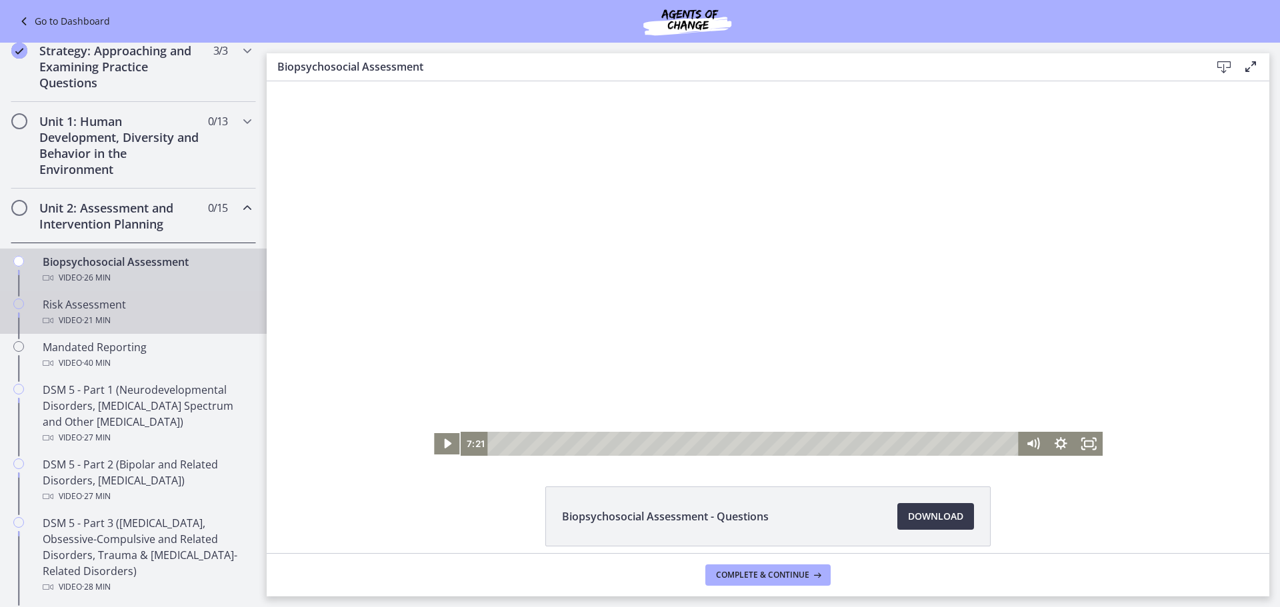
click at [78, 313] on div "Video · 21 min" at bounding box center [147, 321] width 208 height 16
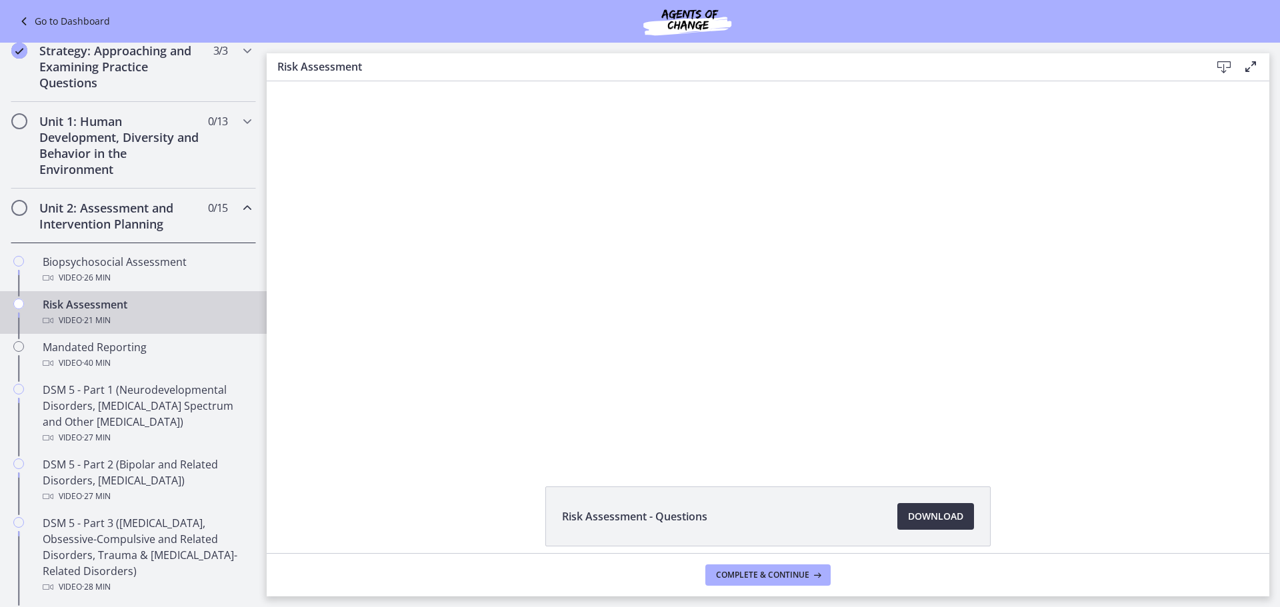
click at [915, 525] on link "Download Opens in a new window" at bounding box center [935, 516] width 77 height 27
click at [127, 280] on div "Video · 26 min" at bounding box center [147, 278] width 208 height 16
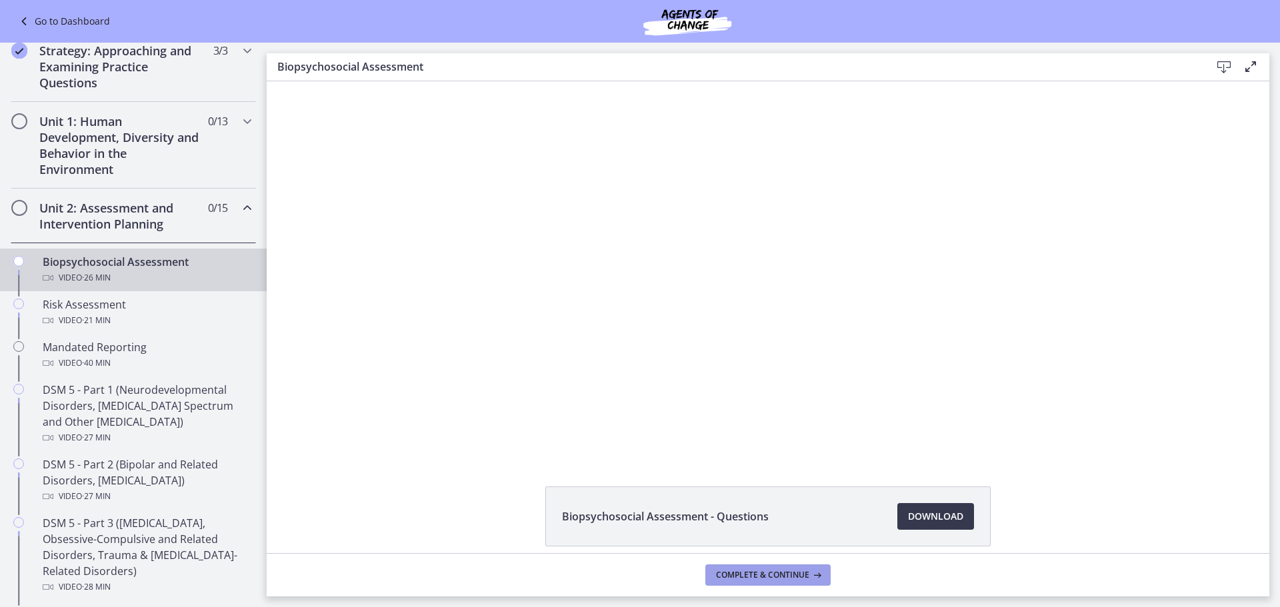
click at [729, 583] on button "Complete & continue" at bounding box center [767, 575] width 125 height 21
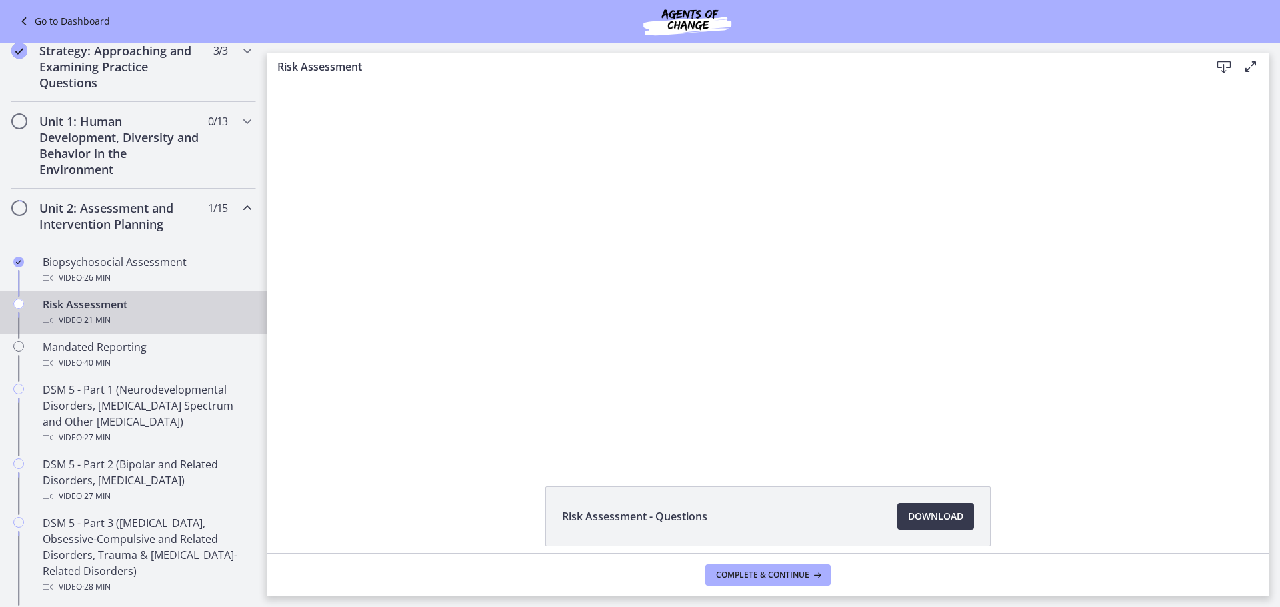
click at [97, 322] on span "· 21 min" at bounding box center [96, 321] width 29 height 16
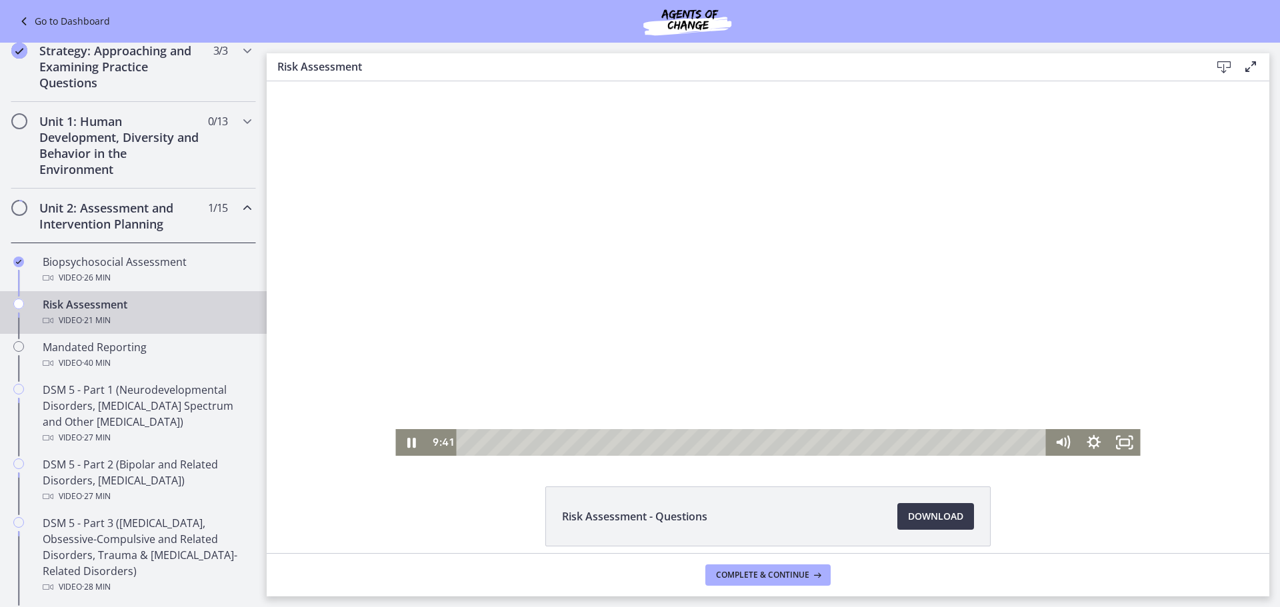
scroll to position [57, 0]
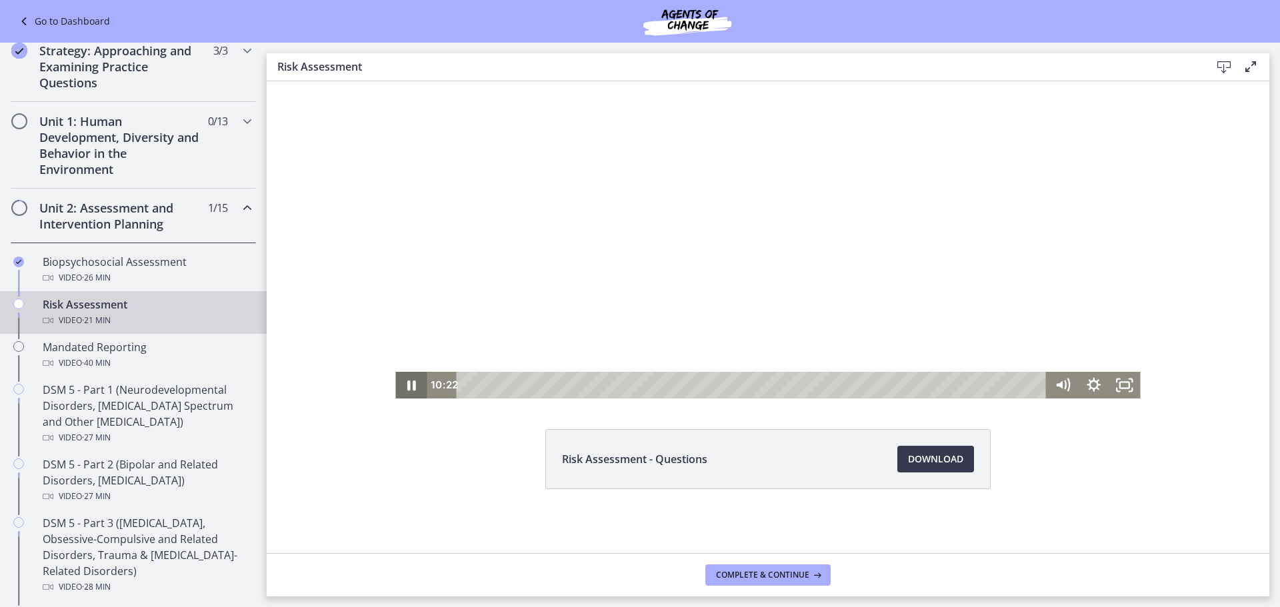
click at [407, 390] on icon "Pause" at bounding box center [411, 386] width 9 height 10
click at [752, 578] on span "Complete & continue" at bounding box center [762, 575] width 93 height 11
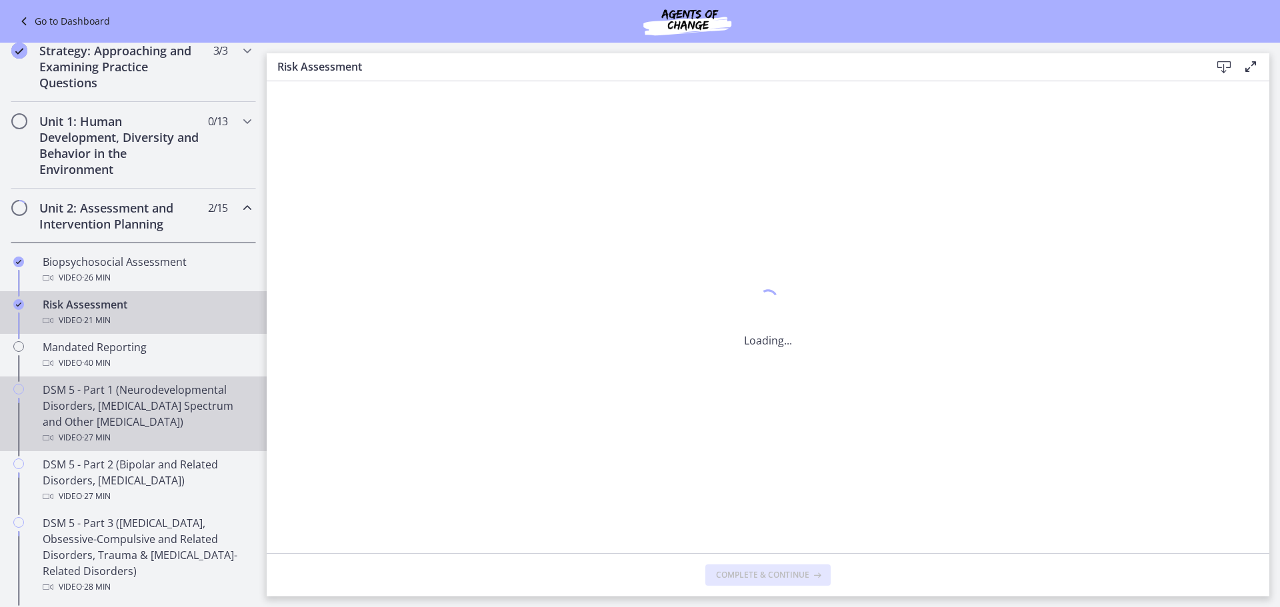
scroll to position [0, 0]
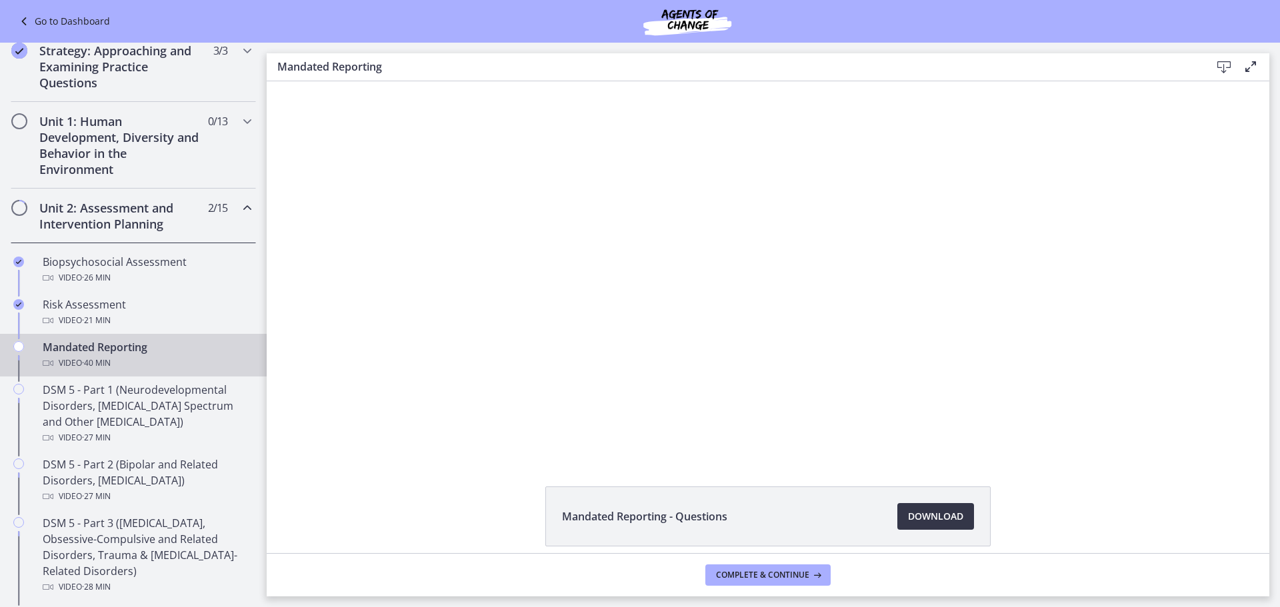
click at [917, 514] on span "Download Opens in a new window" at bounding box center [935, 517] width 55 height 16
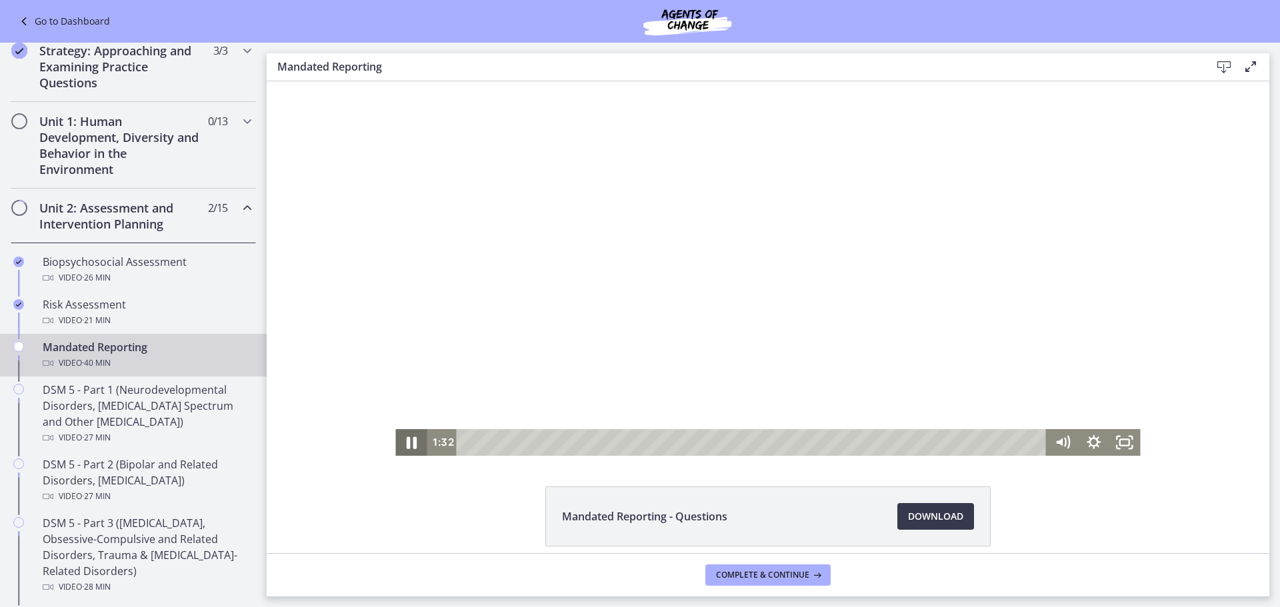
click at [414, 441] on icon "Pause" at bounding box center [411, 443] width 37 height 32
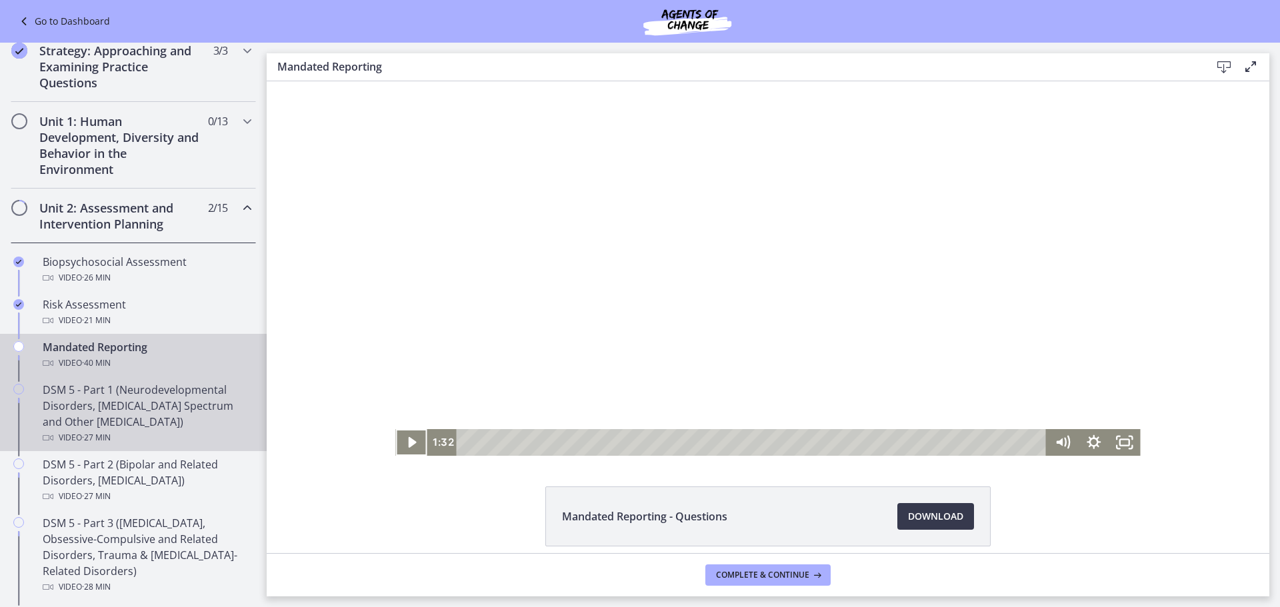
click at [177, 385] on div "DSM 5 - Part 1 (Neurodevelopmental Disorders, [MEDICAL_DATA] Spectrum and Other…" at bounding box center [147, 414] width 208 height 64
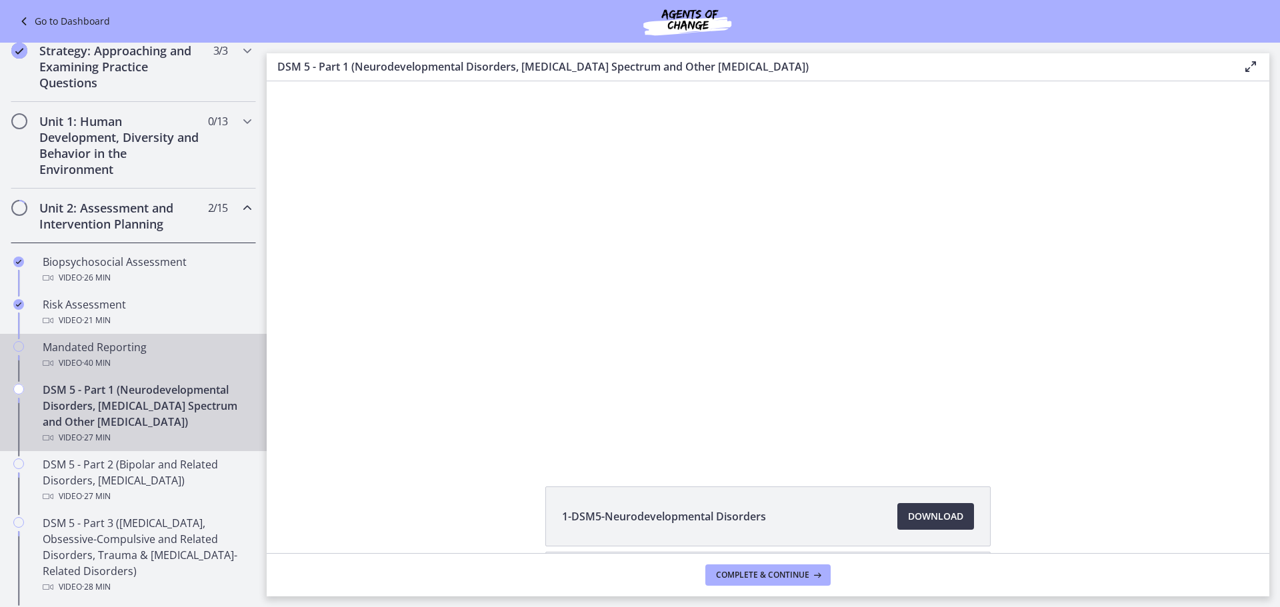
click at [85, 340] on div "Mandated Reporting Video · 40 min" at bounding box center [147, 355] width 208 height 32
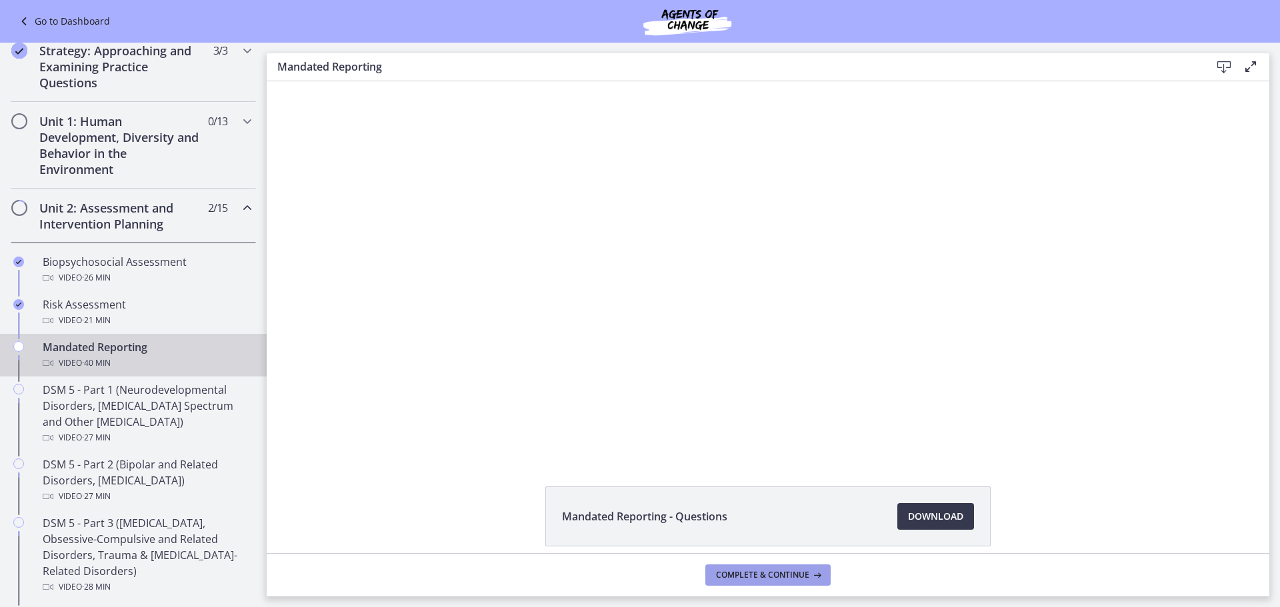
click at [783, 581] on button "Complete & continue" at bounding box center [767, 575] width 125 height 21
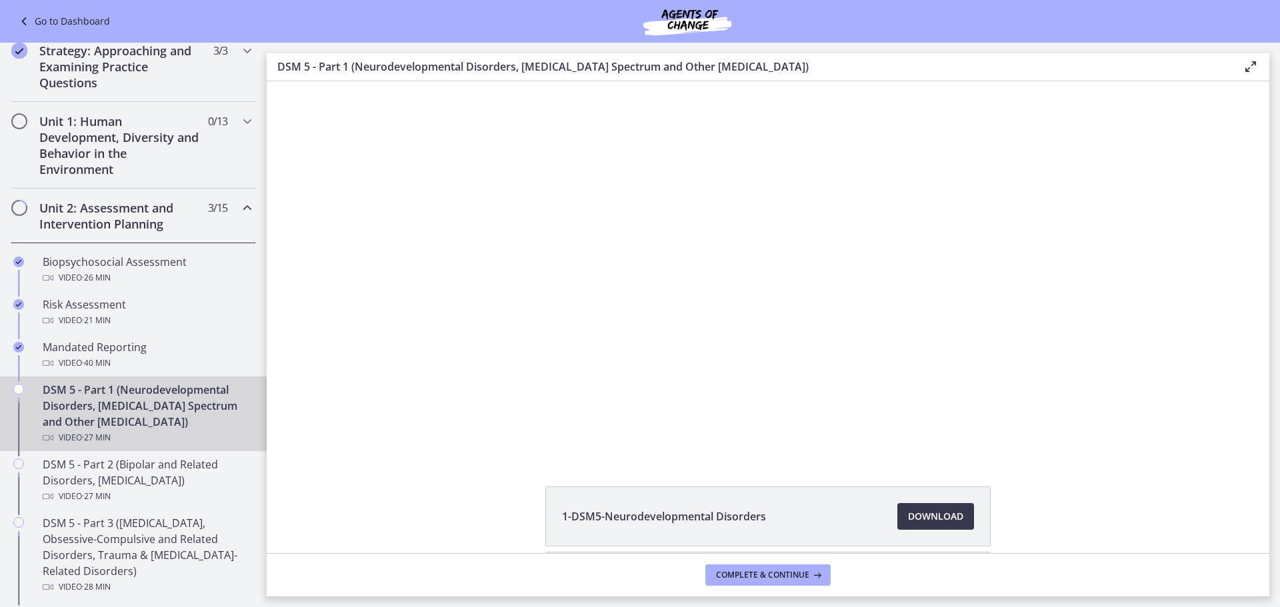
click at [91, 414] on div "DSM 5 - Part 1 (Neurodevelopmental Disorders, [MEDICAL_DATA] Spectrum and Other…" at bounding box center [147, 414] width 208 height 64
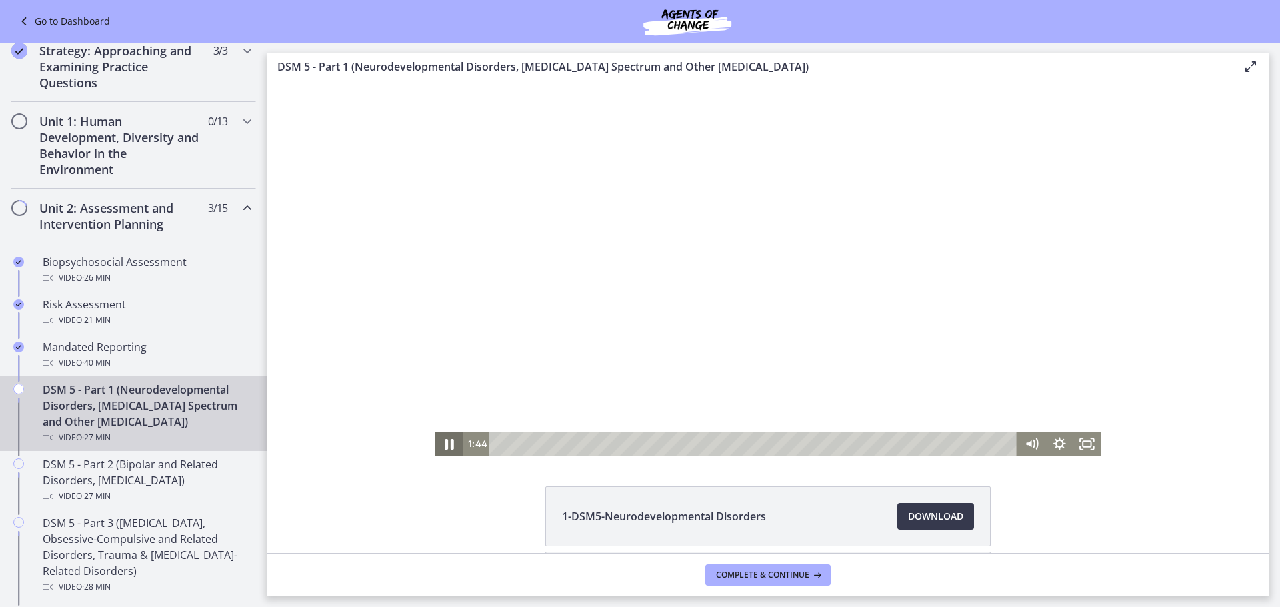
click at [444, 442] on icon "Pause" at bounding box center [448, 444] width 33 height 28
click at [484, 451] on div "1:44" at bounding box center [740, 444] width 555 height 23
click at [452, 443] on icon "Play Video" at bounding box center [450, 444] width 28 height 23
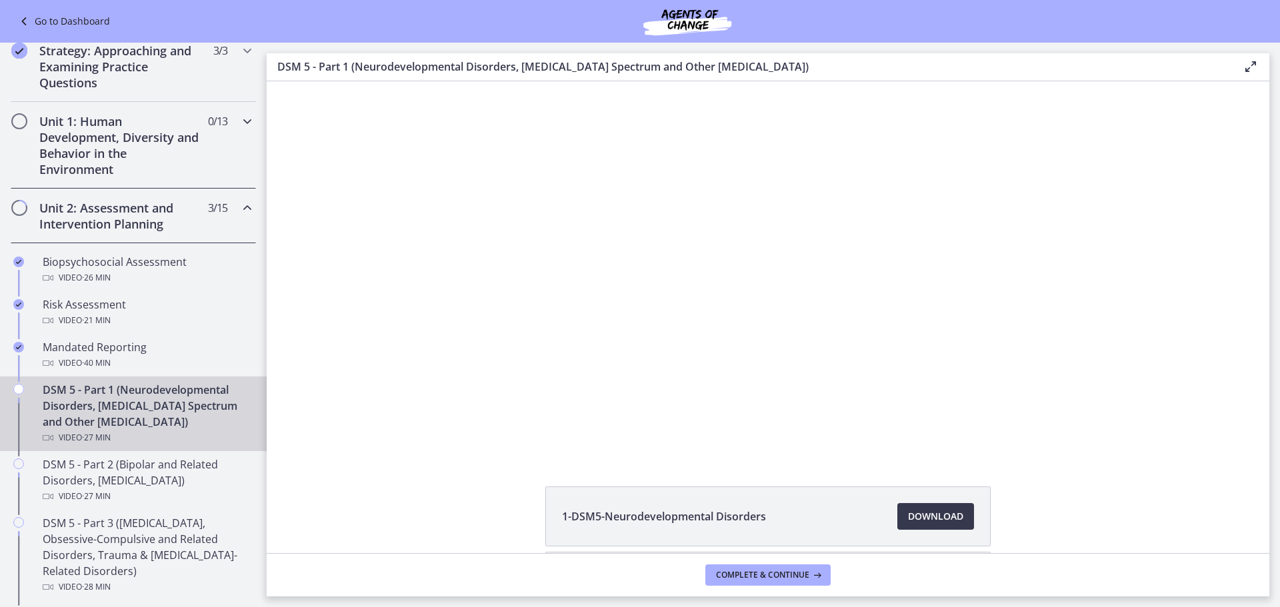
click at [181, 147] on h2 "Unit 1: Human Development, Diversity and Behavior in the Environment" at bounding box center [120, 145] width 163 height 64
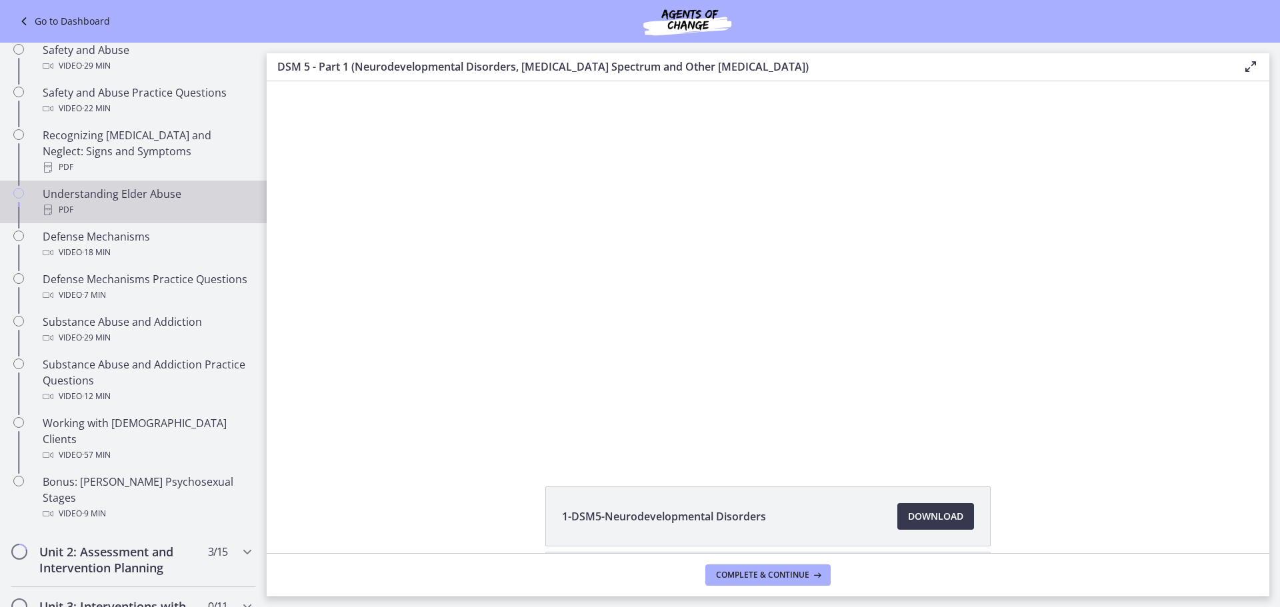
scroll to position [725, 0]
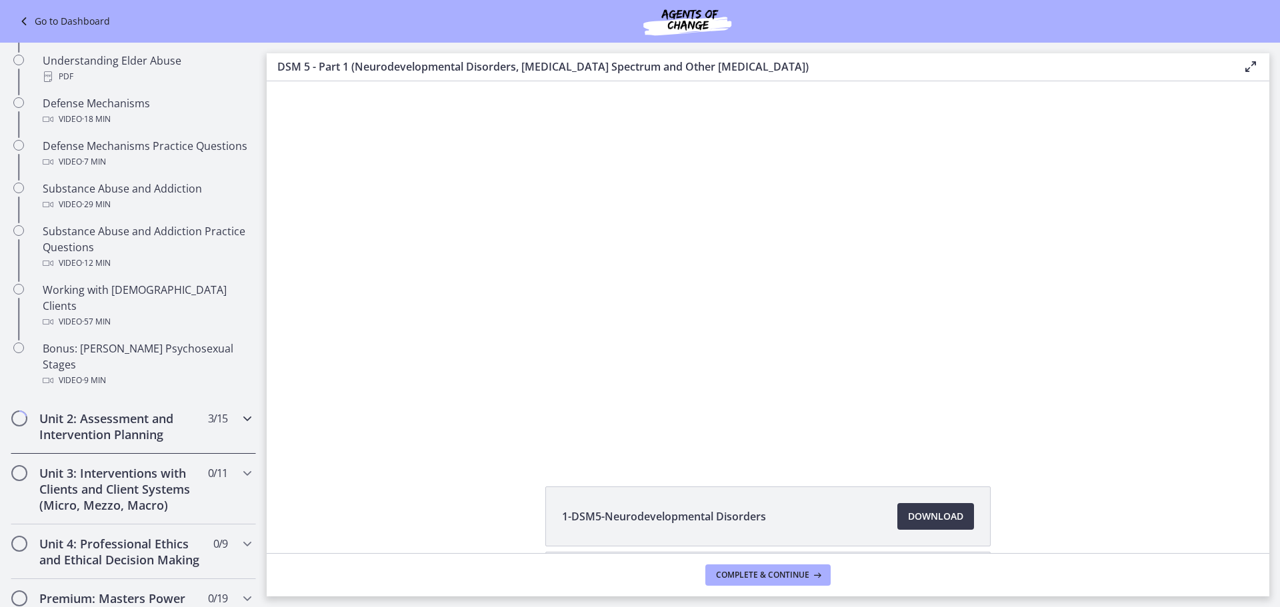
click at [175, 411] on h2 "Unit 2: Assessment and Intervention Planning" at bounding box center [120, 427] width 163 height 32
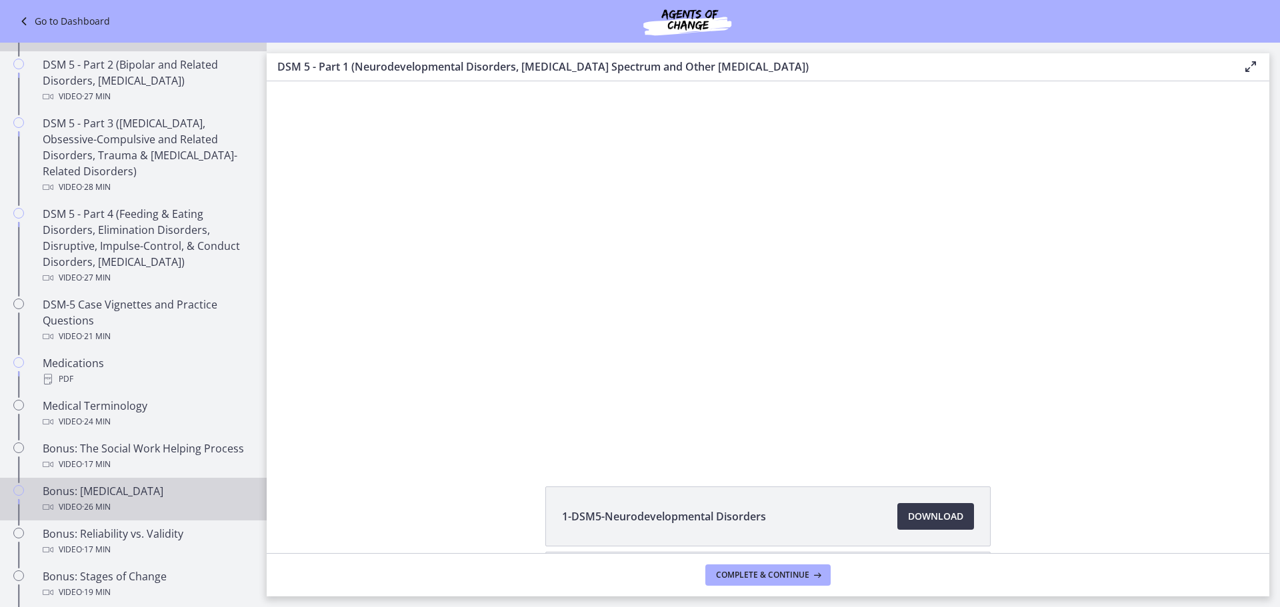
scroll to position [459, 0]
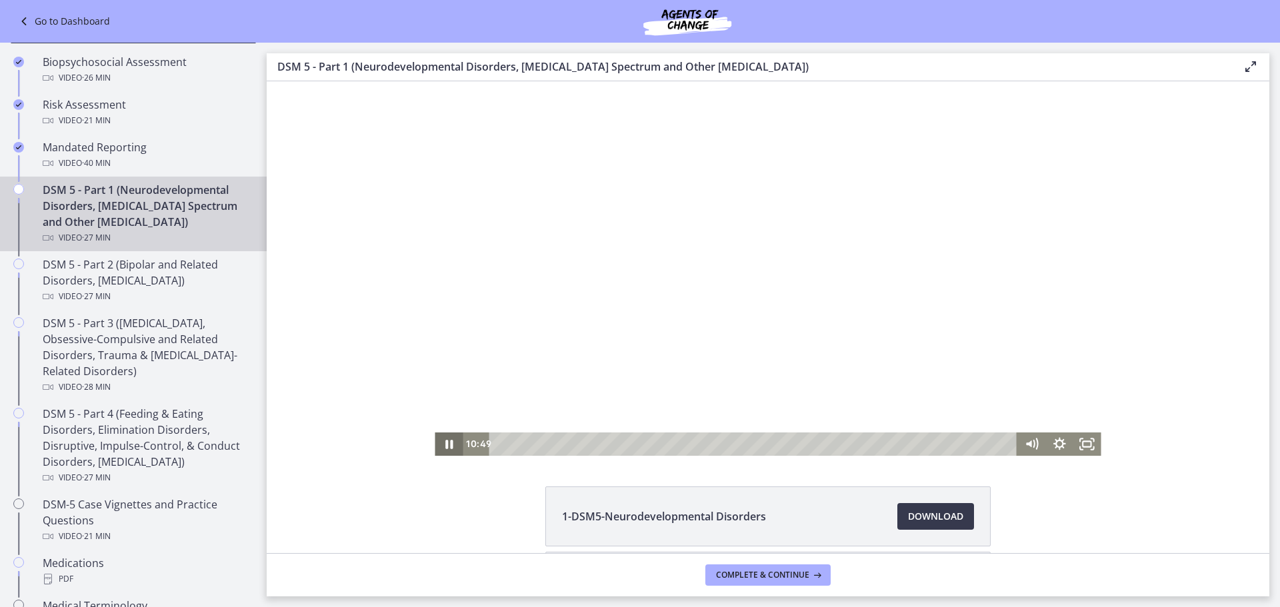
click at [453, 440] on icon "Pause" at bounding box center [449, 444] width 28 height 23
click at [453, 451] on icon "Play Video" at bounding box center [449, 444] width 33 height 28
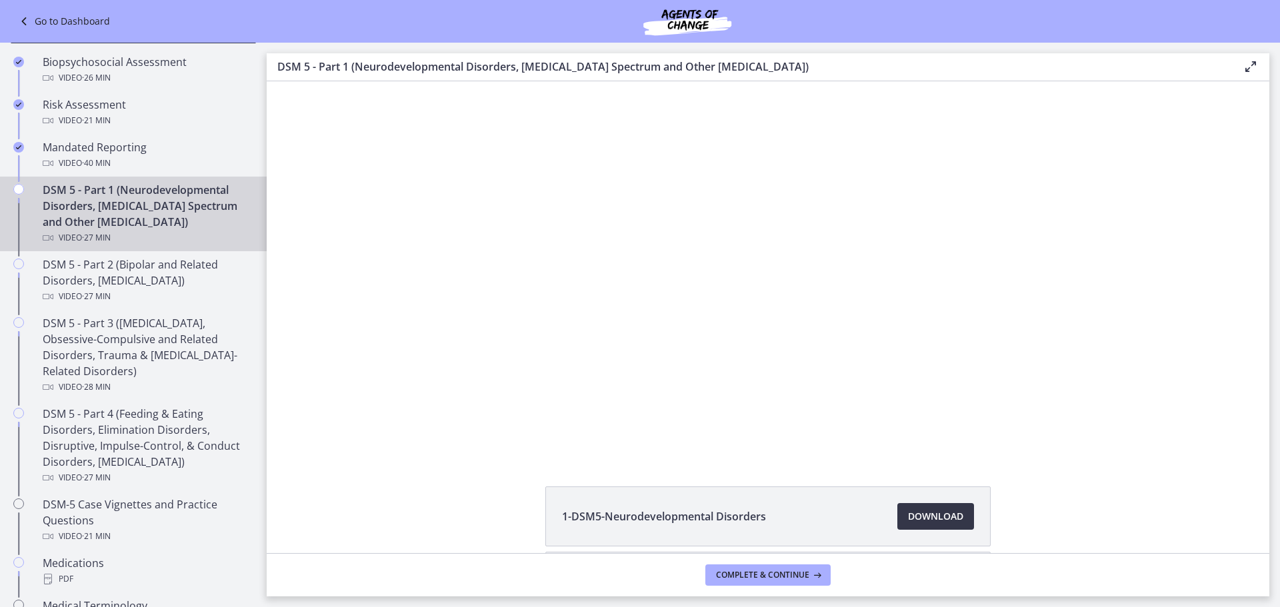
click at [953, 513] on span "Download Opens in a new window" at bounding box center [935, 517] width 55 height 16
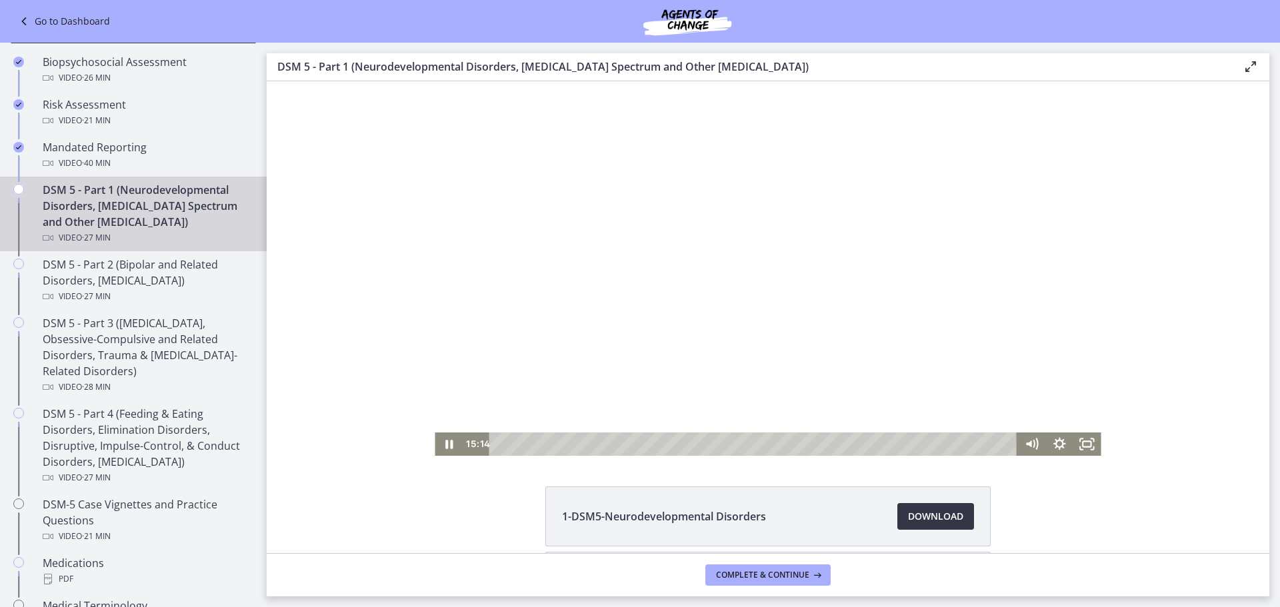
scroll to position [128, 0]
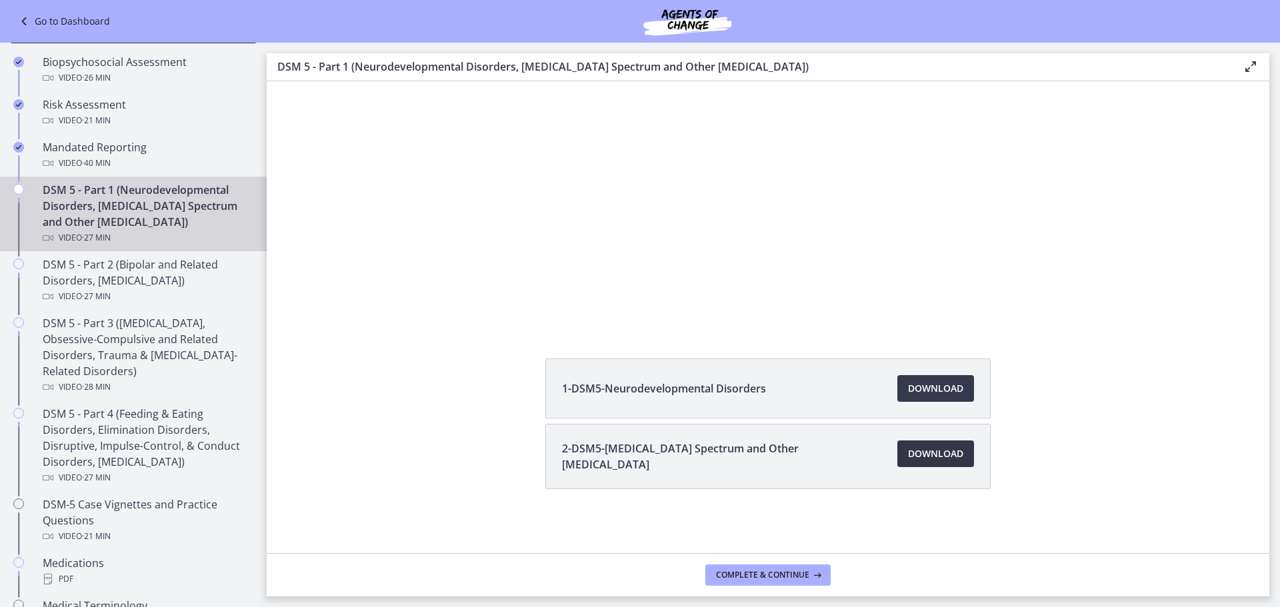
click at [909, 451] on span "Download Opens in a new window" at bounding box center [935, 454] width 55 height 16
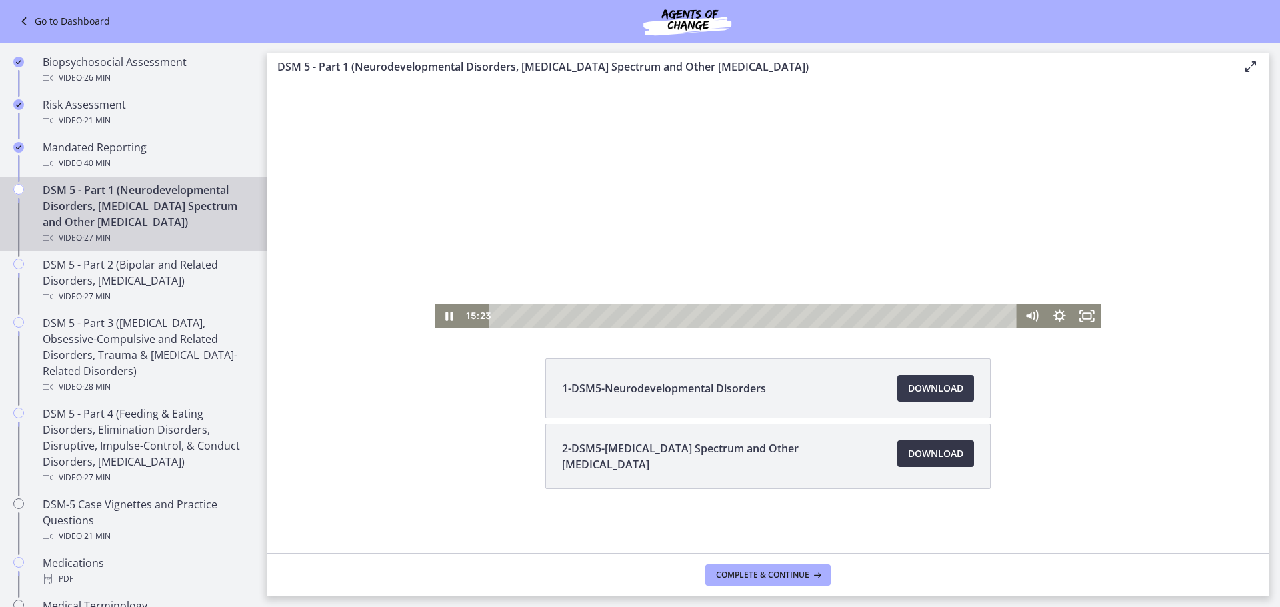
scroll to position [0, 0]
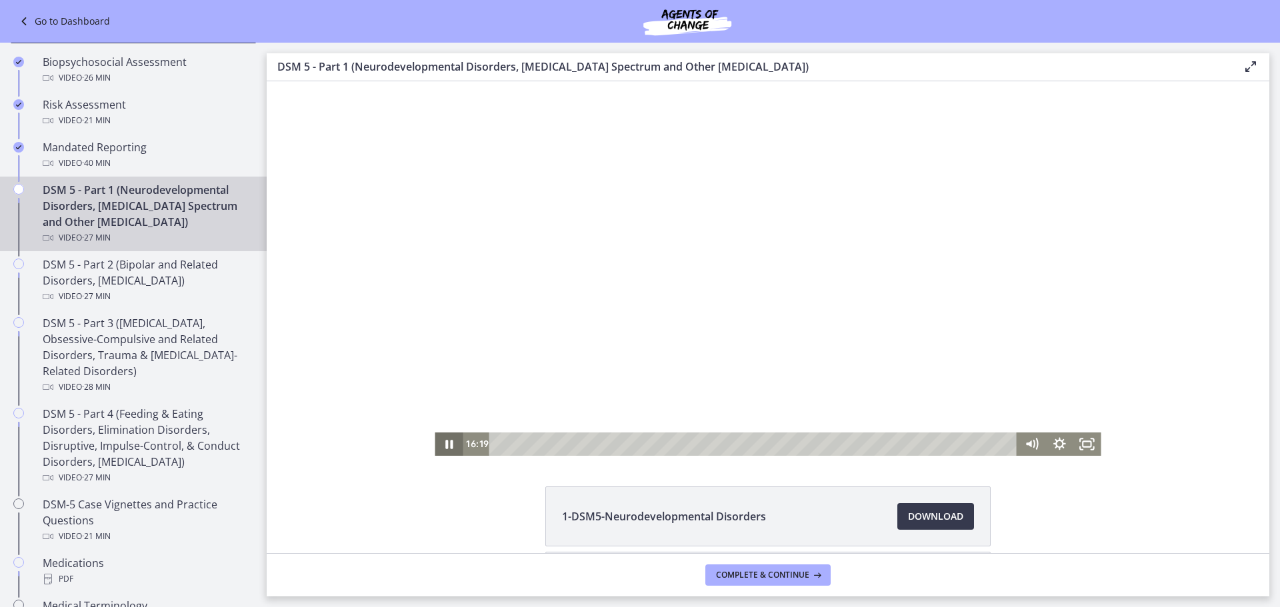
click at [444, 442] on icon "Pause" at bounding box center [449, 444] width 28 height 23
click at [447, 444] on icon "Play Video" at bounding box center [449, 444] width 33 height 28
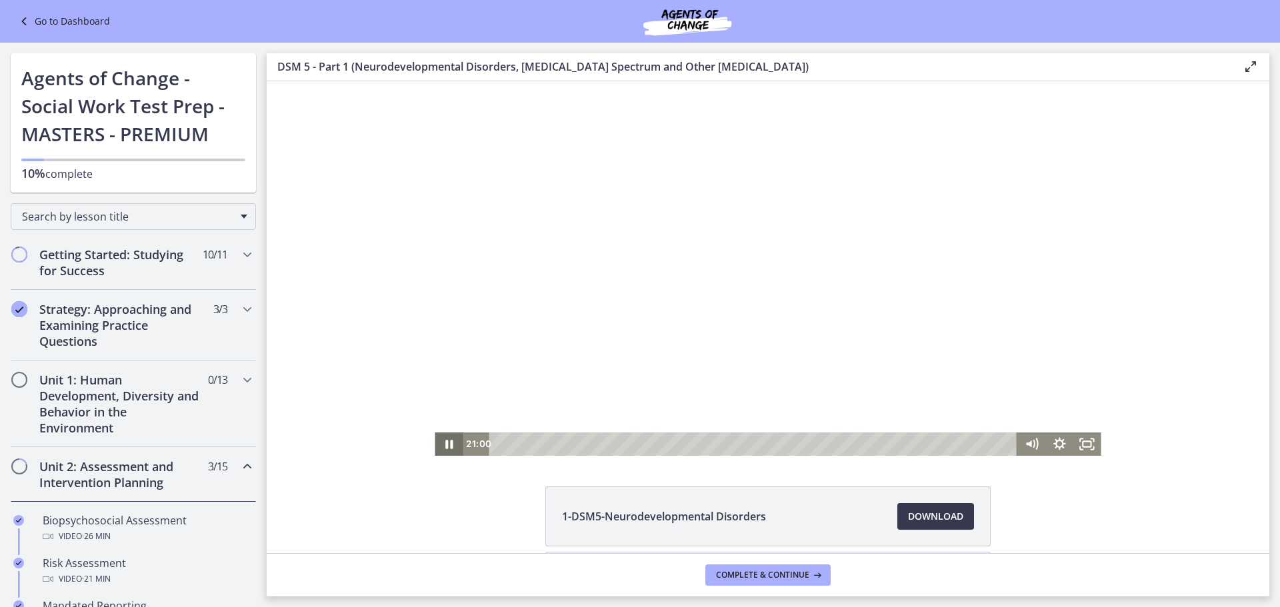
scroll to position [459, 0]
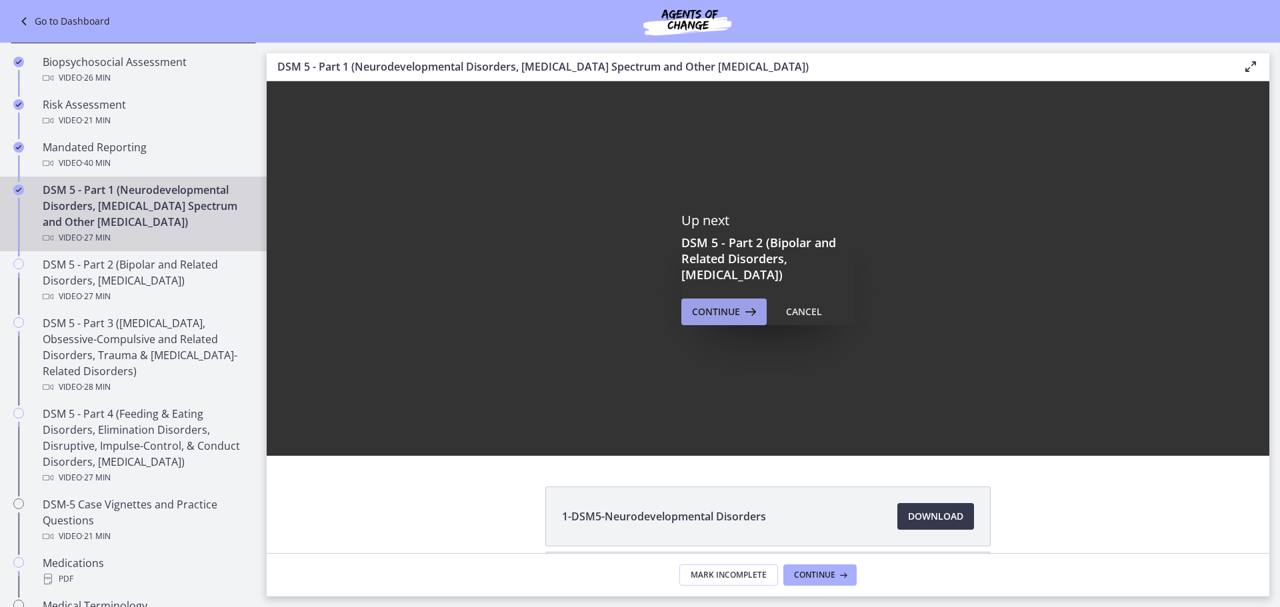
click at [729, 312] on span "Continue" at bounding box center [716, 312] width 48 height 16
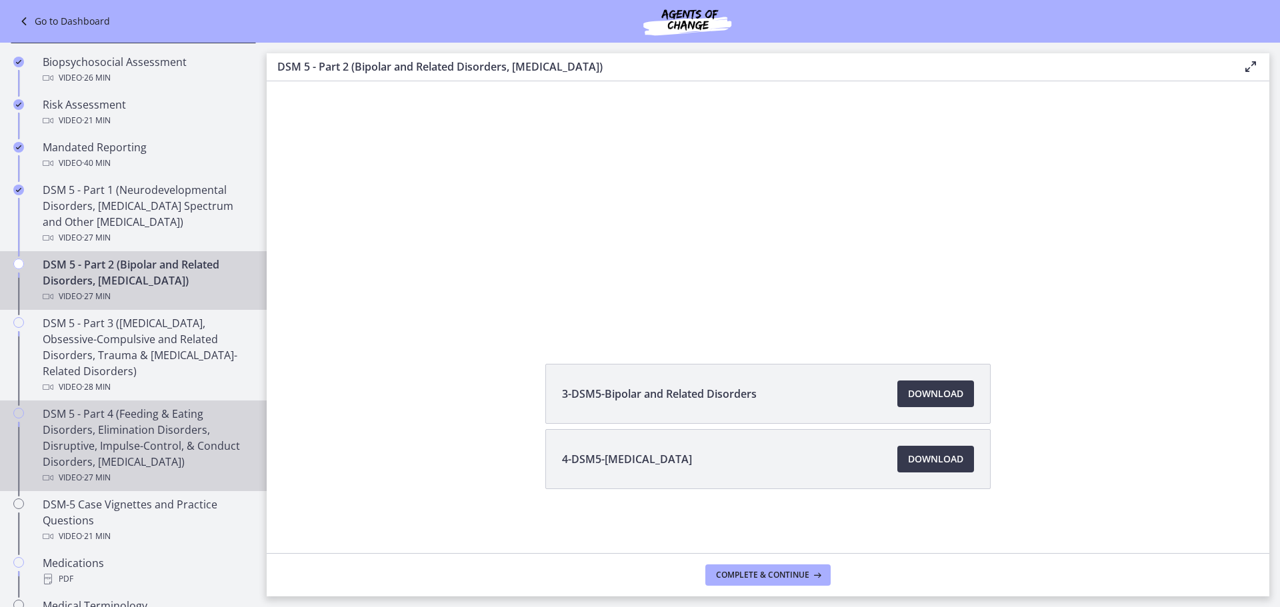
scroll to position [525, 0]
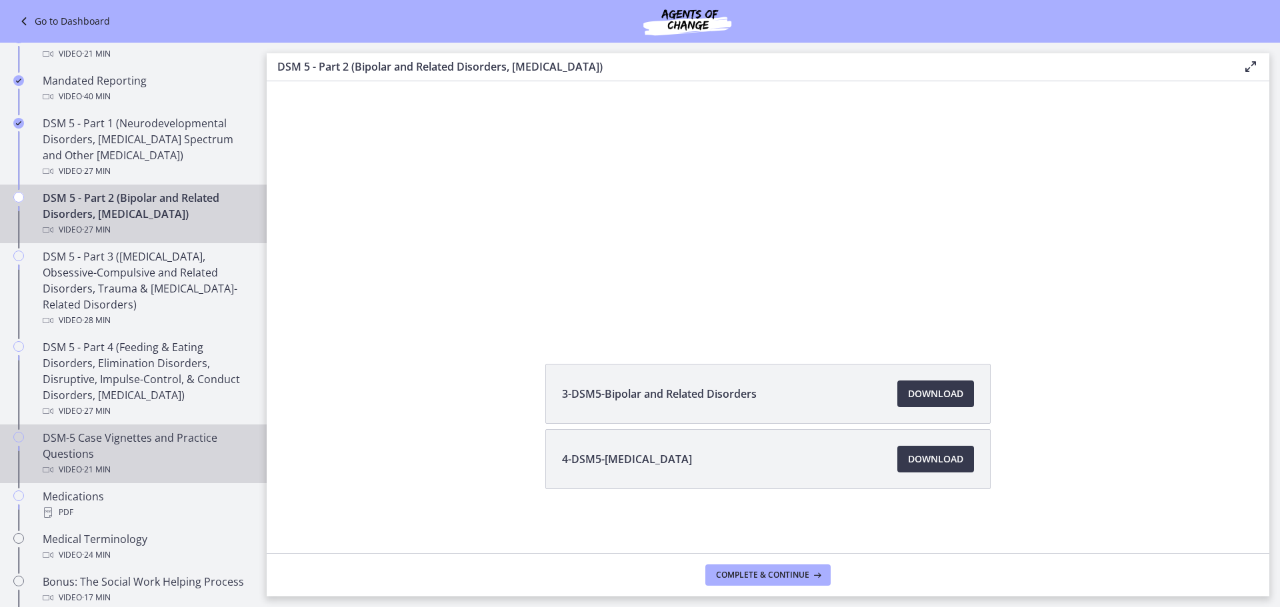
click at [214, 435] on div "DSM-5 Case Vignettes and Practice Questions Video · 21 min" at bounding box center [147, 454] width 208 height 48
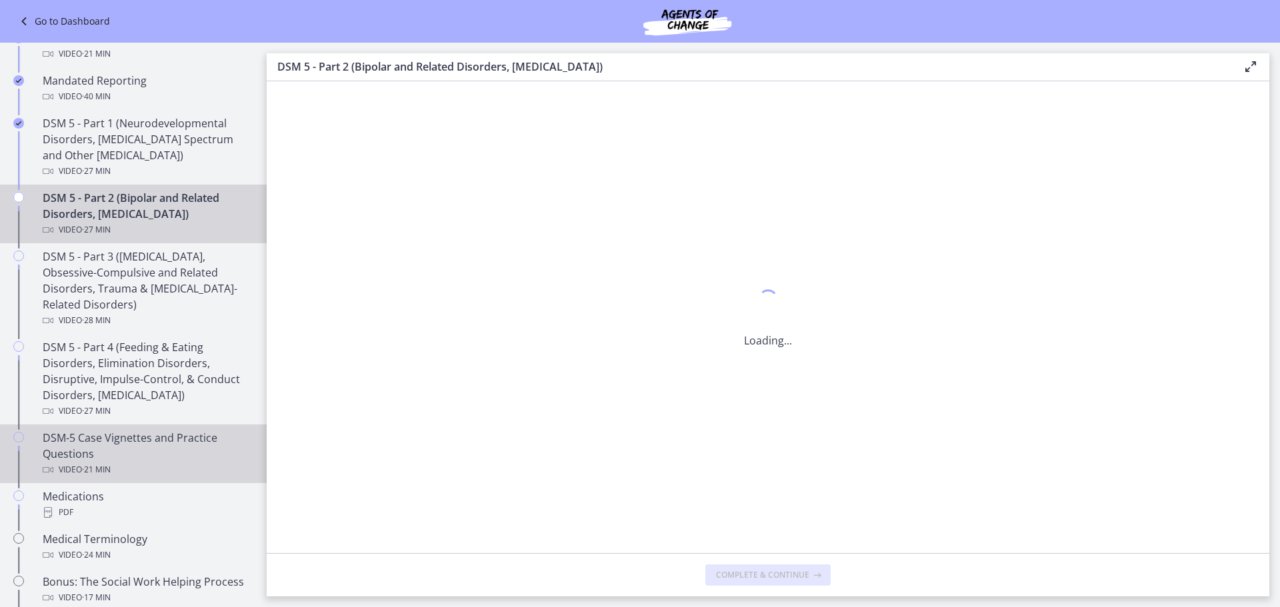
scroll to position [0, 0]
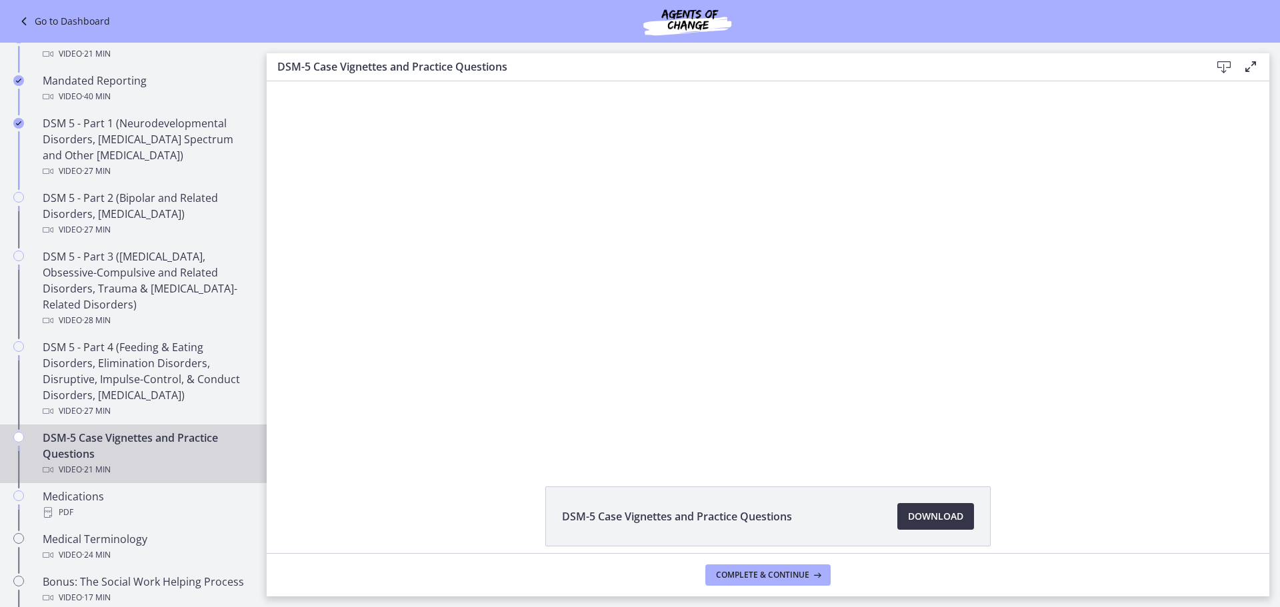
click at [897, 517] on link "Download Opens in a new window" at bounding box center [935, 516] width 77 height 27
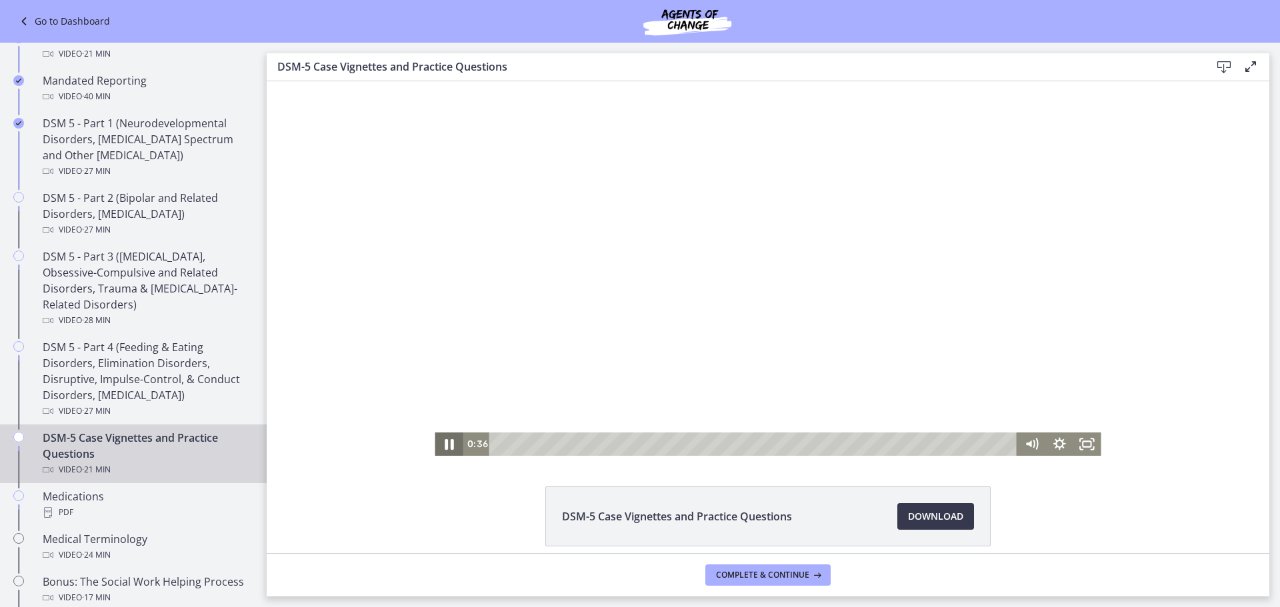
click at [439, 453] on icon "Pause" at bounding box center [448, 444] width 33 height 28
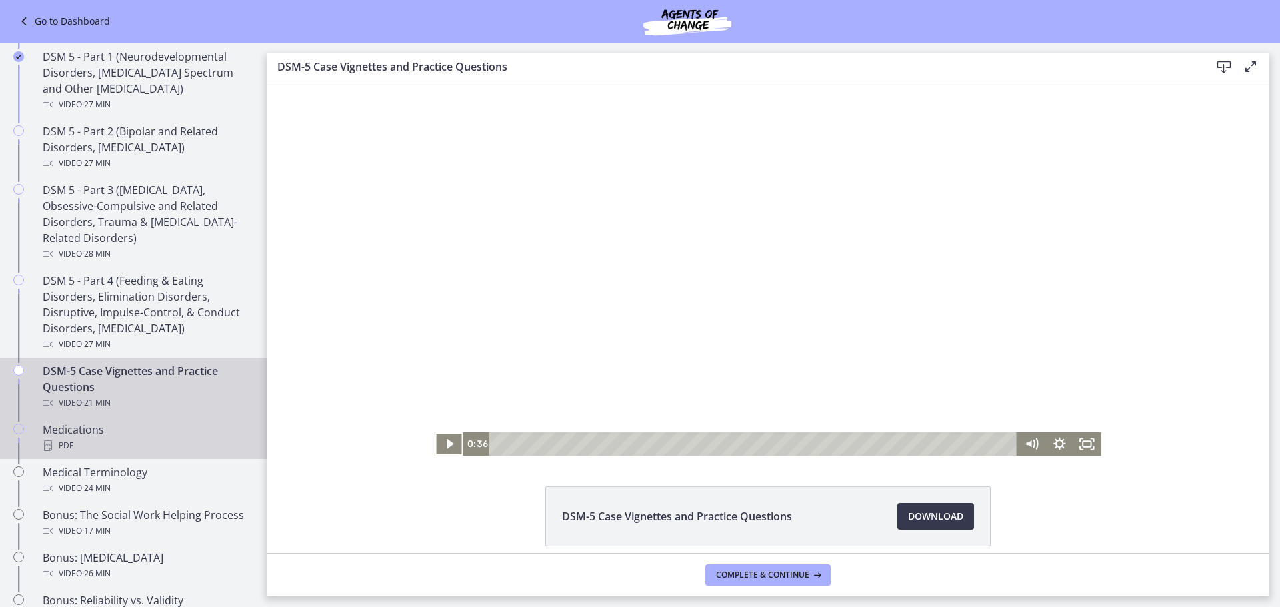
click at [113, 439] on div "PDF" at bounding box center [147, 446] width 208 height 16
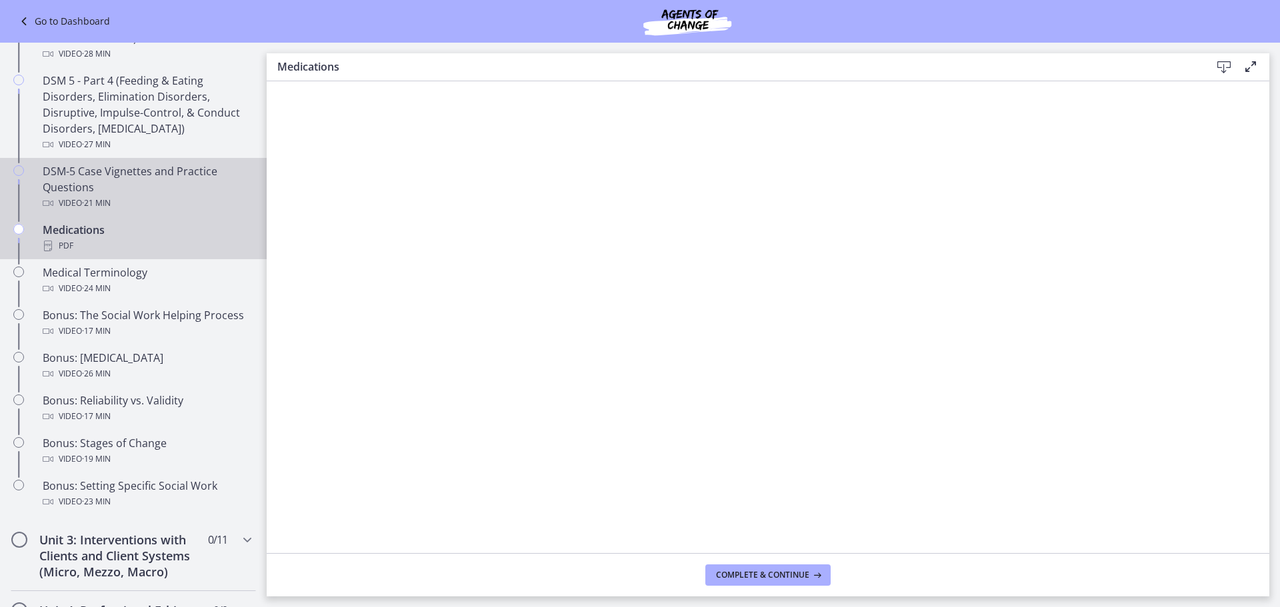
scroll to position [925, 0]
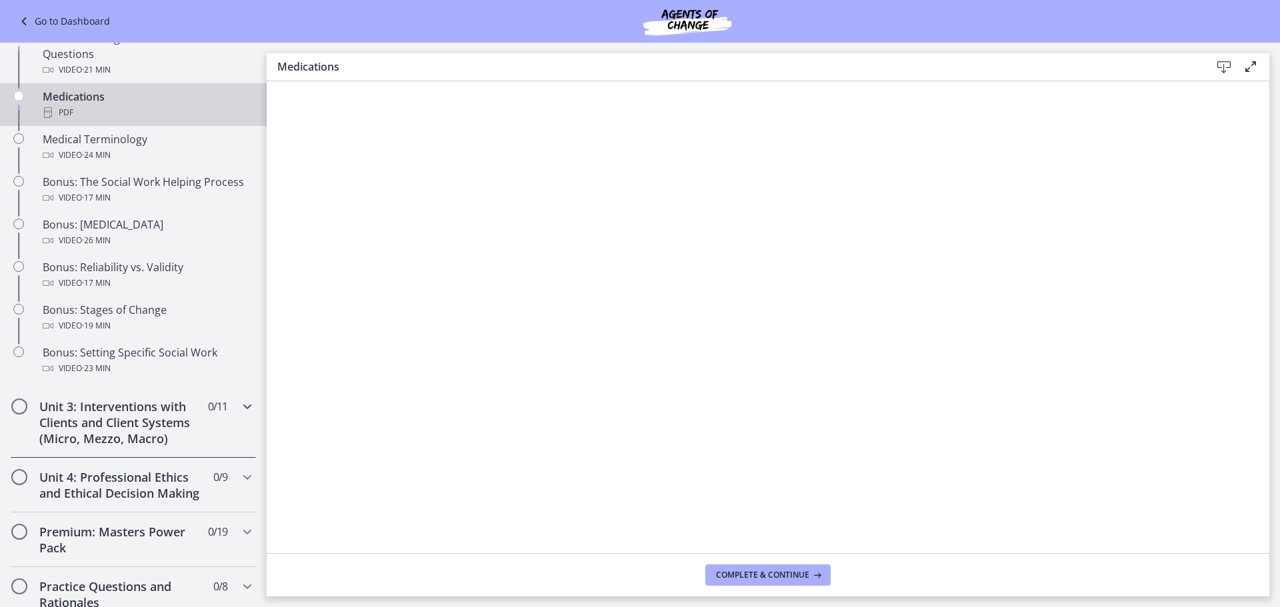
click at [208, 415] on span "0 / 11 Completed" at bounding box center [217, 407] width 19 height 16
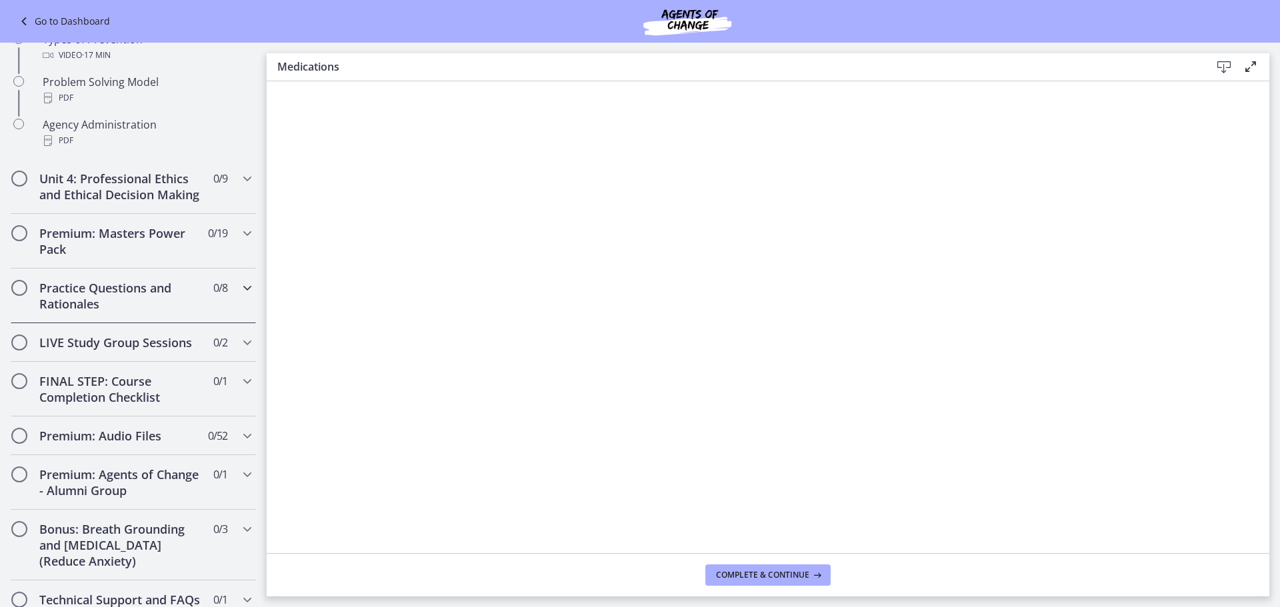
click at [213, 323] on div "Practice Questions and Rationales 0 / 8 Completed" at bounding box center [133, 296] width 245 height 55
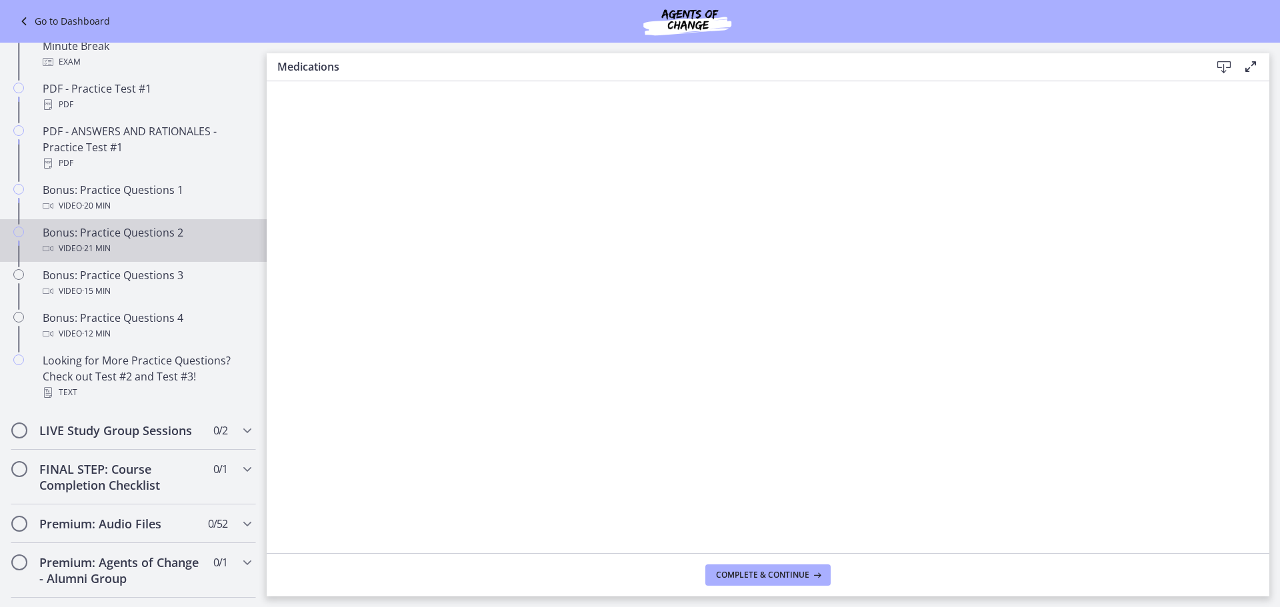
scroll to position [659, 0]
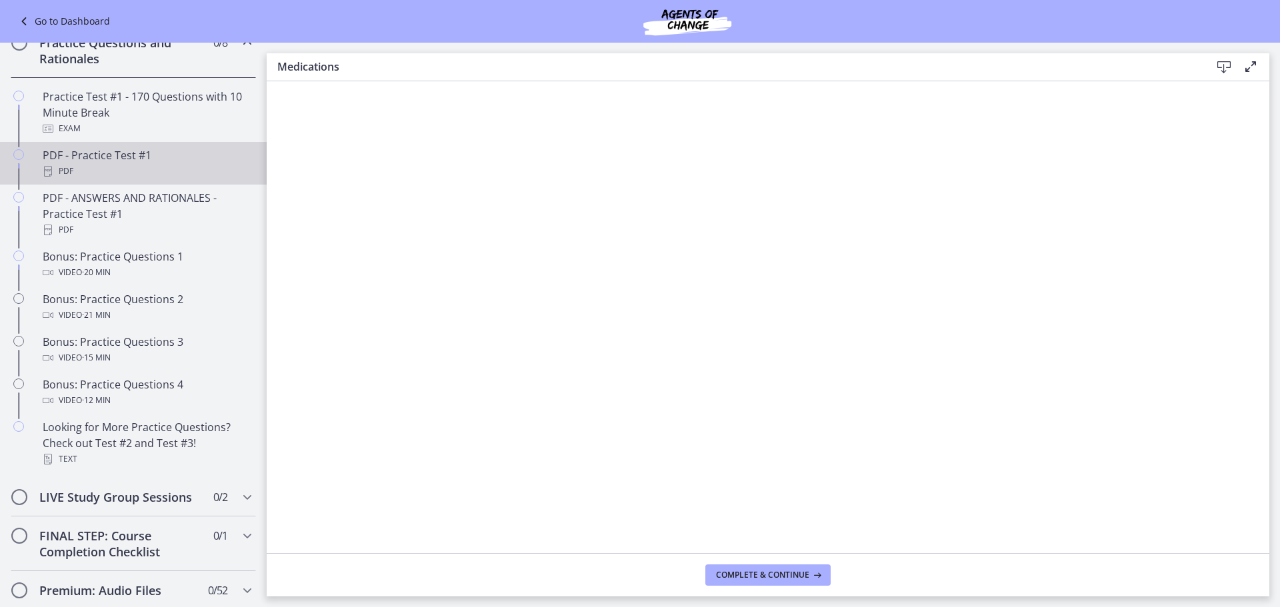
click at [208, 179] on div "PDF - Practice Test #1 PDF" at bounding box center [147, 163] width 208 height 32
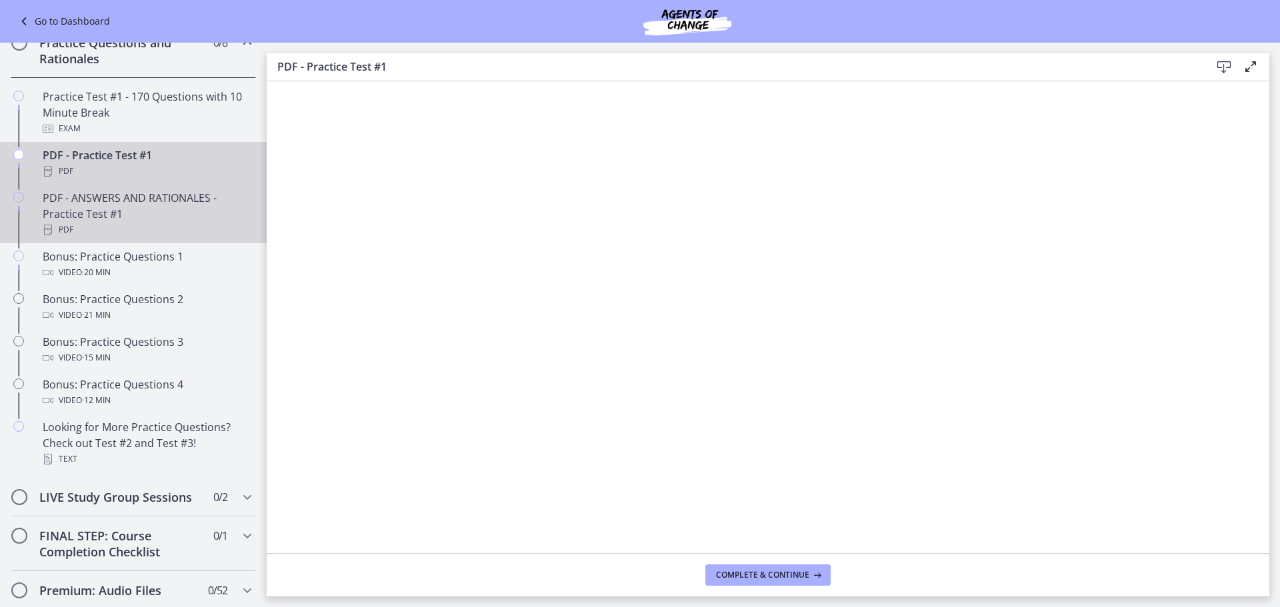
click at [107, 238] on div "PDF - ANSWERS AND RATIONALES - Practice Test #1 PDF" at bounding box center [147, 214] width 208 height 48
click at [220, 179] on div "PDF" at bounding box center [147, 171] width 208 height 16
click at [132, 238] on div "PDF" at bounding box center [147, 230] width 208 height 16
click at [189, 179] on div "PDF - Practice Test #1 PDF" at bounding box center [147, 163] width 208 height 32
click at [112, 238] on div "PDF - ANSWERS AND RATIONALES - Practice Test #1 PDF" at bounding box center [147, 214] width 208 height 48
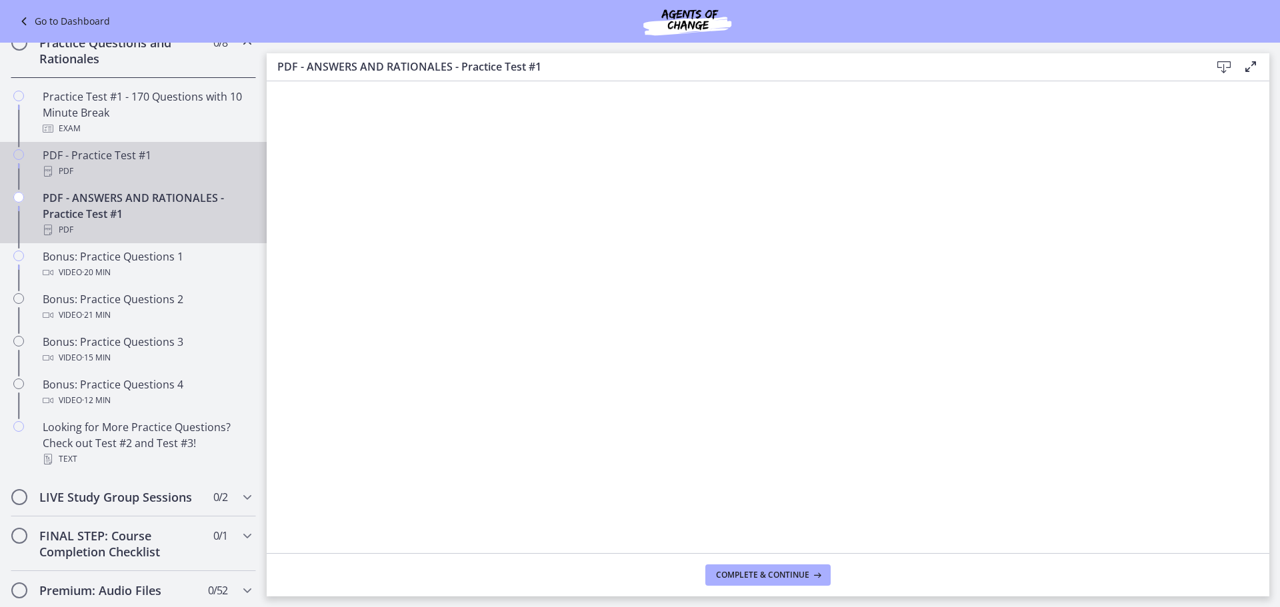
click at [149, 179] on div "PDF - Practice Test #1 PDF" at bounding box center [147, 163] width 208 height 32
click at [105, 225] on div "PDF - ANSWERS AND RATIONALES - Practice Test #1 PDF" at bounding box center [147, 214] width 208 height 48
click at [165, 179] on div "PDF" at bounding box center [147, 171] width 208 height 16
